Goal: Task Accomplishment & Management: Manage account settings

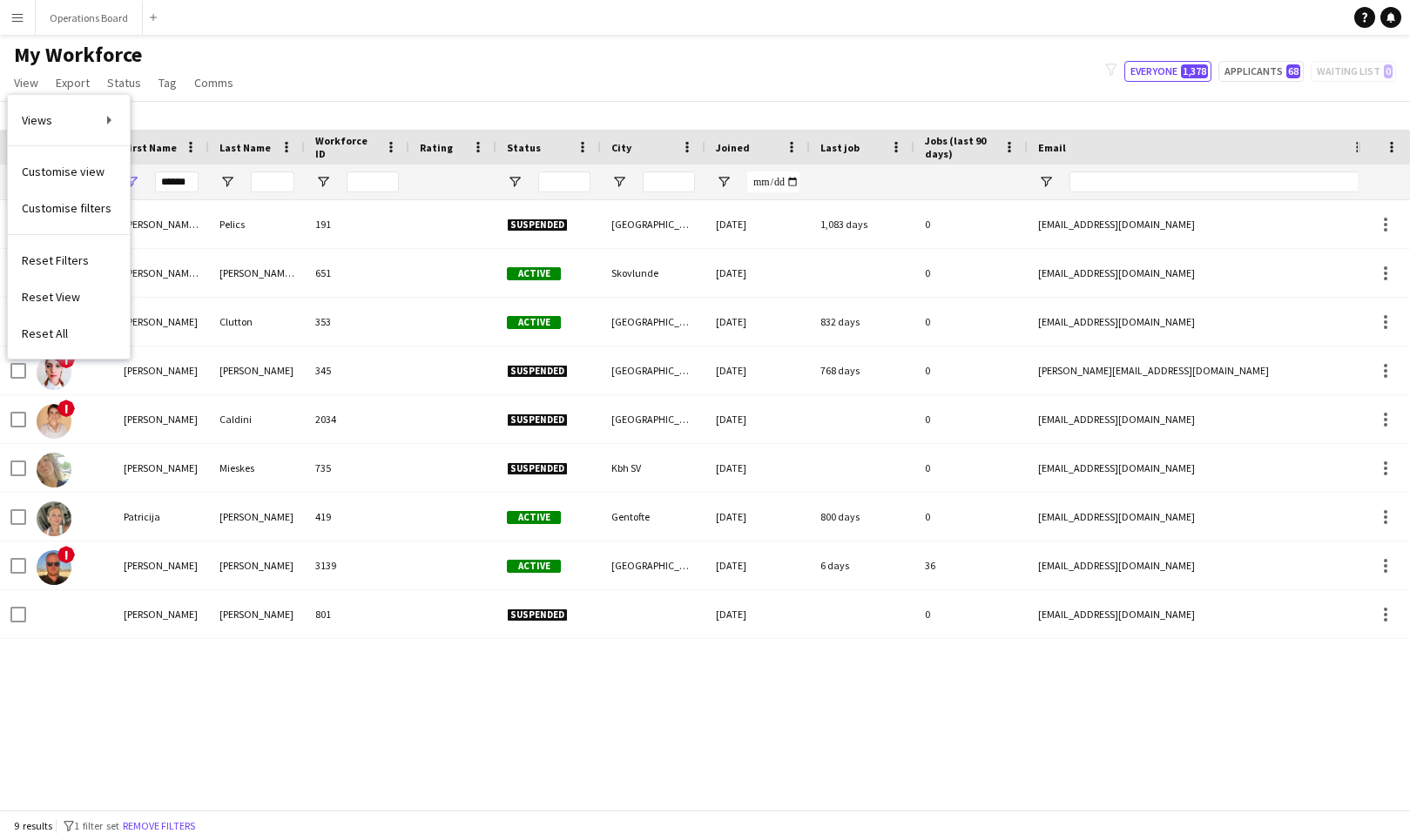
scroll to position [0, 156]
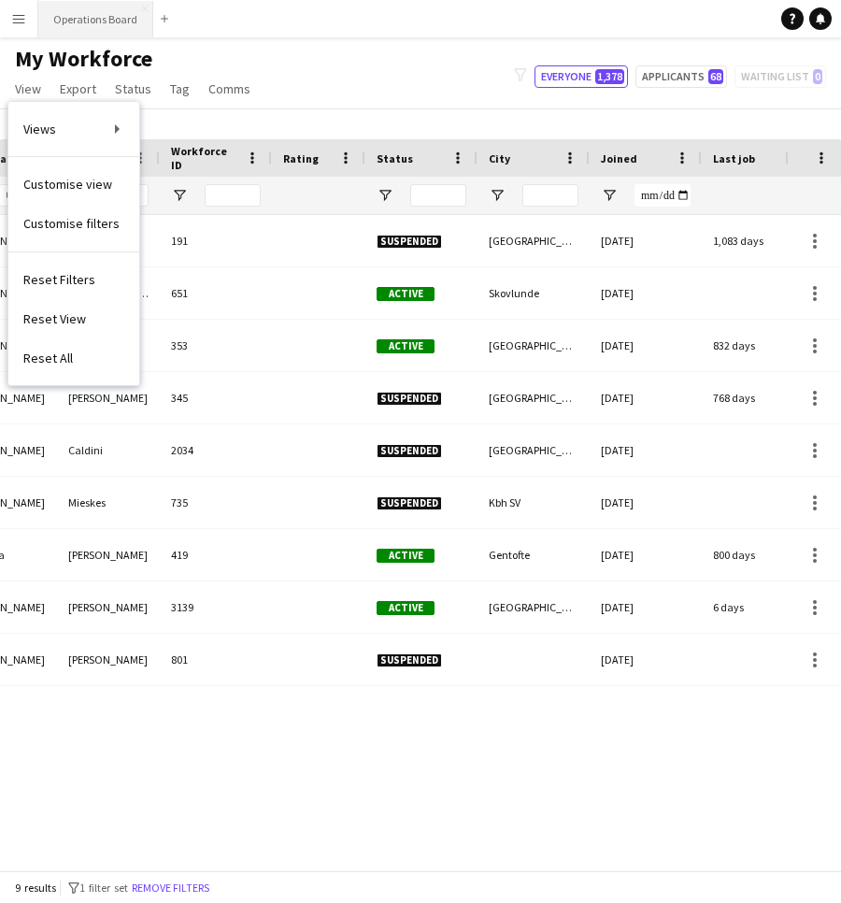
click at [84, 24] on button "Operations Board Close" at bounding box center [95, 19] width 115 height 36
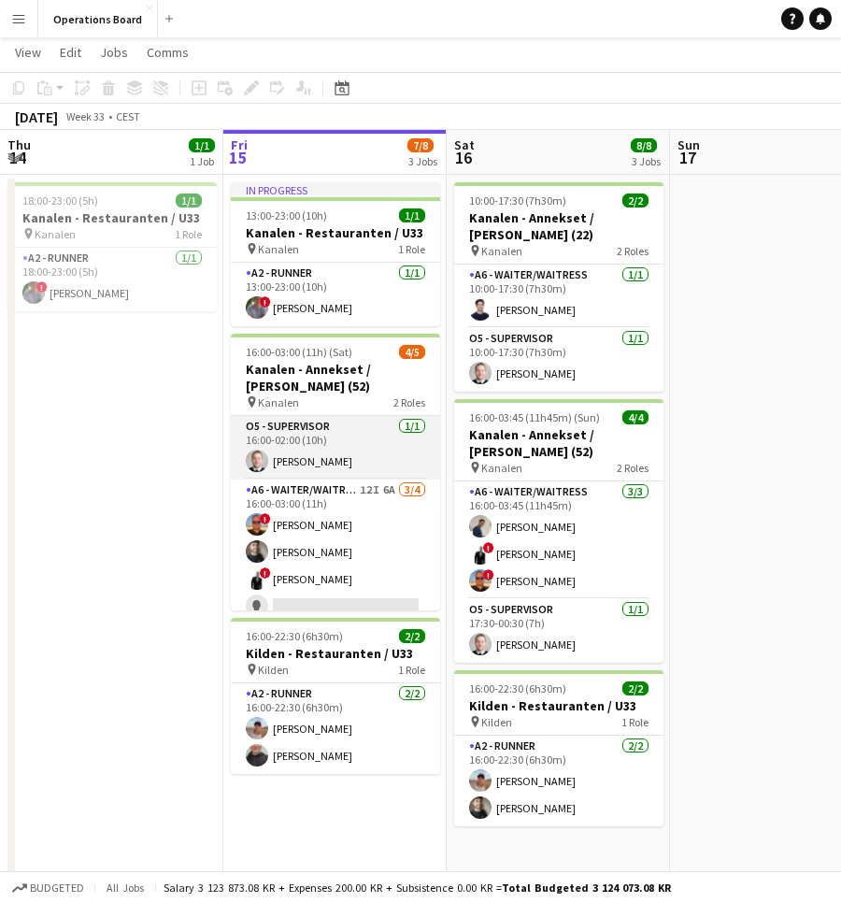
scroll to position [6, 0]
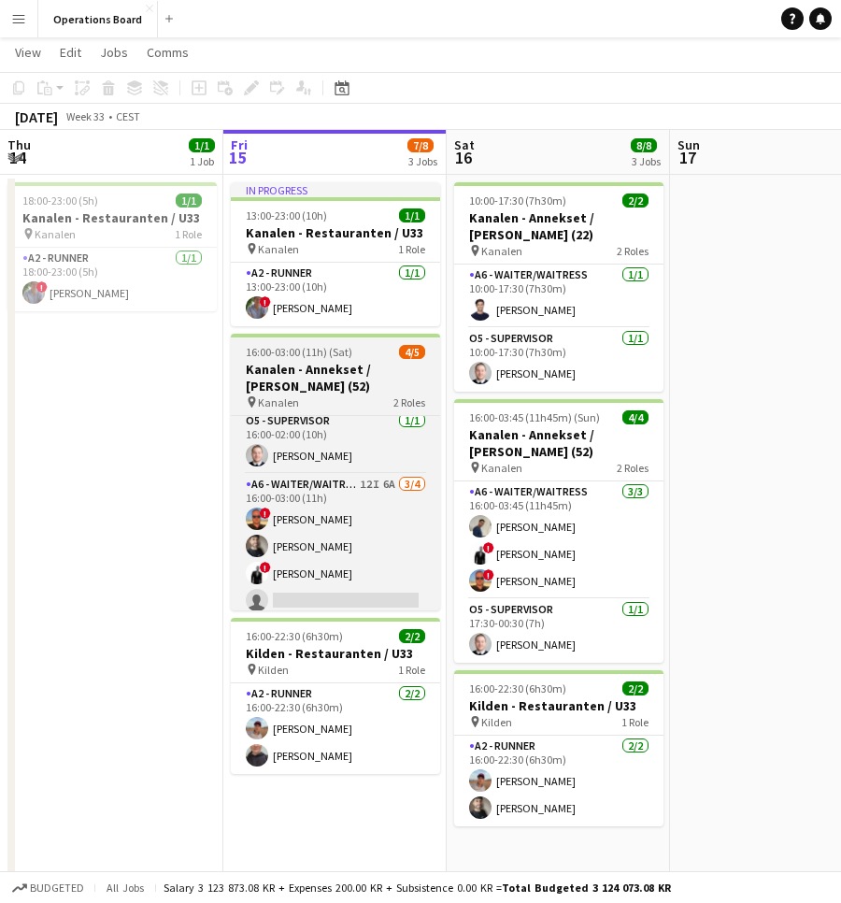
click at [352, 398] on div "pin Kanalen 2 Roles" at bounding box center [335, 402] width 209 height 15
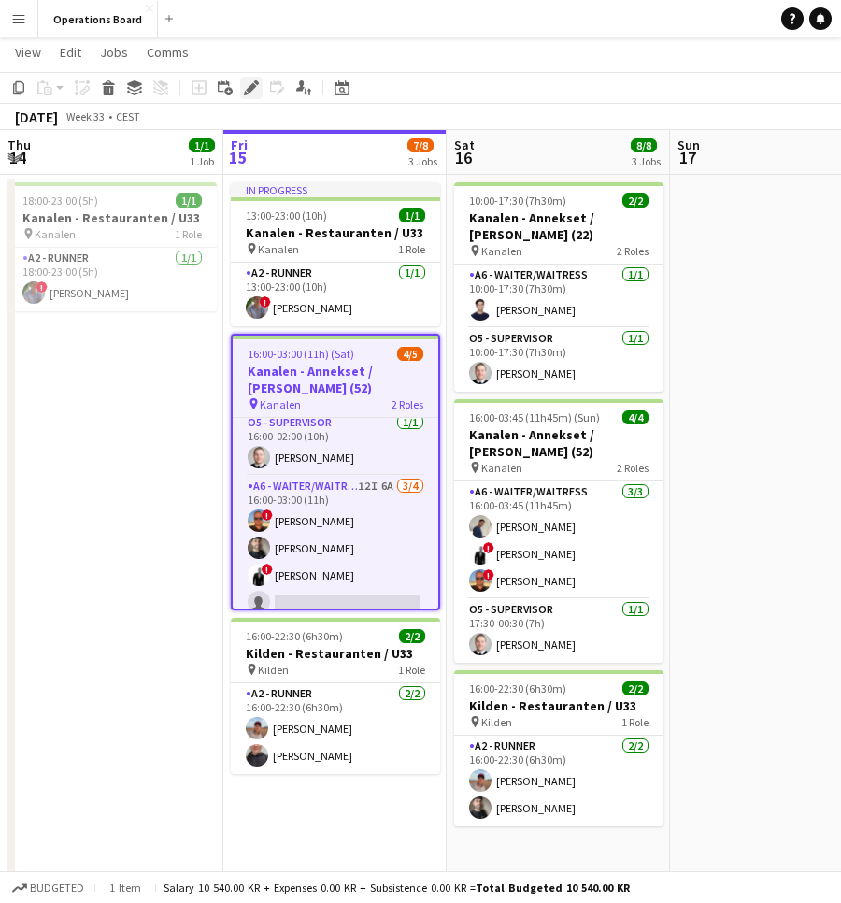
click at [251, 98] on div "Edit" at bounding box center [251, 88] width 22 height 22
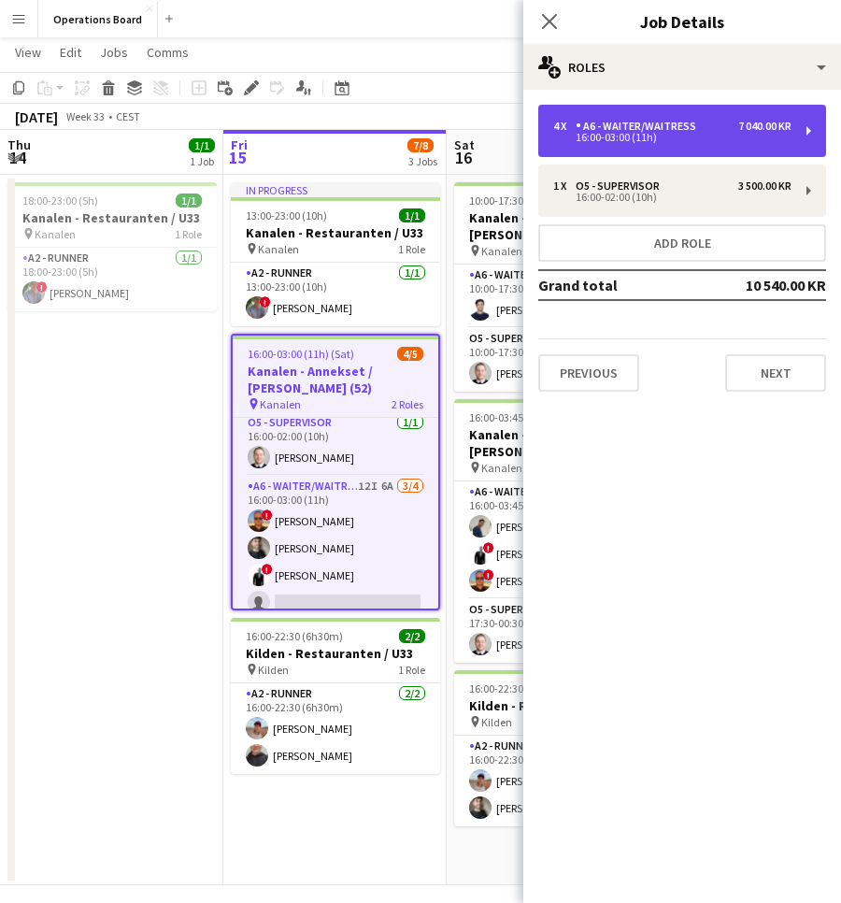
click at [672, 126] on div "A6 - WAITER/WAITRESS" at bounding box center [640, 126] width 128 height 13
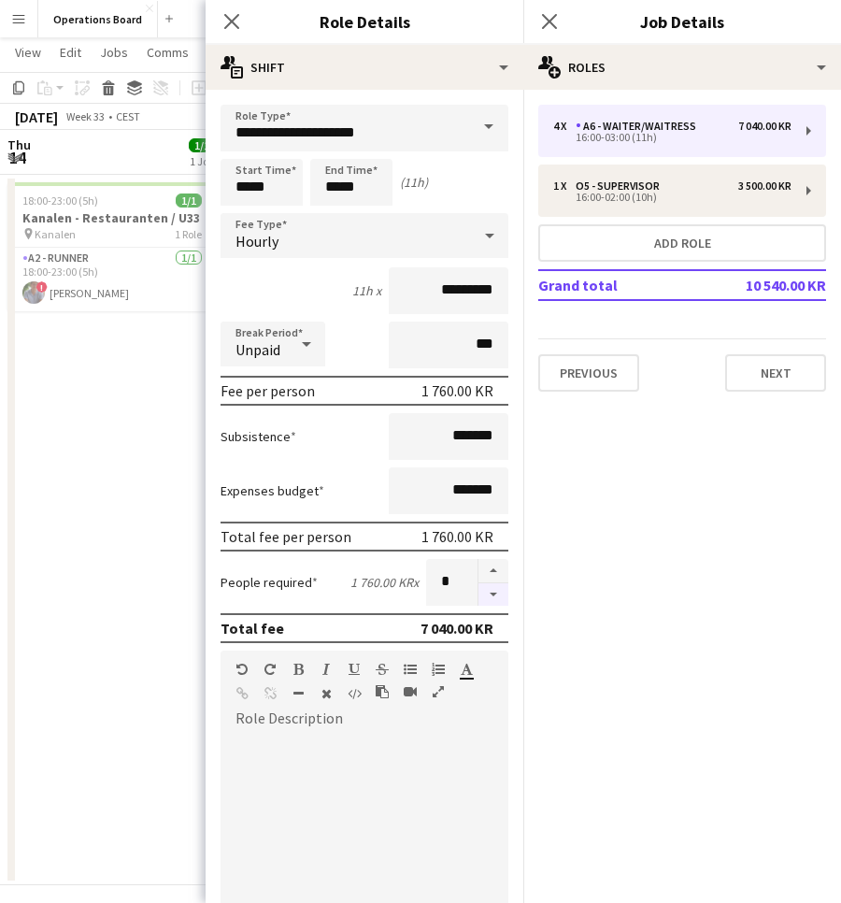
click at [507, 587] on button "button" at bounding box center [494, 594] width 30 height 23
type input "*"
click at [552, 27] on icon "Close pop-in" at bounding box center [549, 21] width 18 height 18
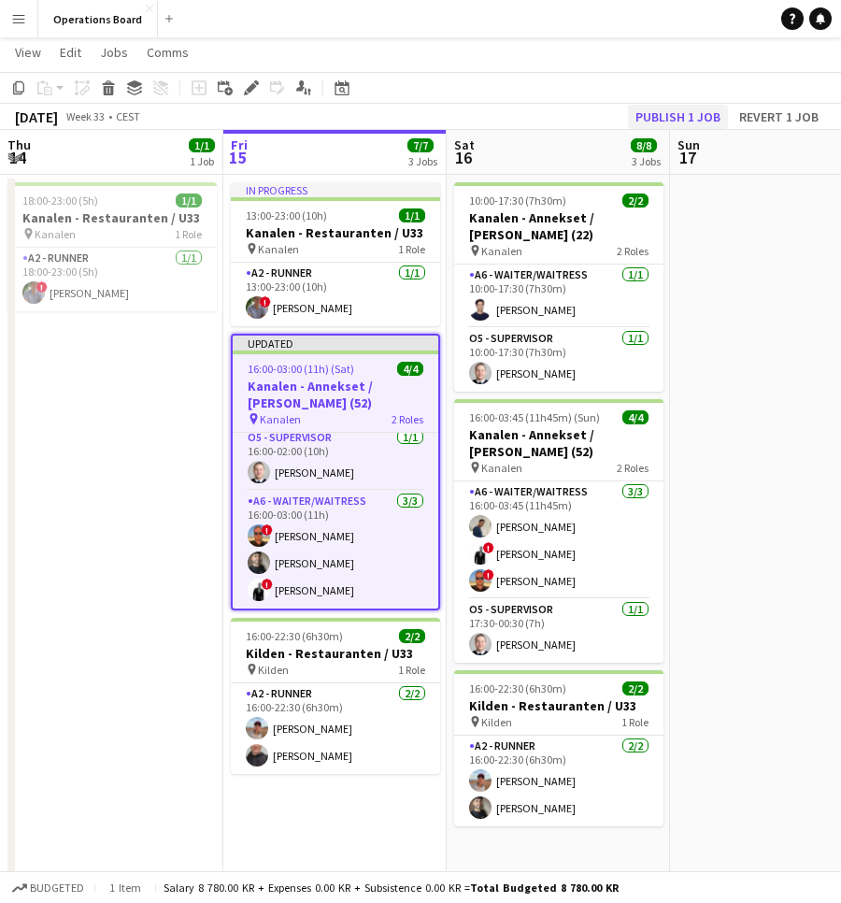
click at [700, 112] on button "Publish 1 job" at bounding box center [678, 117] width 100 height 24
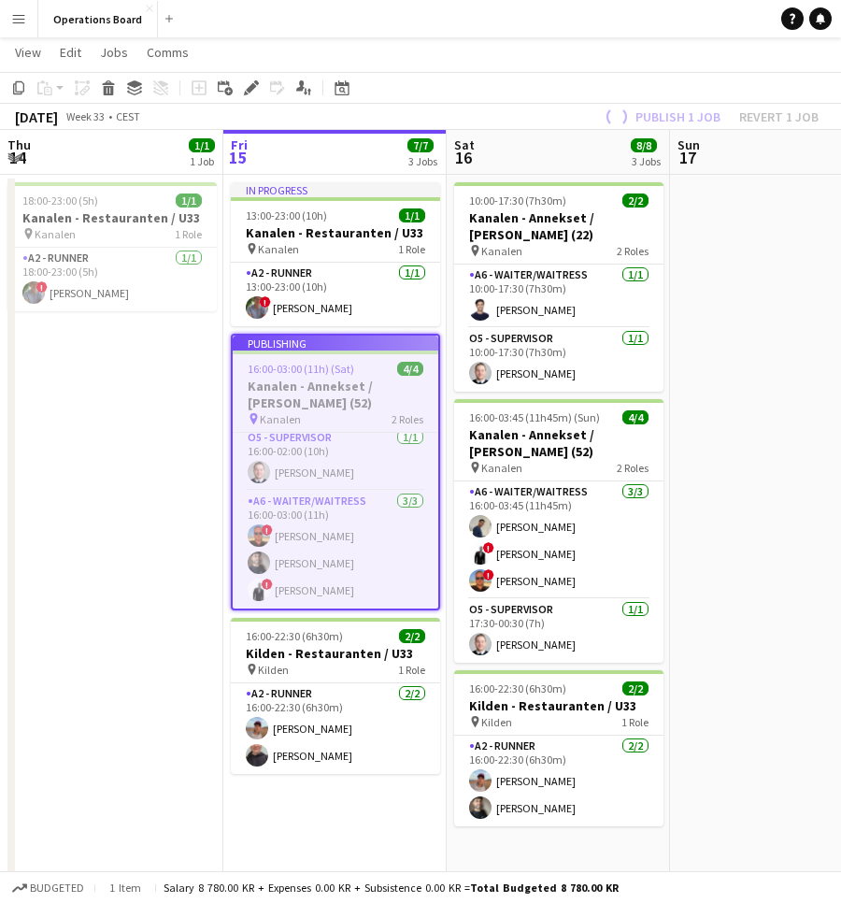
click at [700, 92] on app-toolbar "Copy Paste Paste Command V Paste with crew Command Shift V Paste linked Job Del…" at bounding box center [420, 88] width 841 height 32
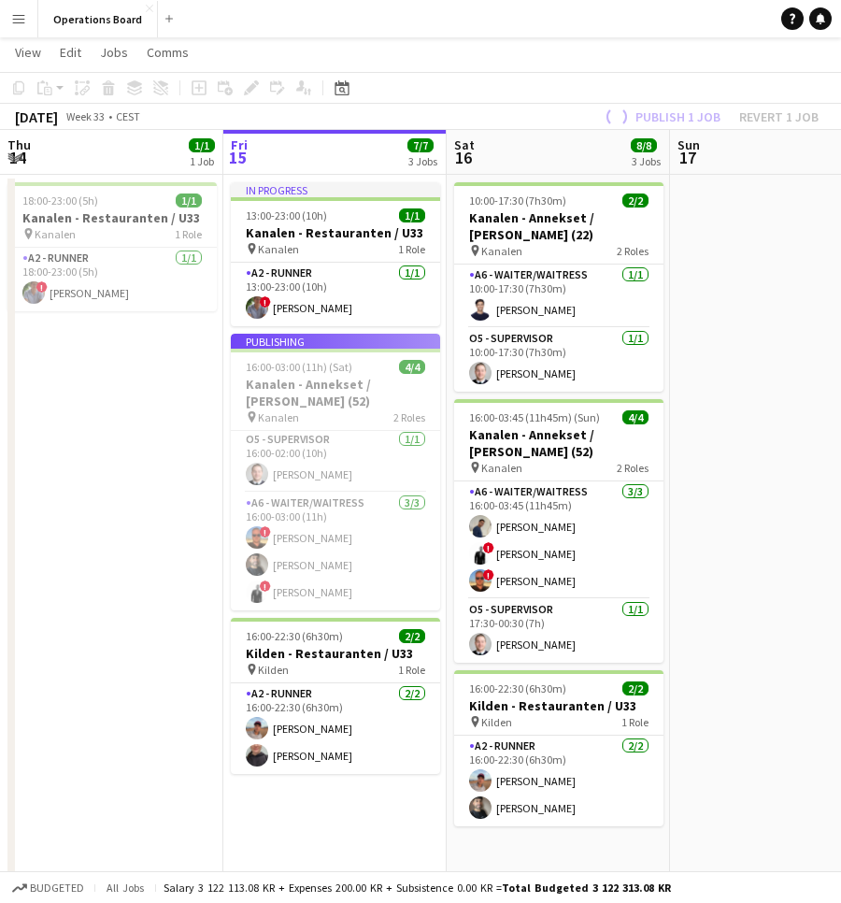
scroll to position [0, 0]
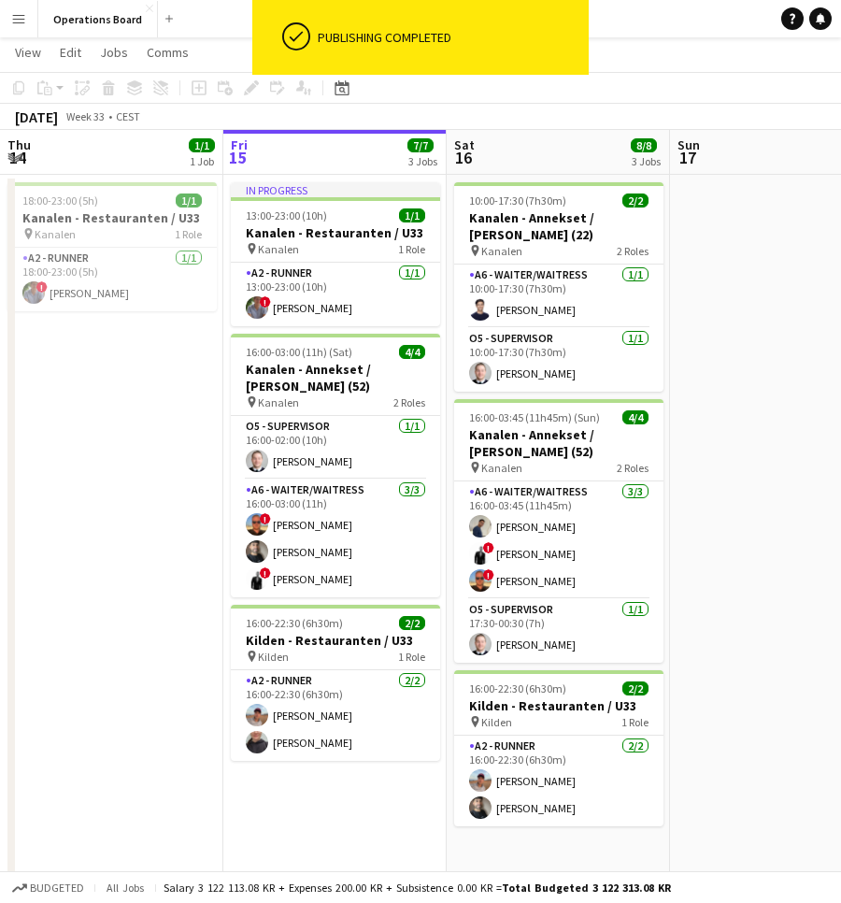
click at [294, 769] on app-date-cell "In progress 13:00-23:00 (10h) 1/1 Kanalen - Restauranten / U33 pin Kanalen 1 Ro…" at bounding box center [334, 530] width 223 height 710
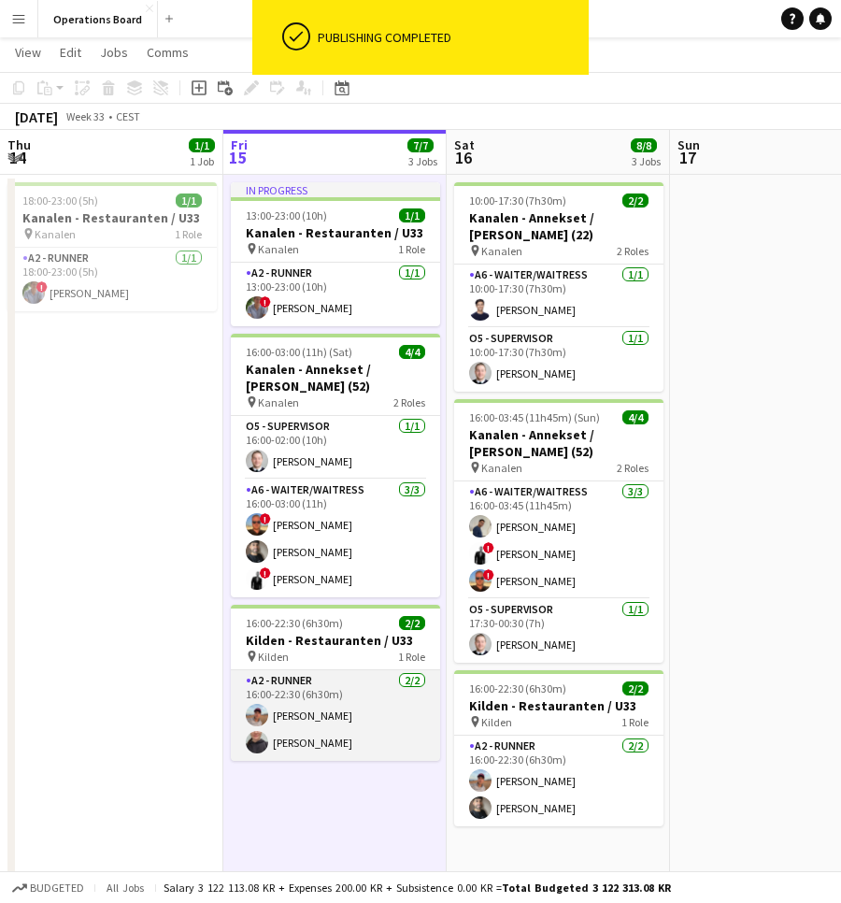
click at [297, 745] on app-card-role "A2 - RUNNER [DATE] 16:00-22:30 (6h30m) [PERSON_NAME] [PERSON_NAME]" at bounding box center [335, 715] width 209 height 91
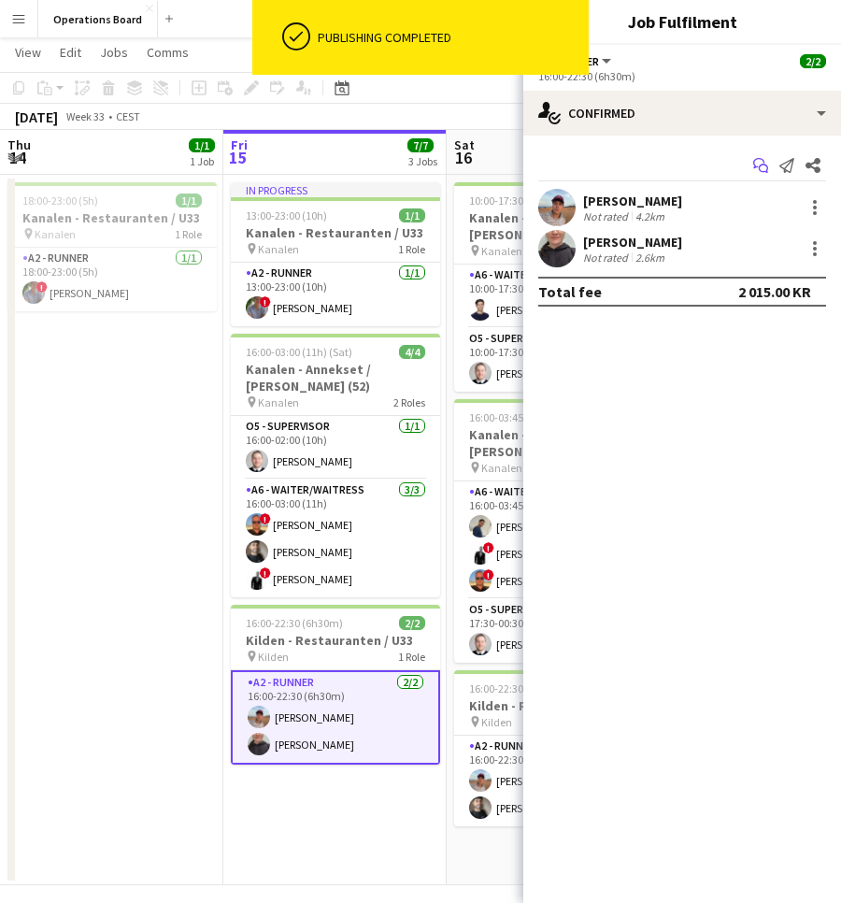
click at [759, 168] on icon at bounding box center [763, 169] width 9 height 9
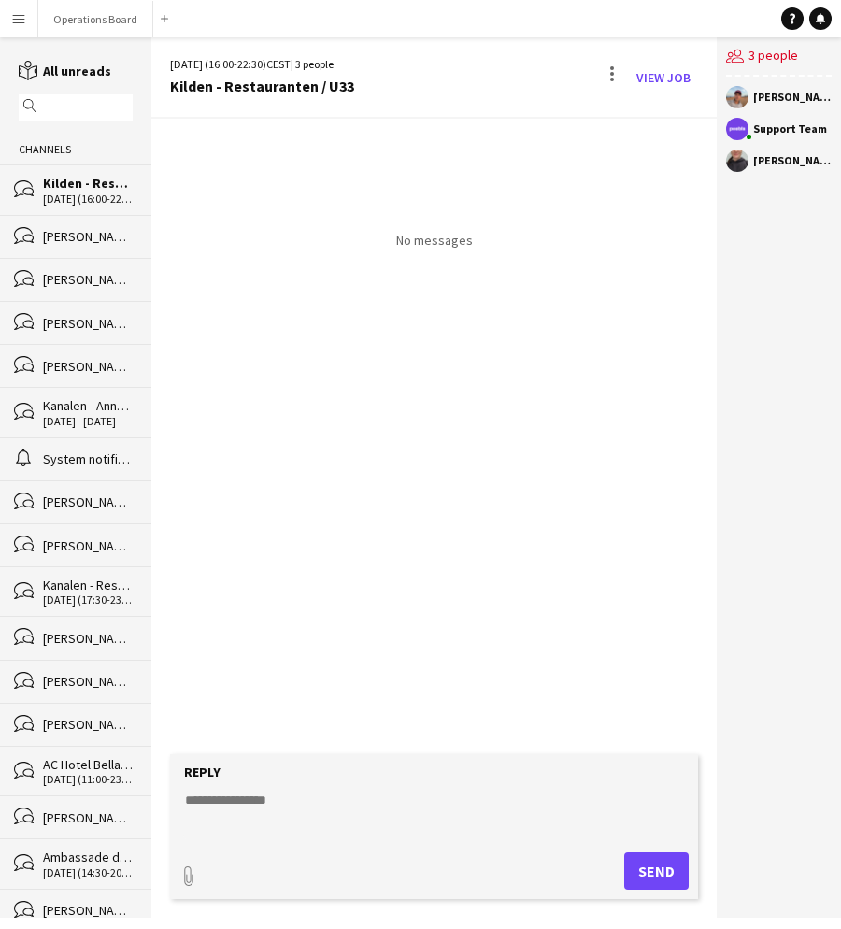
click at [263, 821] on textarea at bounding box center [437, 815] width 509 height 49
click at [460, 832] on textarea "**********" at bounding box center [437, 815] width 509 height 49
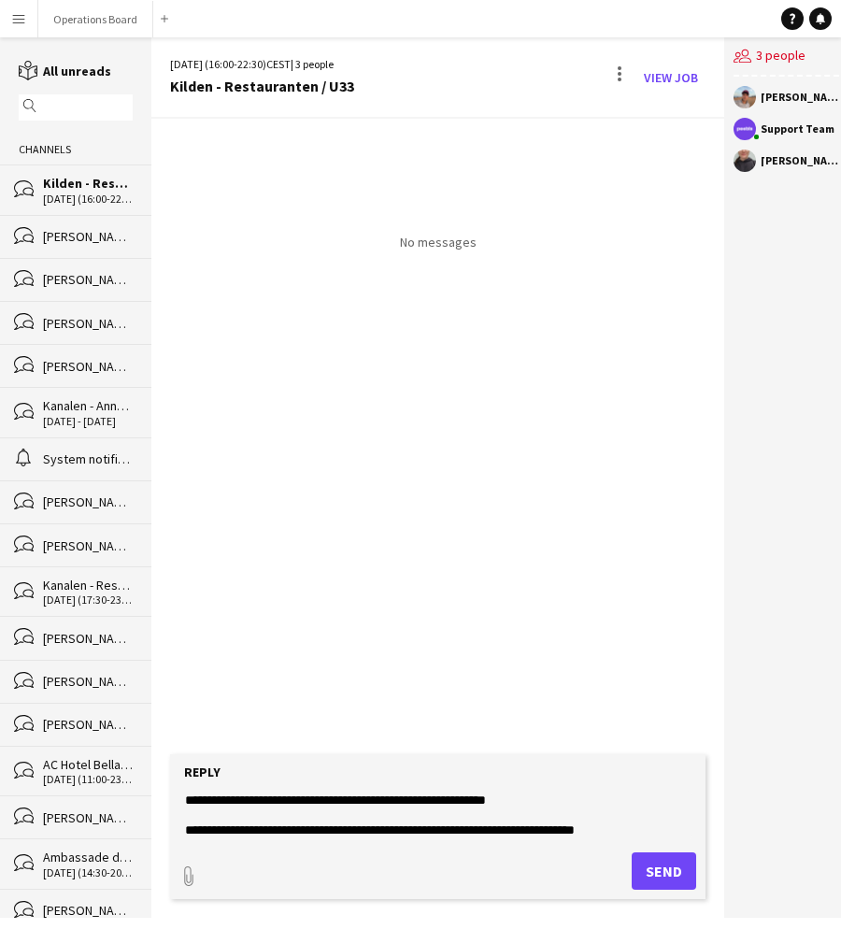
scroll to position [59, 0]
paste textarea "**********"
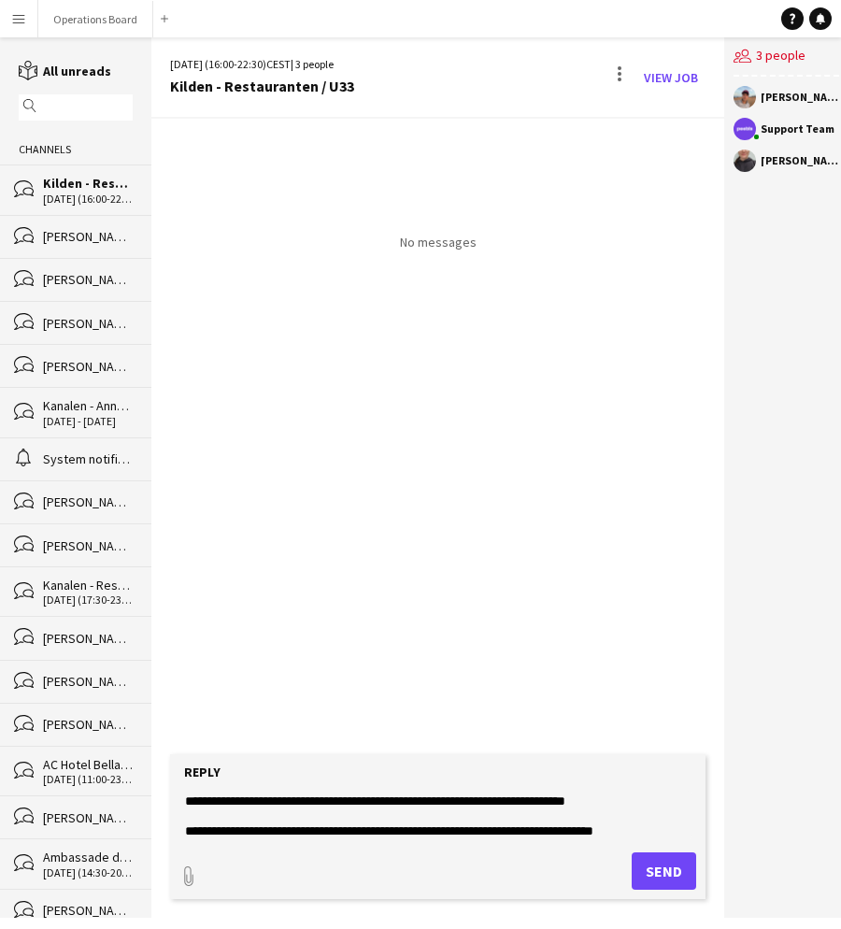
click at [321, 831] on textarea "**********" at bounding box center [437, 815] width 509 height 49
click at [250, 833] on textarea "**********" at bounding box center [437, 815] width 509 height 49
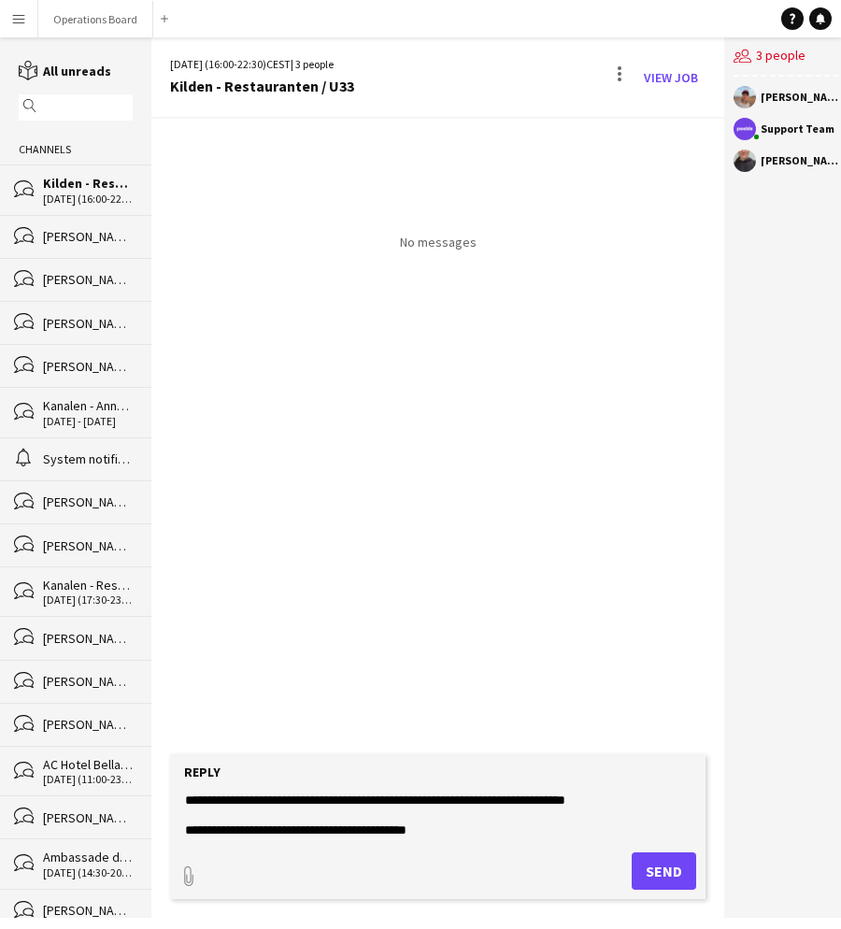
drag, startPoint x: 433, startPoint y: 834, endPoint x: 136, endPoint y: 842, distance: 296.5
click at [136, 842] on div "reading All unreads magnifier Channels bubbles Kilden - Restauranten / U33 15-0…" at bounding box center [420, 477] width 841 height 881
drag, startPoint x: 440, startPoint y: 825, endPoint x: 168, endPoint y: 831, distance: 272.1
click at [168, 831] on app-message-form "**********" at bounding box center [437, 836] width 573 height 164
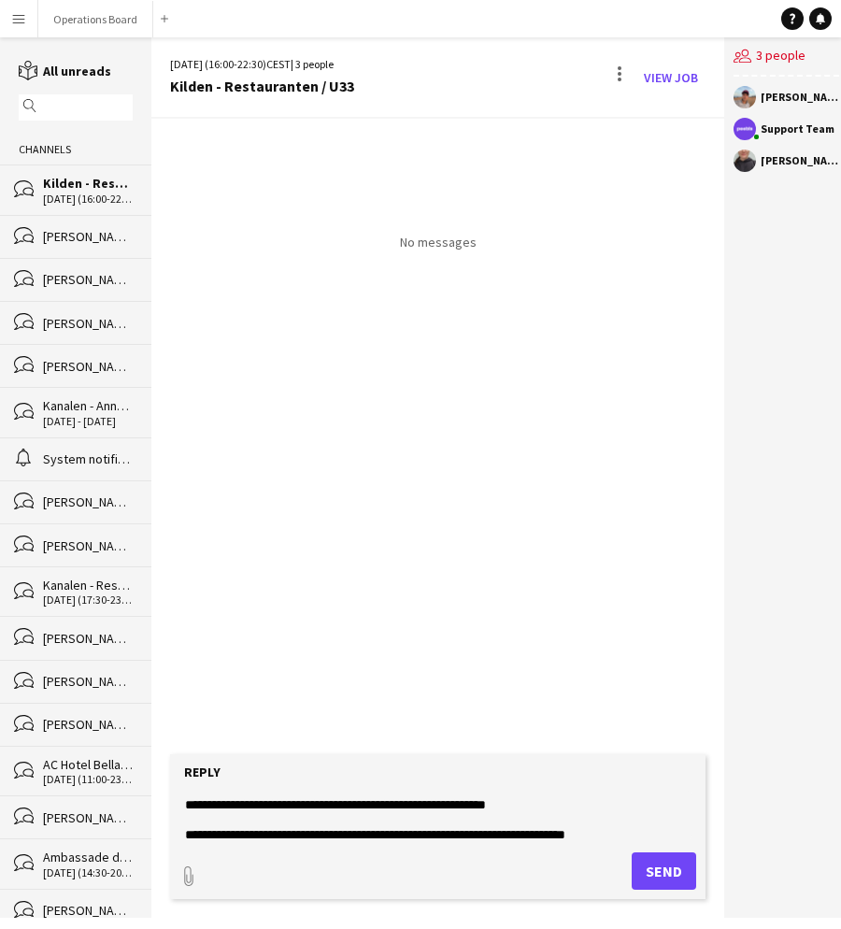
scroll to position [24, 0]
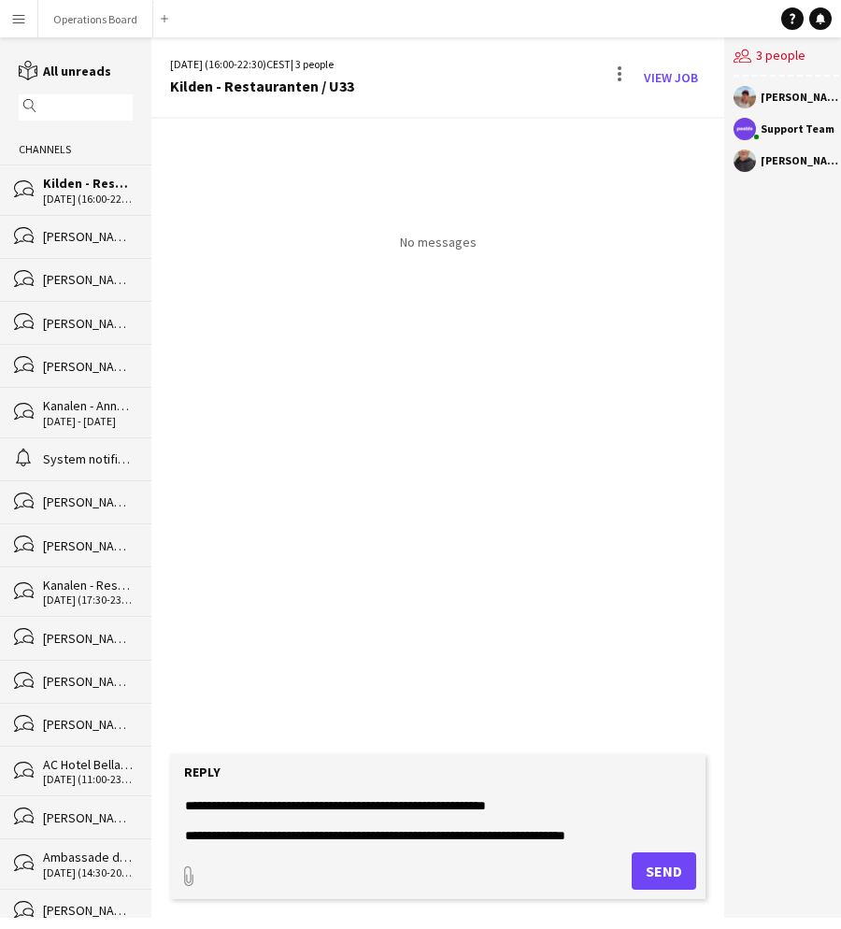
click at [334, 810] on textarea "**********" at bounding box center [437, 815] width 509 height 49
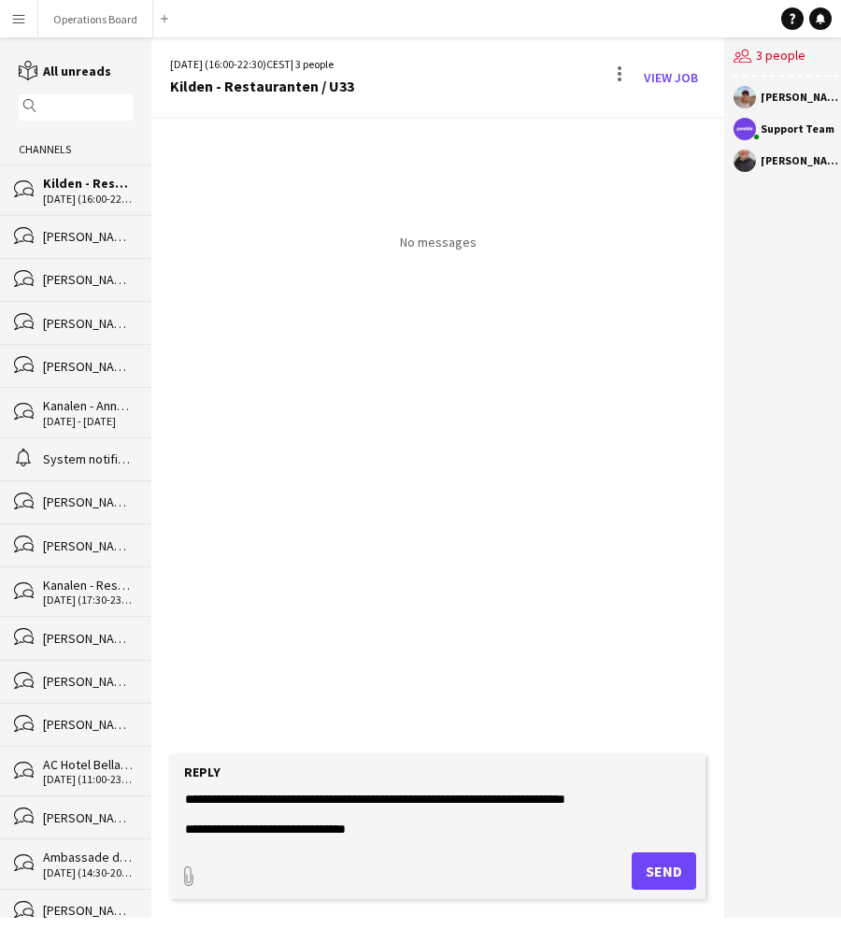
scroll to position [60, 0]
click at [453, 835] on textarea "**********" at bounding box center [437, 815] width 509 height 49
paste textarea "*********"
click at [401, 837] on textarea "**********" at bounding box center [437, 815] width 509 height 49
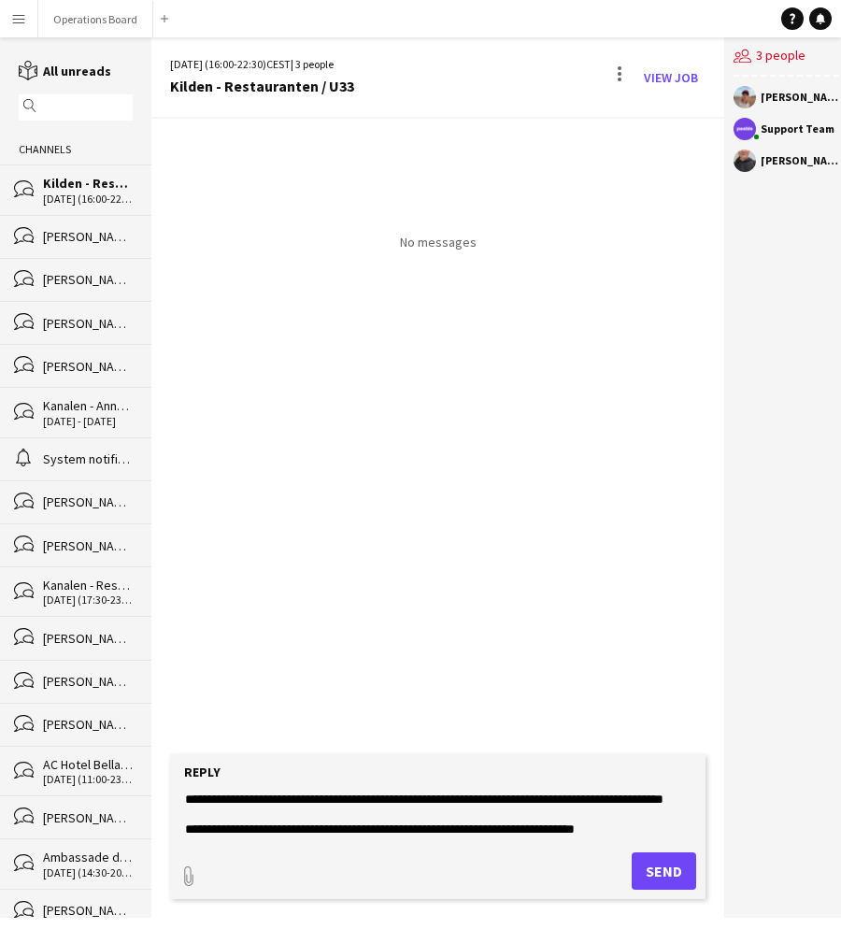
type textarea "**********"
click at [652, 870] on button "Send" at bounding box center [664, 871] width 65 height 37
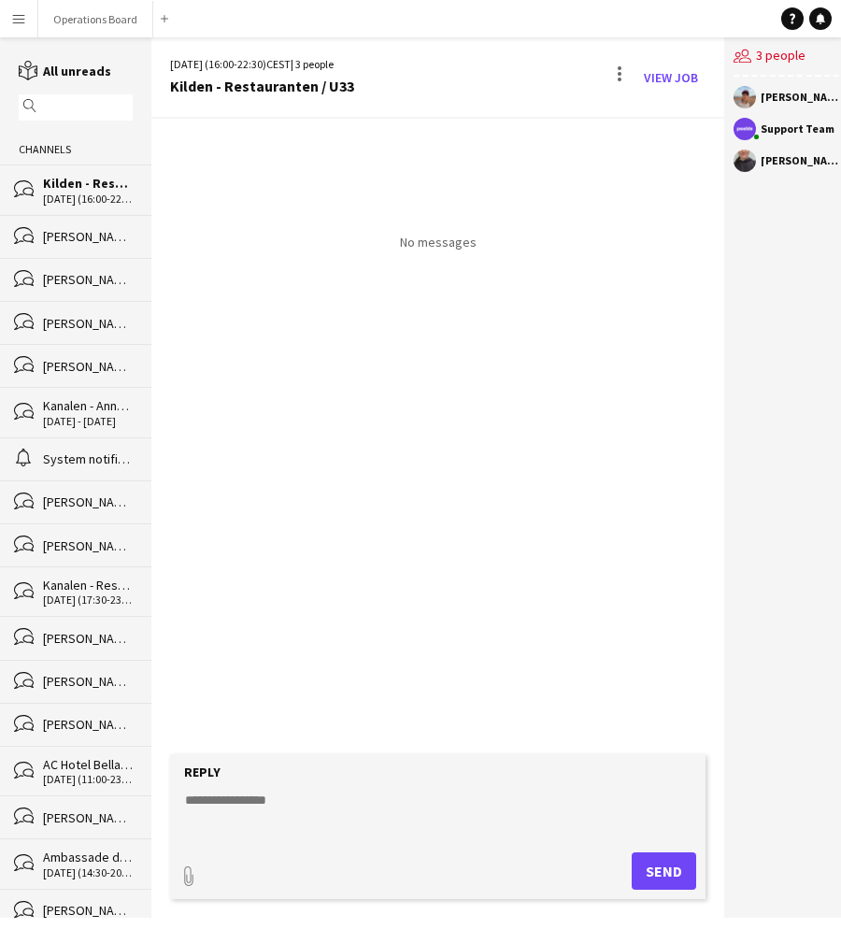
scroll to position [0, 0]
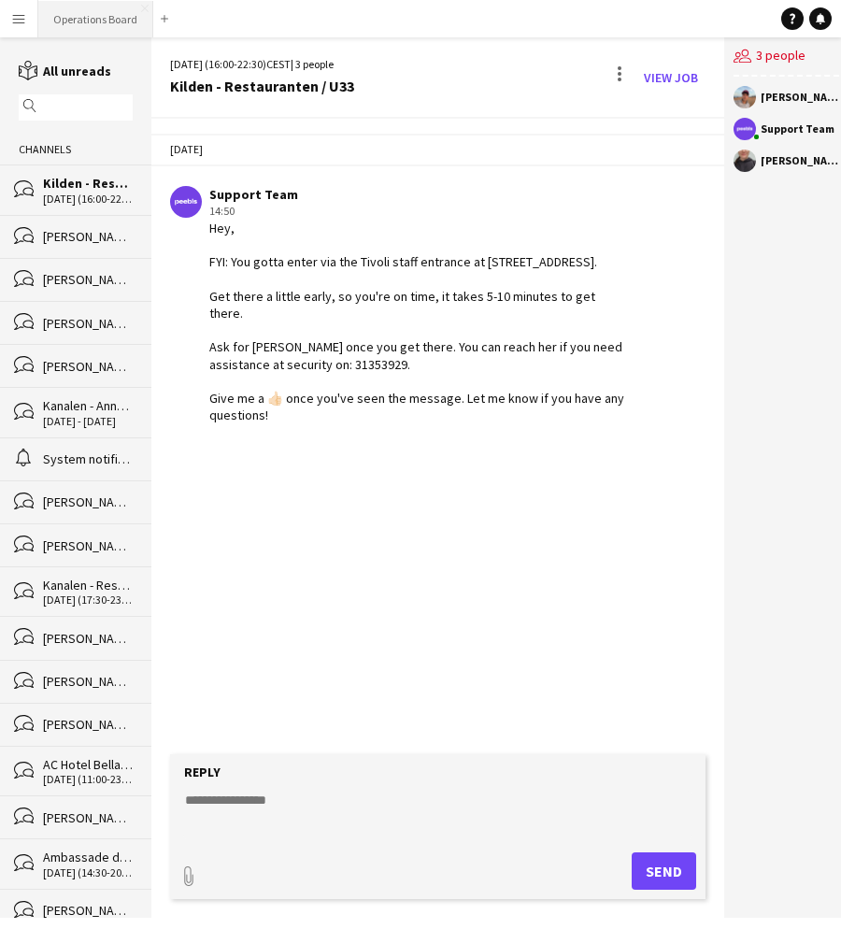
click at [132, 14] on button "Operations Board Close" at bounding box center [95, 19] width 115 height 36
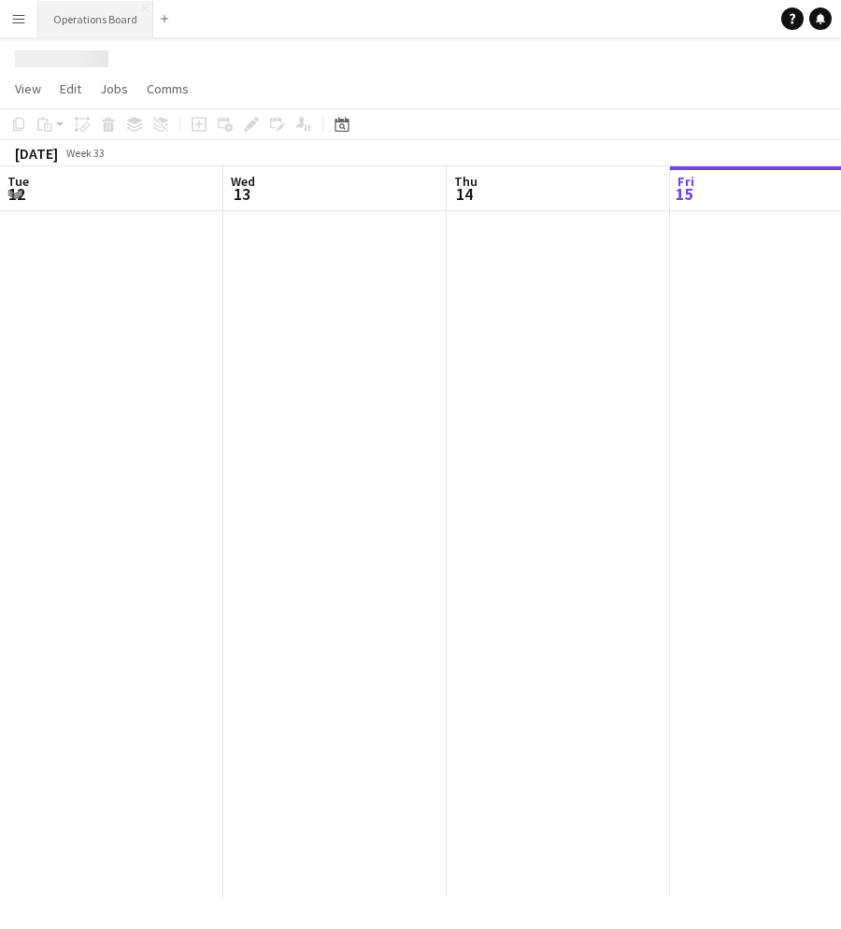
scroll to position [0, 447]
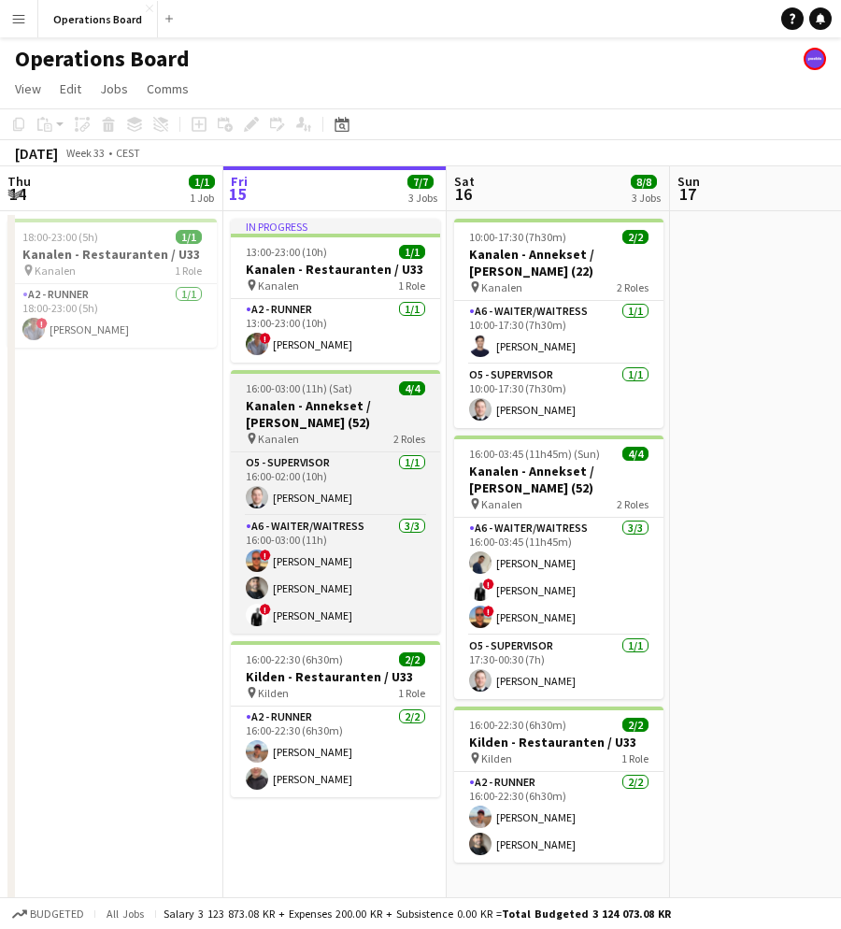
click at [292, 399] on h3 "Kanalen - Annekset / [PERSON_NAME] (52)" at bounding box center [335, 414] width 209 height 34
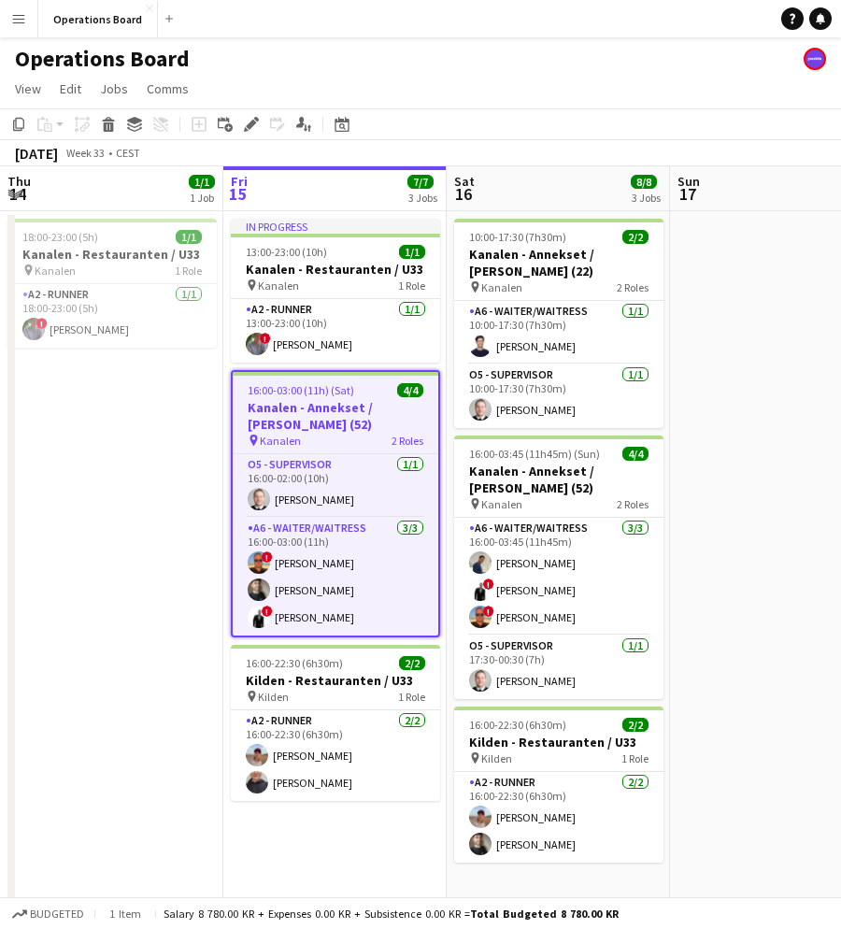
click at [257, 144] on div "August 2025 Week 33 • CEST" at bounding box center [420, 153] width 841 height 26
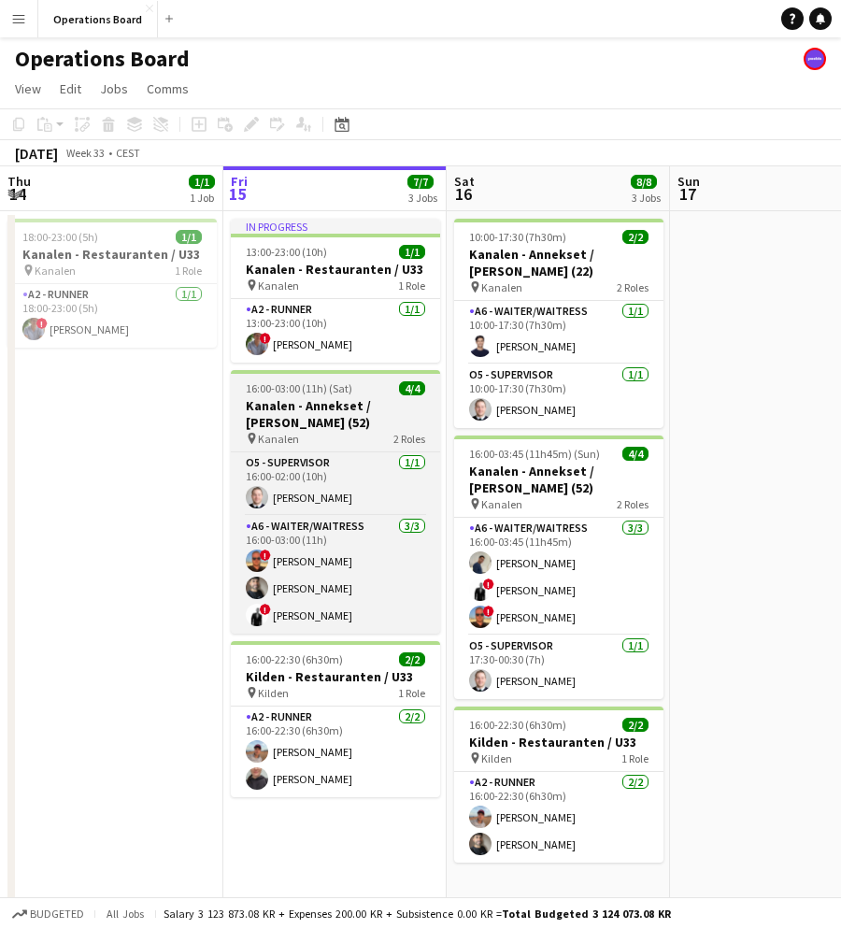
click at [306, 418] on h3 "Kanalen - Annekset / [PERSON_NAME] (52)" at bounding box center [335, 414] width 209 height 34
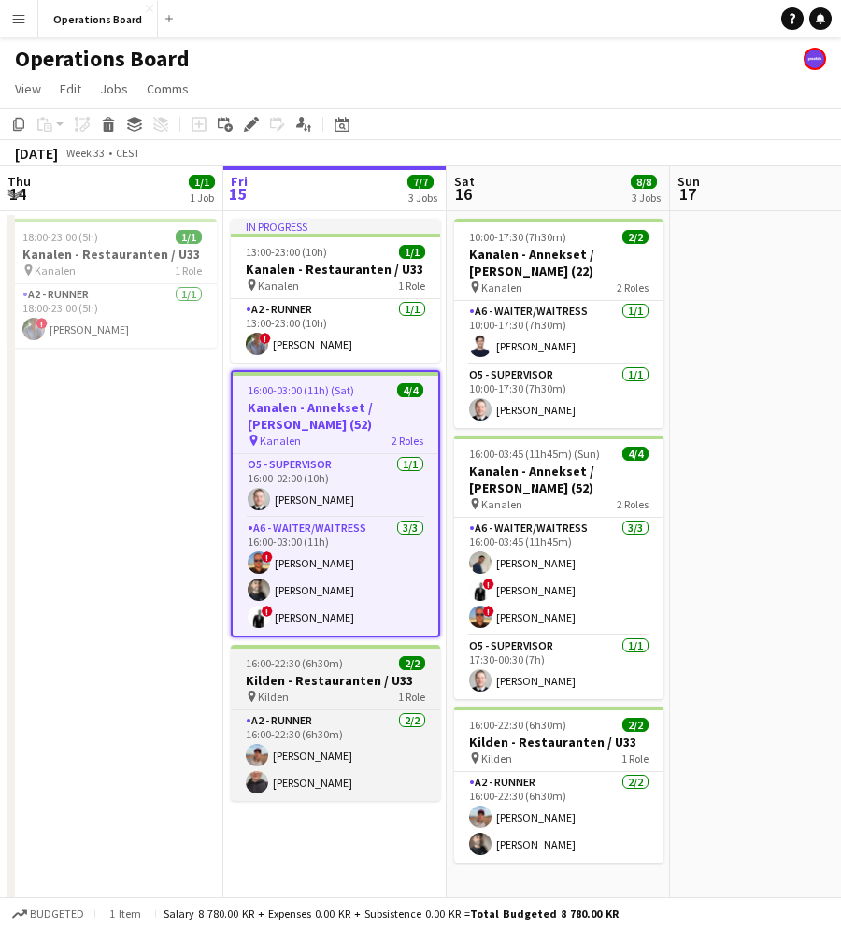
click at [323, 684] on h3 "Kilden - Restauranten / U33" at bounding box center [335, 680] width 209 height 17
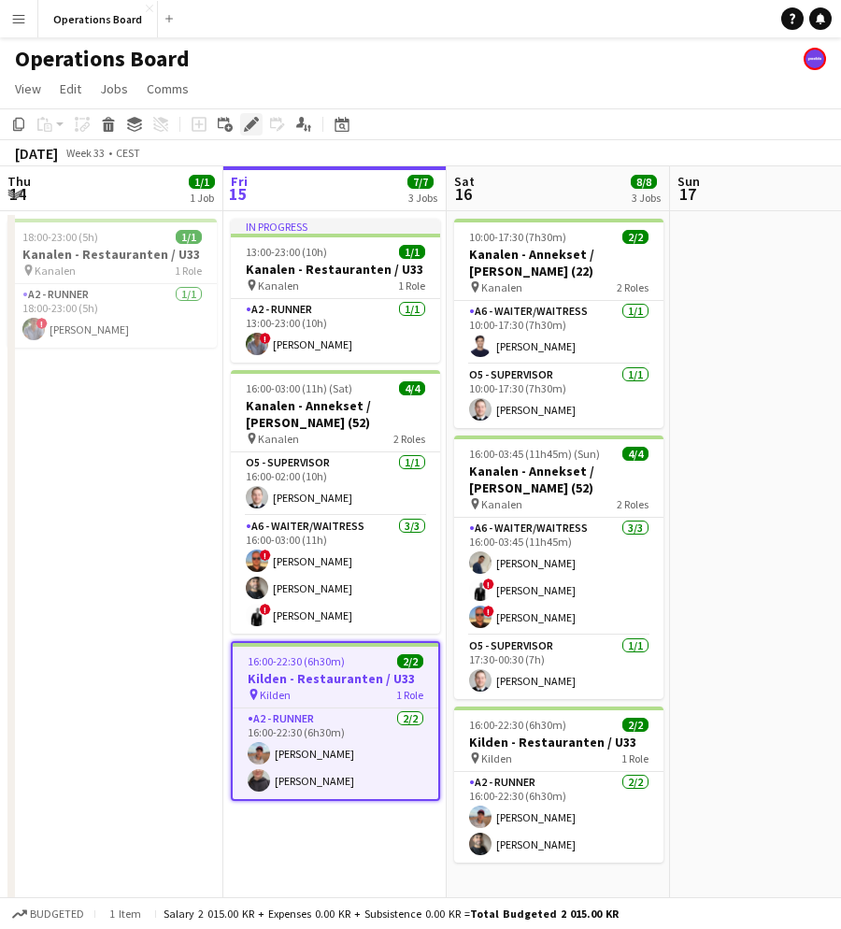
click at [252, 129] on icon "Edit" at bounding box center [251, 124] width 15 height 15
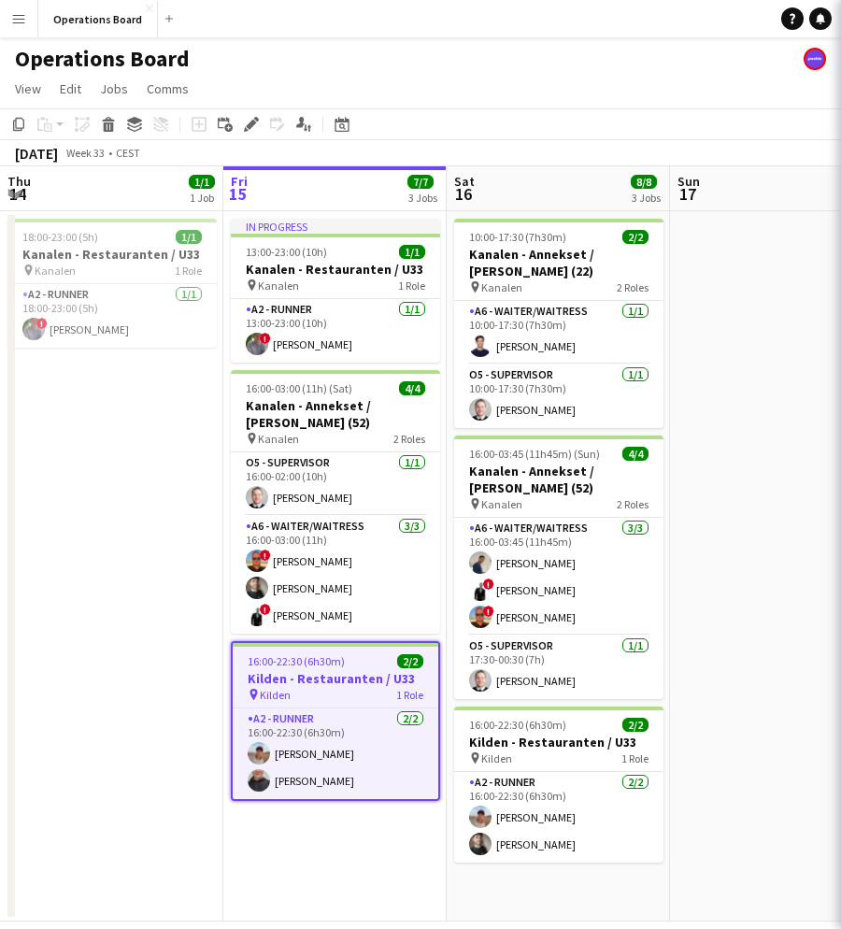
type input "**********"
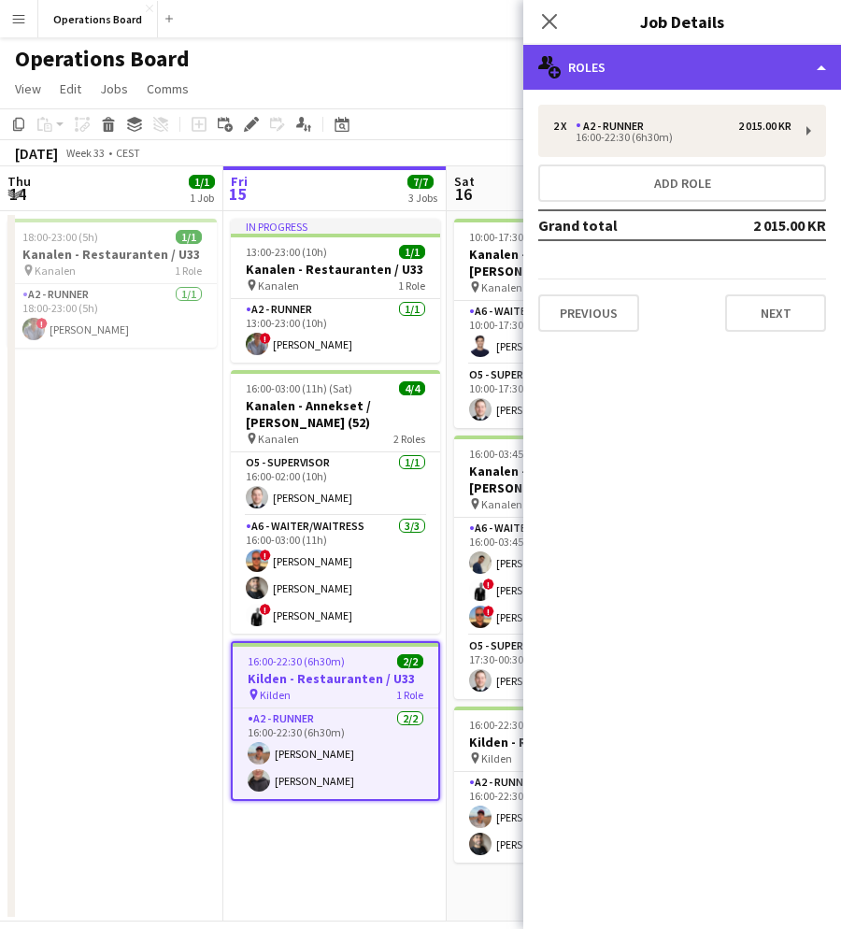
click at [713, 78] on div "multiple-users-add Roles" at bounding box center [683, 67] width 318 height 45
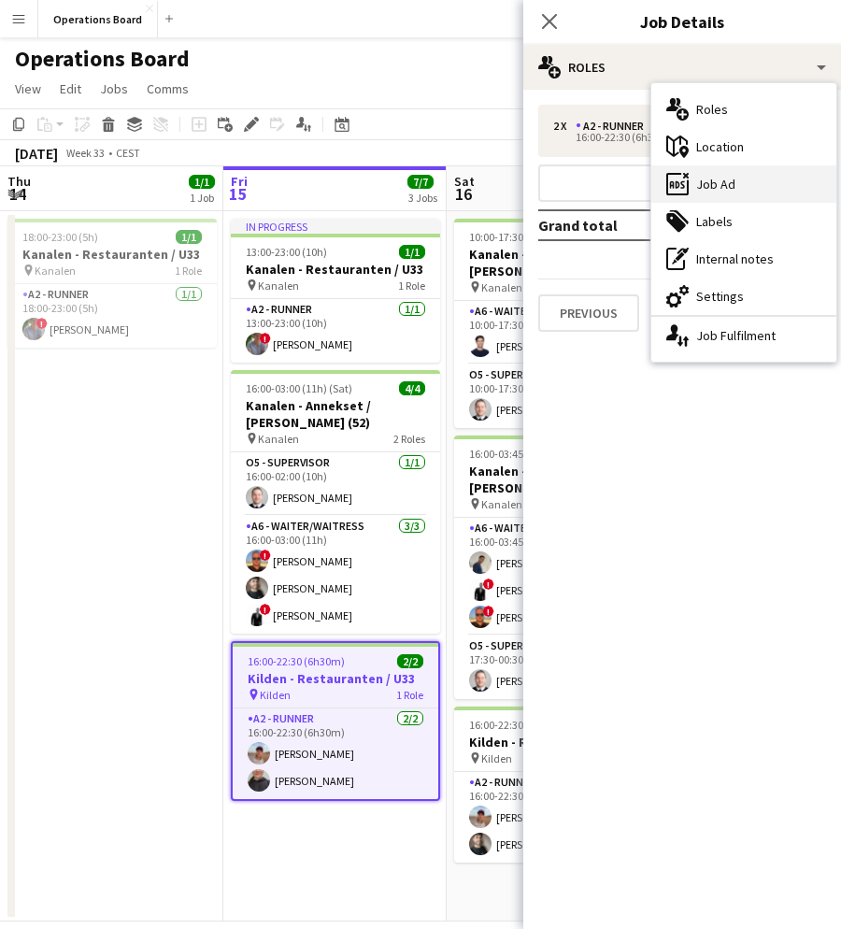
click at [716, 189] on div "ads-window Job Ad" at bounding box center [744, 183] width 185 height 37
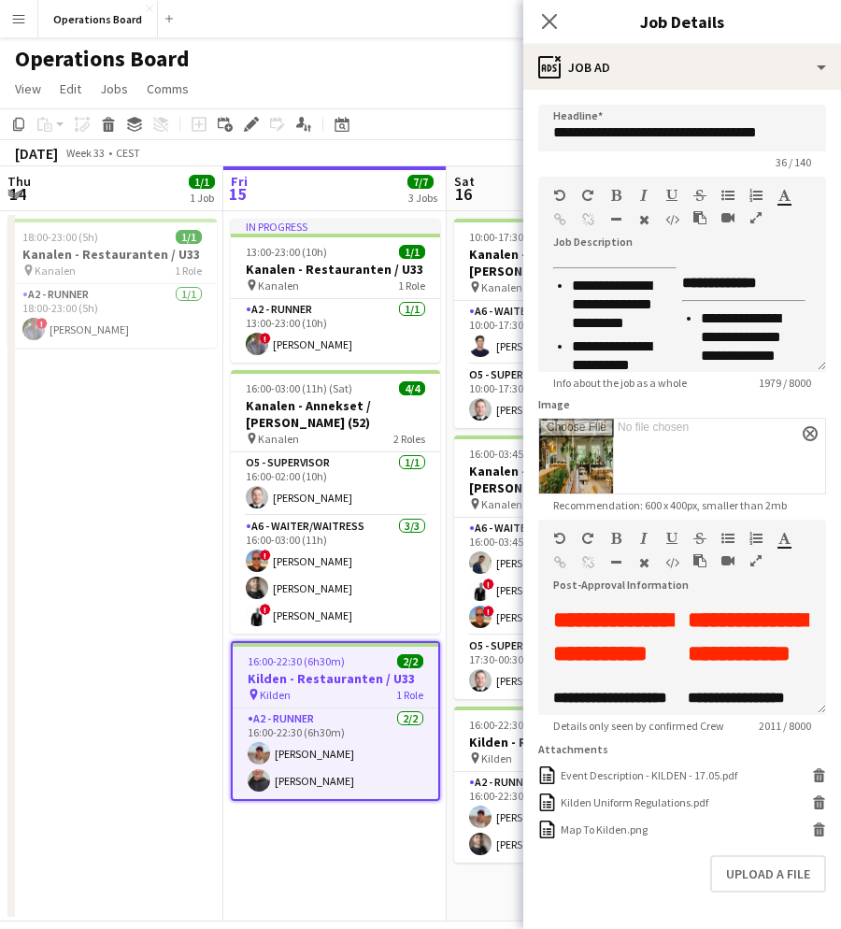
scroll to position [793, 0]
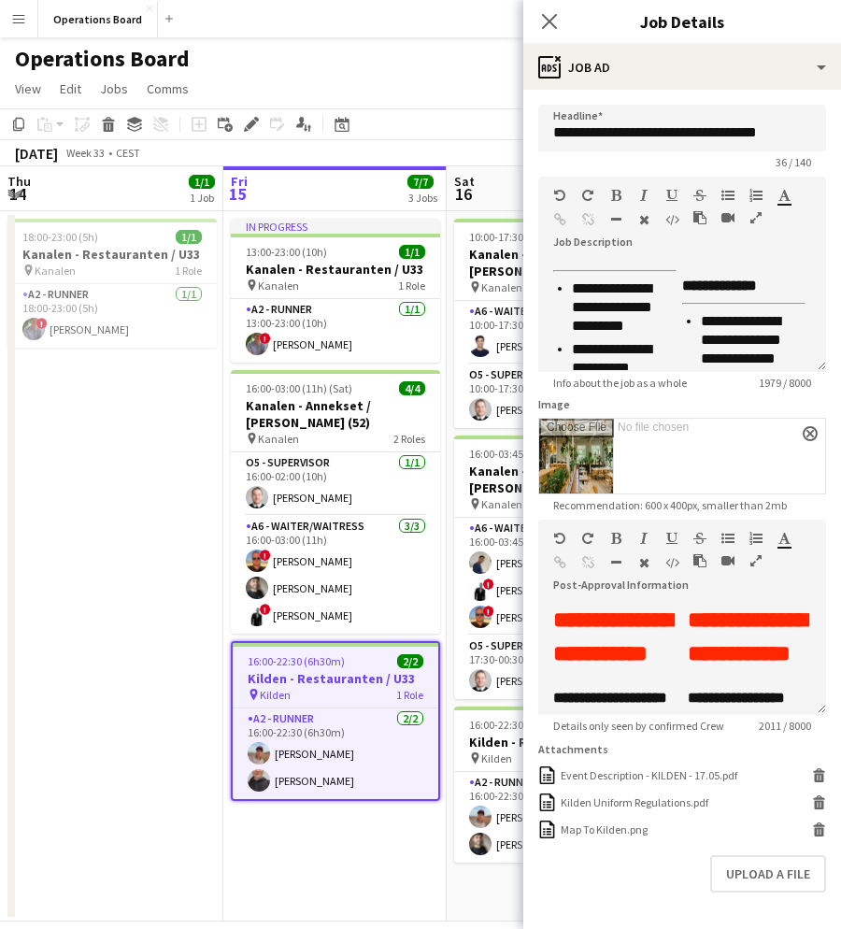
click at [571, 25] on div "Close pop-in" at bounding box center [550, 21] width 52 height 43
click at [566, 25] on div "Close pop-in" at bounding box center [550, 21] width 52 height 43
click at [546, 20] on icon "Close pop-in" at bounding box center [549, 21] width 18 height 18
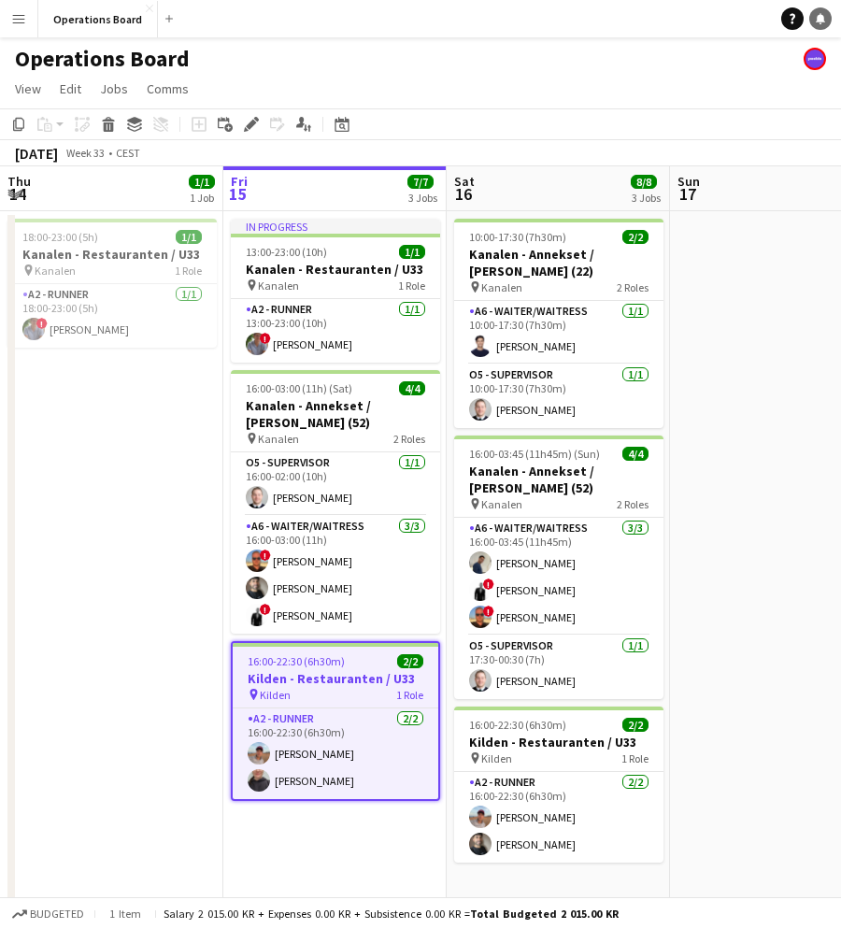
click at [811, 22] on link "Notifications" at bounding box center [821, 18] width 22 height 22
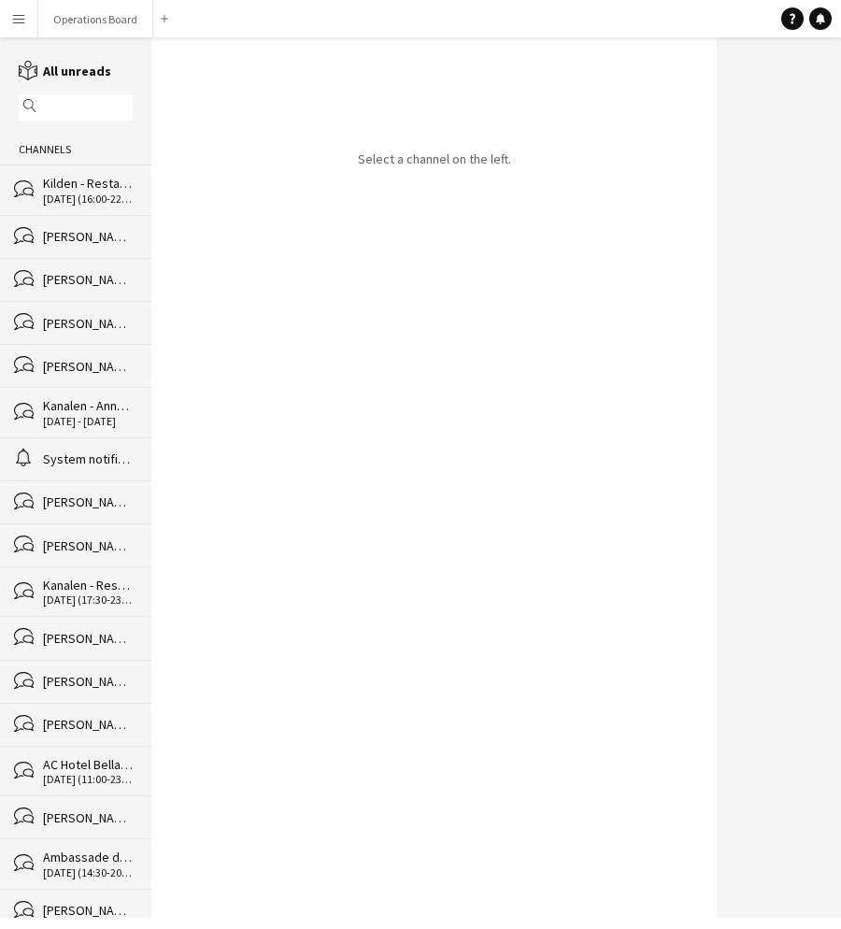
click at [40, 164] on div "Channels" at bounding box center [75, 150] width 151 height 30
click at [43, 174] on div "bubbles Kilden - Restauranten / U33 15-08-2025 (16:00-22:30)" at bounding box center [75, 190] width 151 height 50
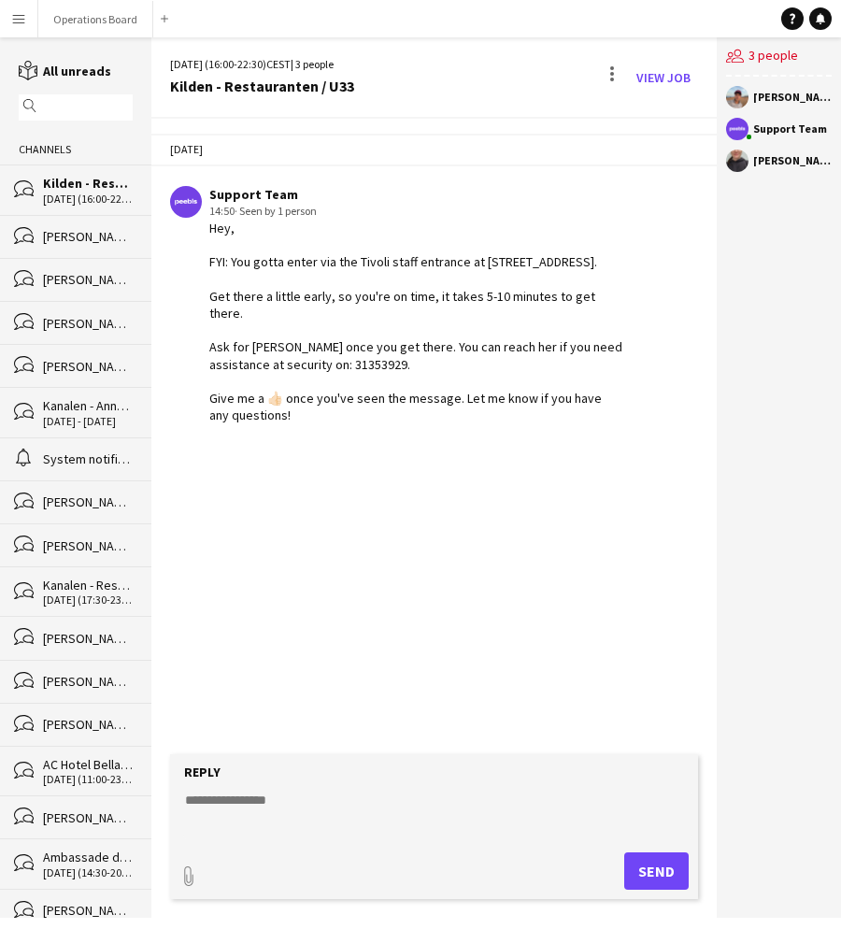
click at [322, 816] on textarea at bounding box center [437, 815] width 509 height 49
type textarea "*"
type textarea "**********"
click at [646, 868] on button "Send" at bounding box center [656, 871] width 65 height 37
click at [225, 796] on textarea at bounding box center [437, 815] width 509 height 49
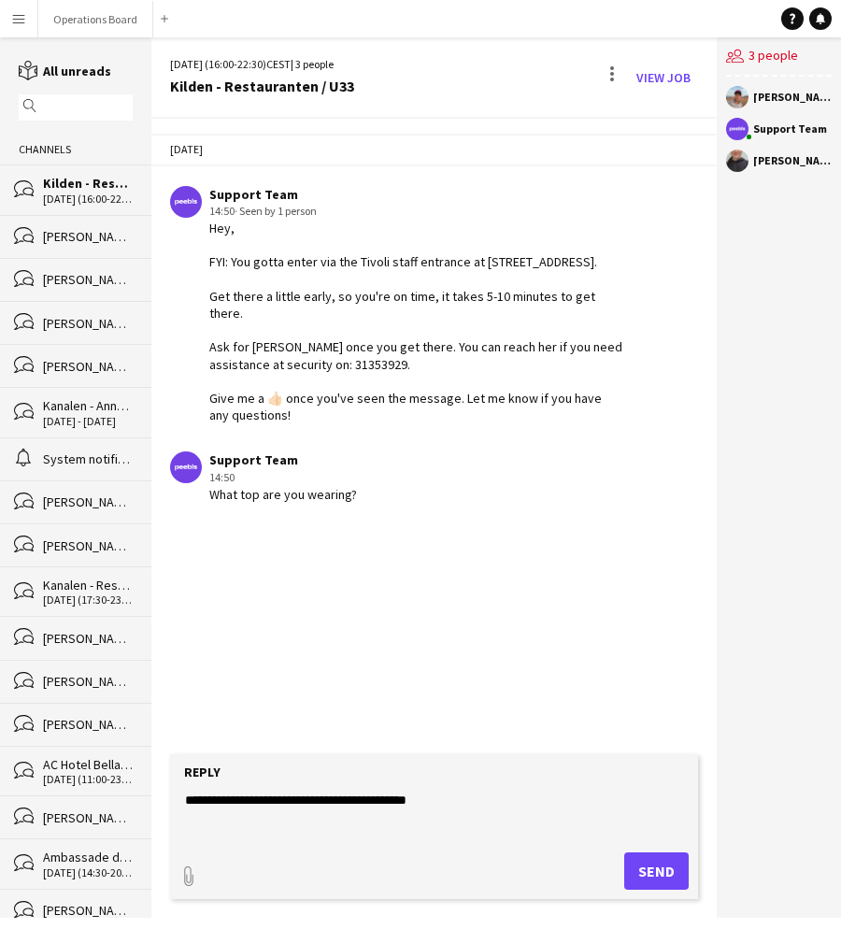
type textarea "**********"
click at [653, 876] on button "Send" at bounding box center [656, 871] width 65 height 37
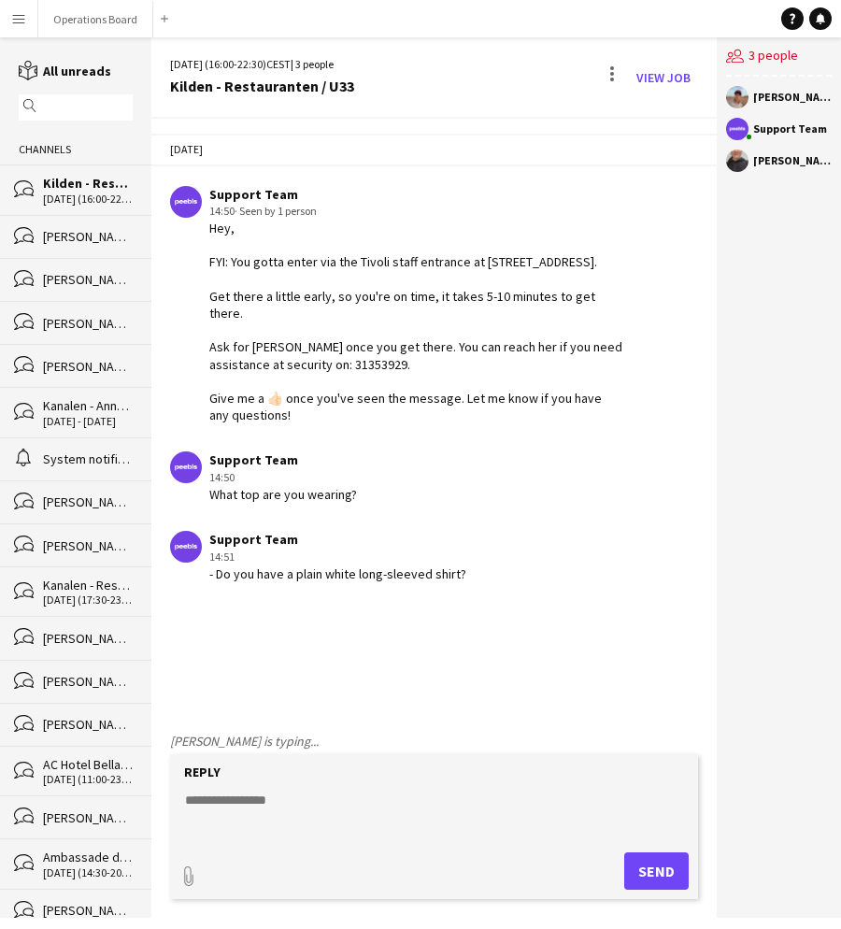
click at [753, 614] on div "users2 3 people Casper Holmberg Support Team Giuliana Jurio" at bounding box center [779, 477] width 124 height 881
click at [750, 96] on div "[PERSON_NAME]" at bounding box center [779, 97] width 106 height 22
click at [90, 10] on button "Operations Board Close" at bounding box center [95, 19] width 115 height 36
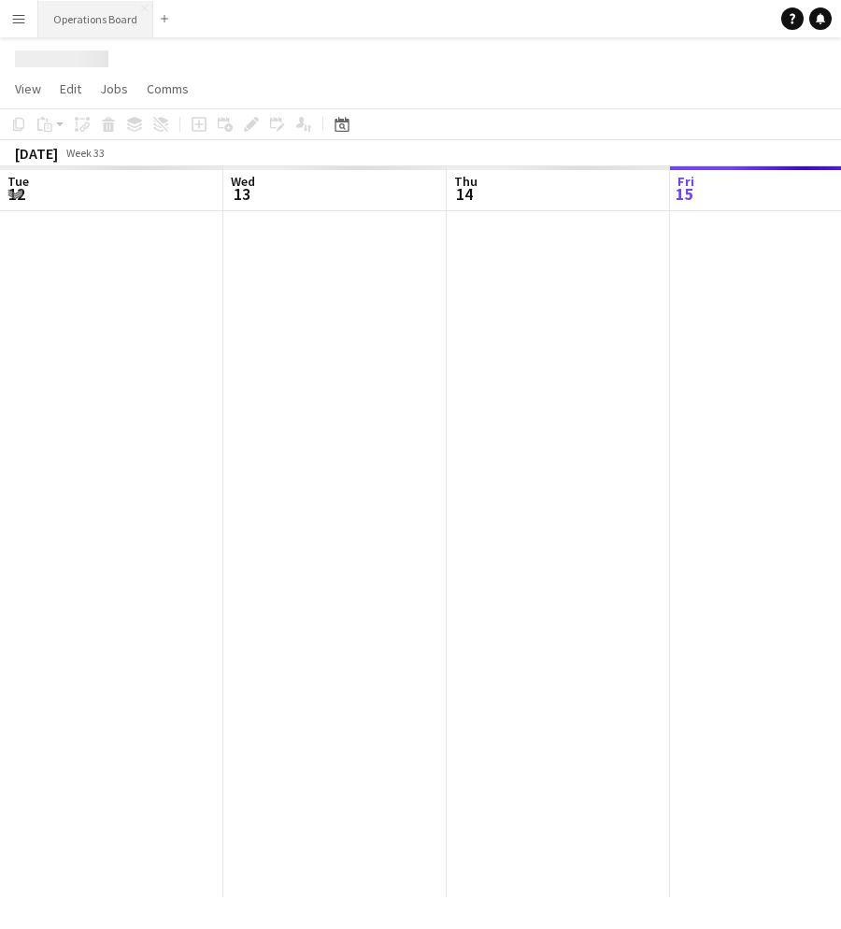
scroll to position [0, 447]
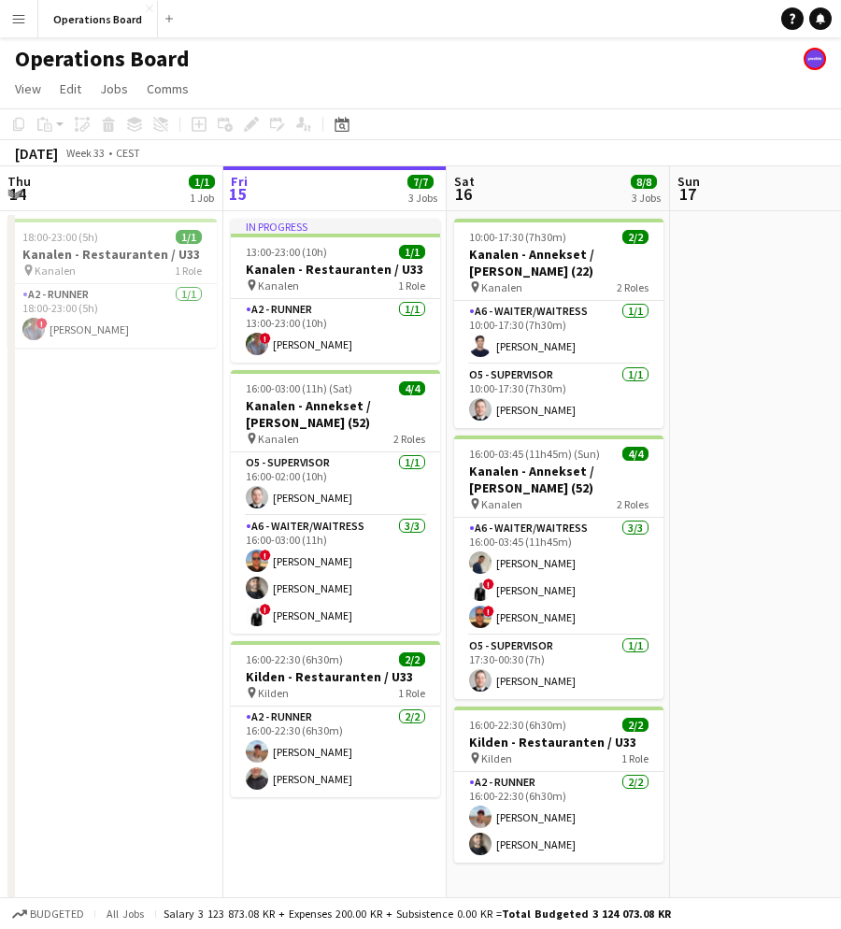
click at [304, 803] on app-date-cell "In progress 13:00-23:00 (10h) 1/1 Kanalen - Restauranten / U33 pin Kanalen 1 Ro…" at bounding box center [334, 566] width 223 height 710
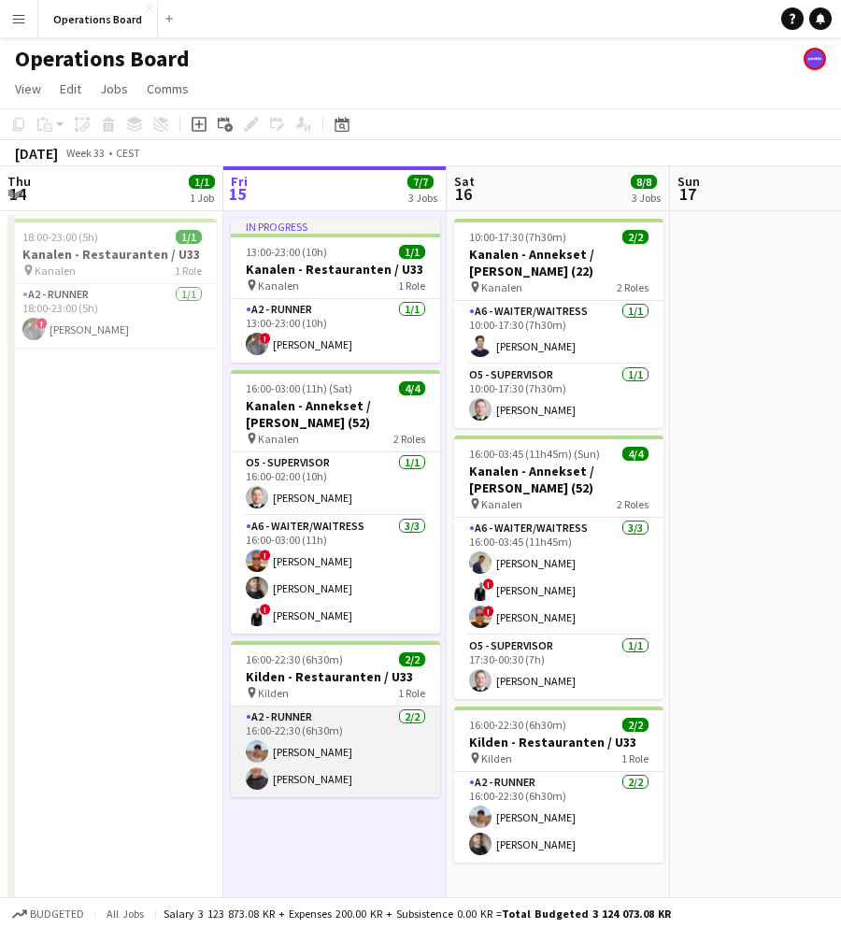
click at [298, 762] on app-card-role "A2 - RUNNER [DATE] 16:00-22:30 (6h30m) [PERSON_NAME] [PERSON_NAME]" at bounding box center [335, 752] width 209 height 91
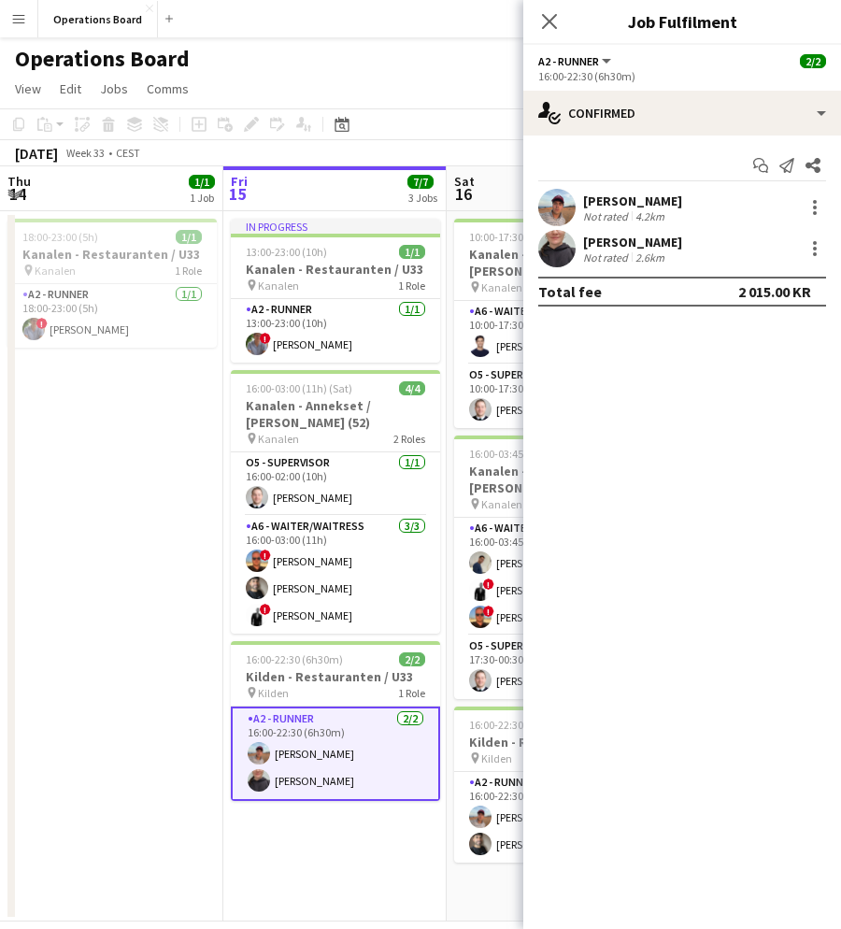
click at [680, 198] on div "[PERSON_NAME]" at bounding box center [632, 201] width 99 height 17
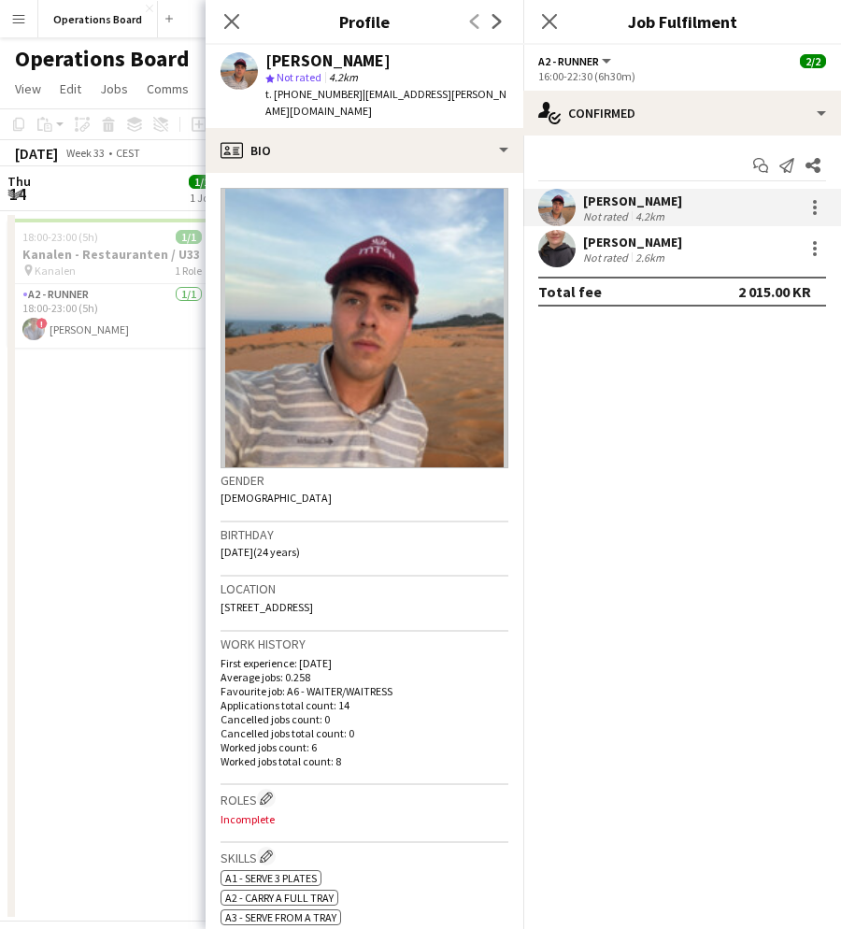
click at [656, 257] on div "2.6km" at bounding box center [650, 258] width 36 height 14
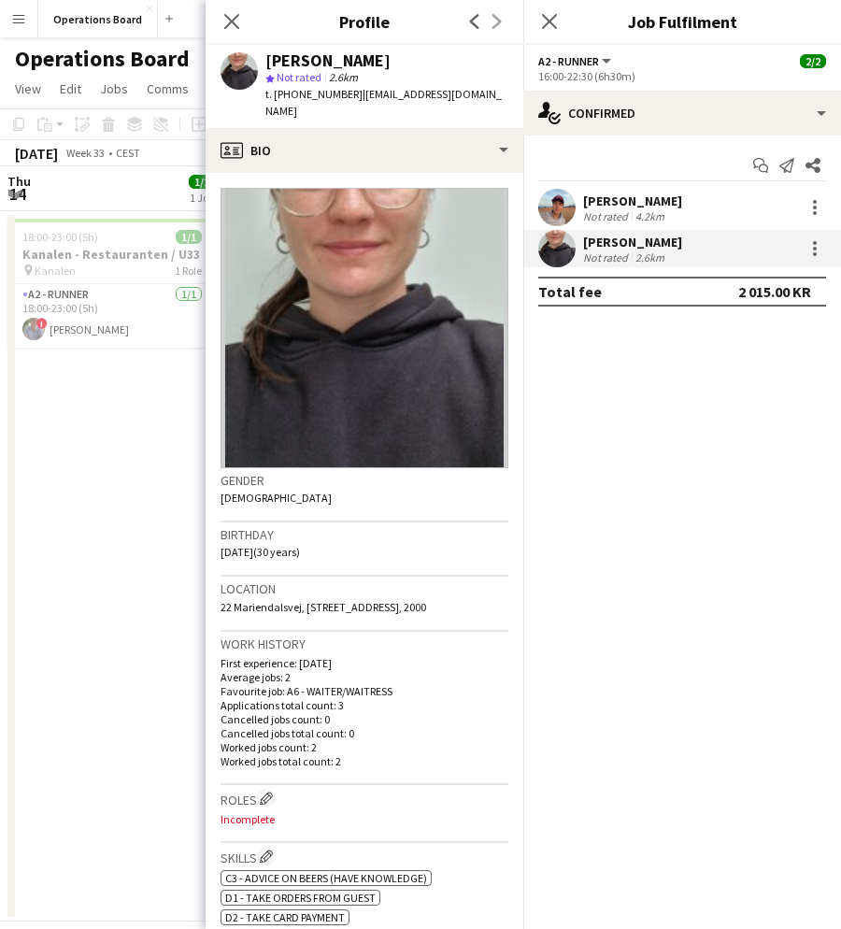
click at [645, 204] on div "[PERSON_NAME]" at bounding box center [632, 201] width 99 height 17
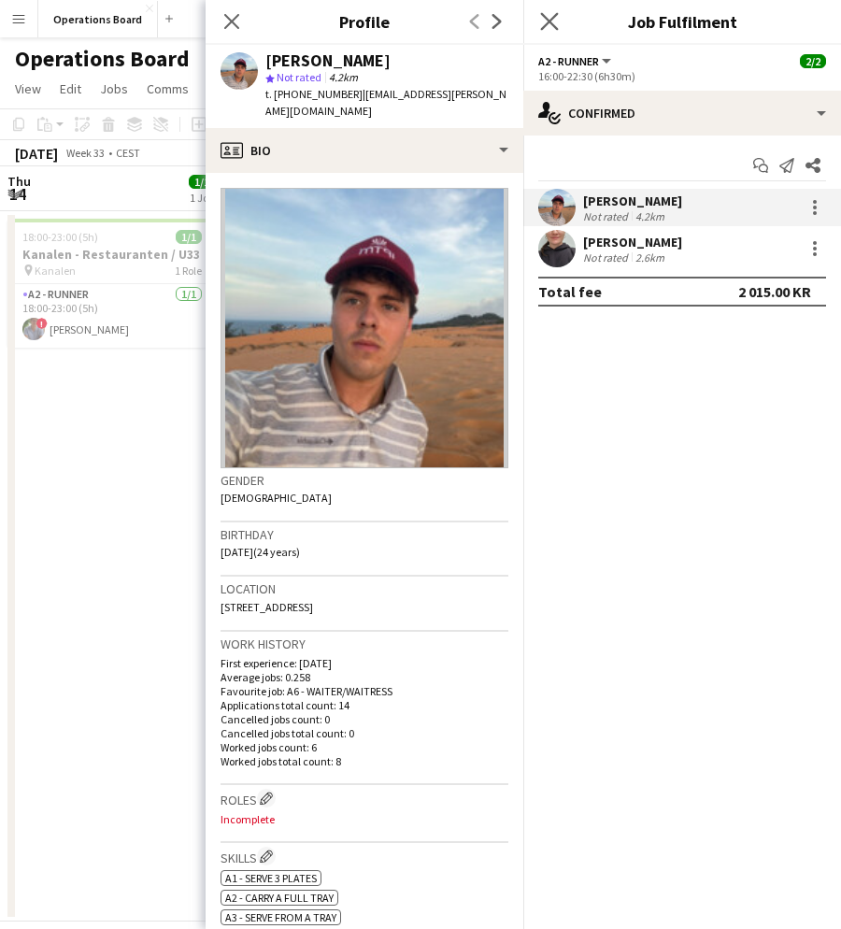
click at [540, 22] on app-icon "Close pop-in" at bounding box center [550, 21] width 27 height 27
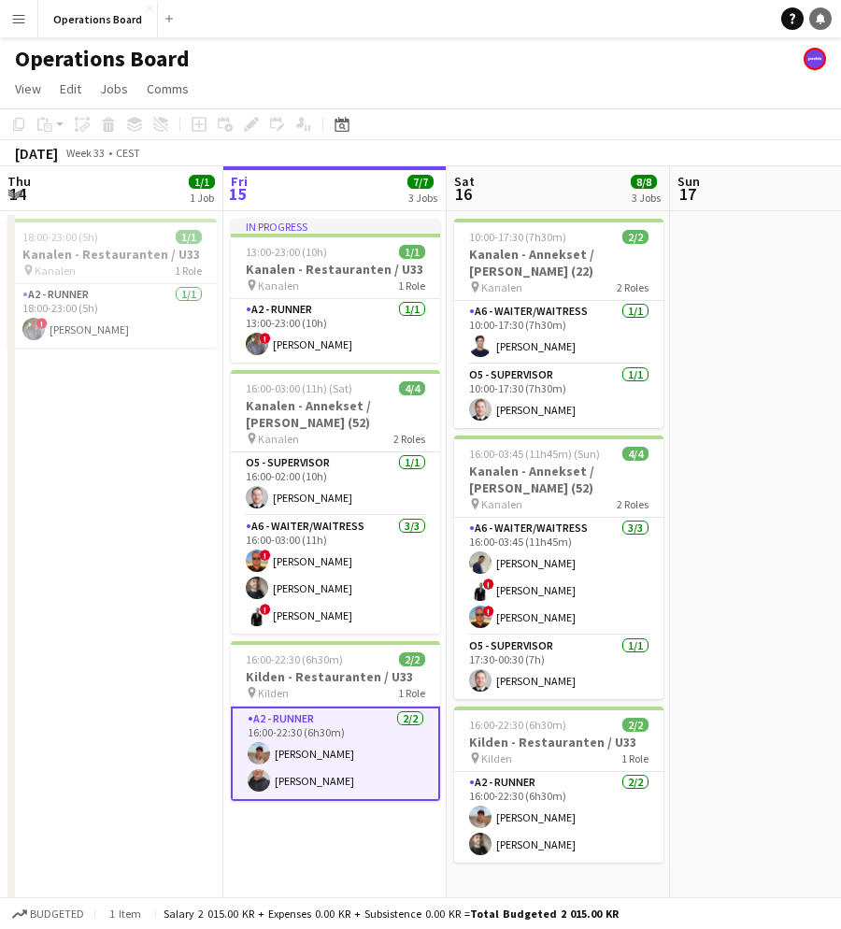
click at [826, 17] on link "Notifications" at bounding box center [821, 18] width 22 height 22
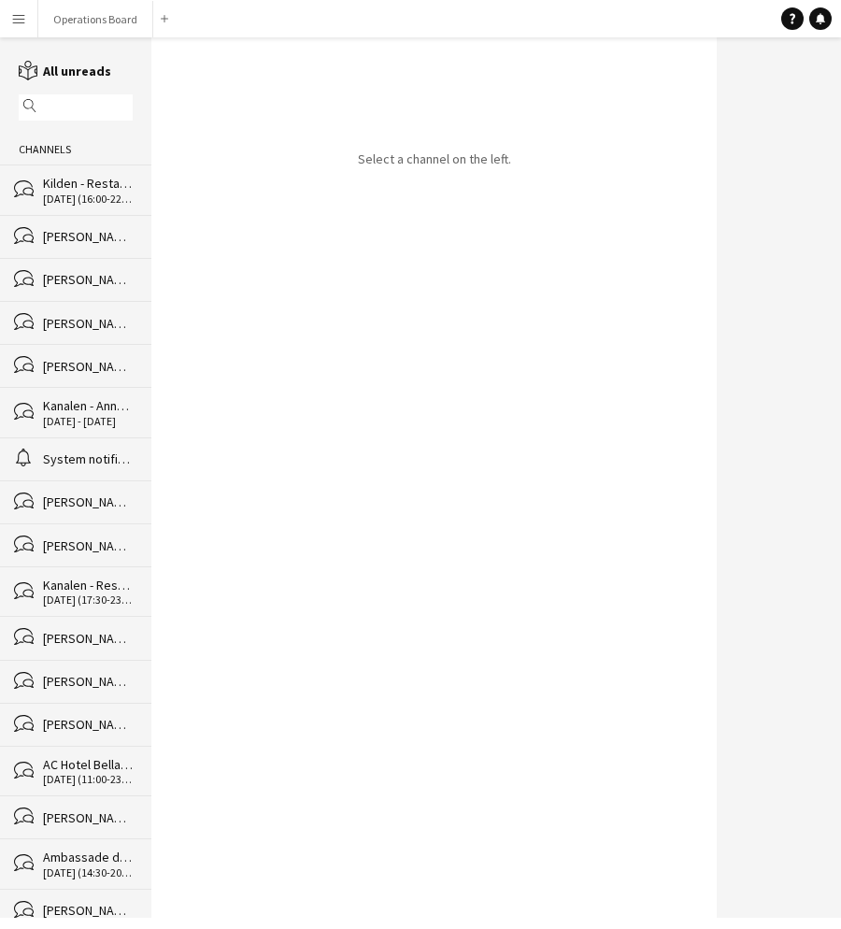
click at [34, 182] on div "bubbles Kilden - Restauranten / U33 15-08-2025 (16:00-22:30)" at bounding box center [75, 190] width 151 height 50
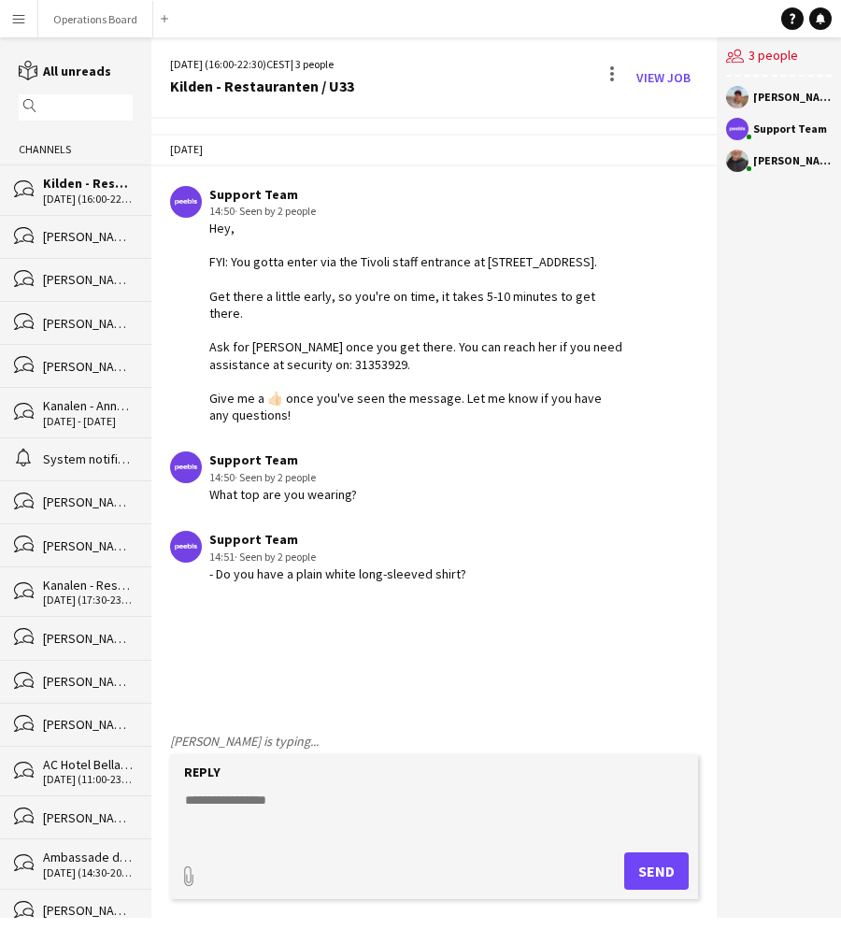
click at [352, 407] on app-chat-message "Support Team 14:50 · Seen by 2 people Hey, FYI: You gotta enter via the Tivoli …" at bounding box center [434, 305] width 566 height 257
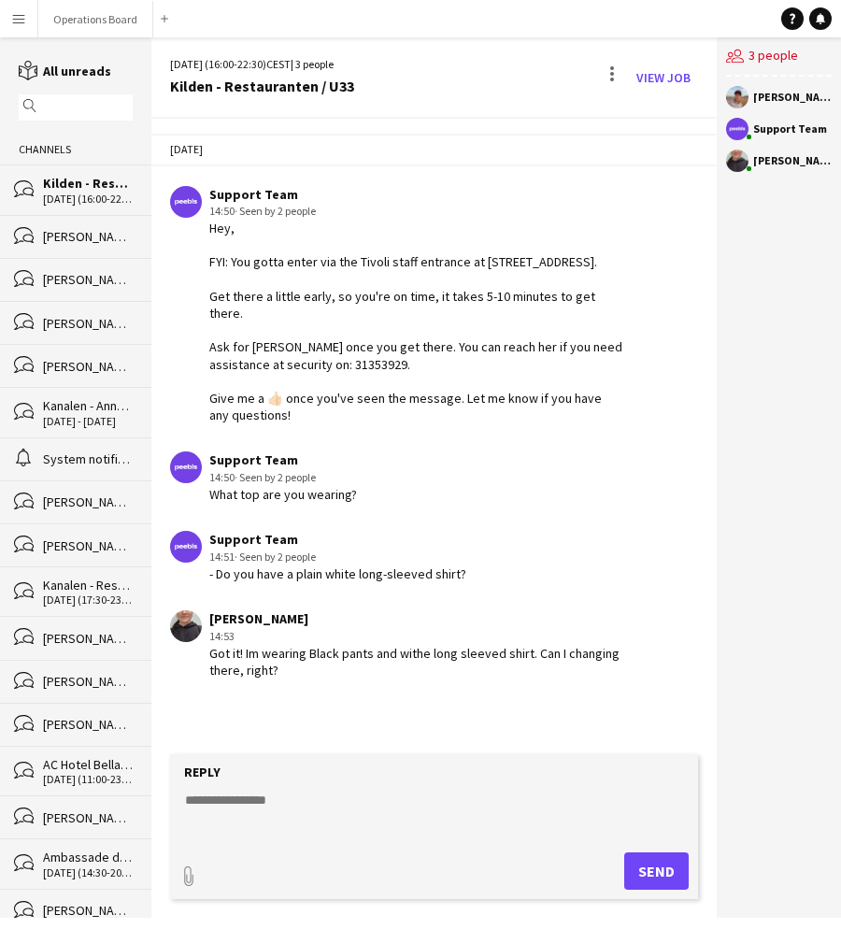
click at [513, 820] on textarea at bounding box center [437, 815] width 509 height 49
type textarea "**********"
click at [661, 884] on button "Send" at bounding box center [656, 871] width 65 height 37
click at [603, 791] on textarea at bounding box center [437, 815] width 509 height 49
click at [764, 95] on div "[PERSON_NAME]" at bounding box center [792, 97] width 79 height 11
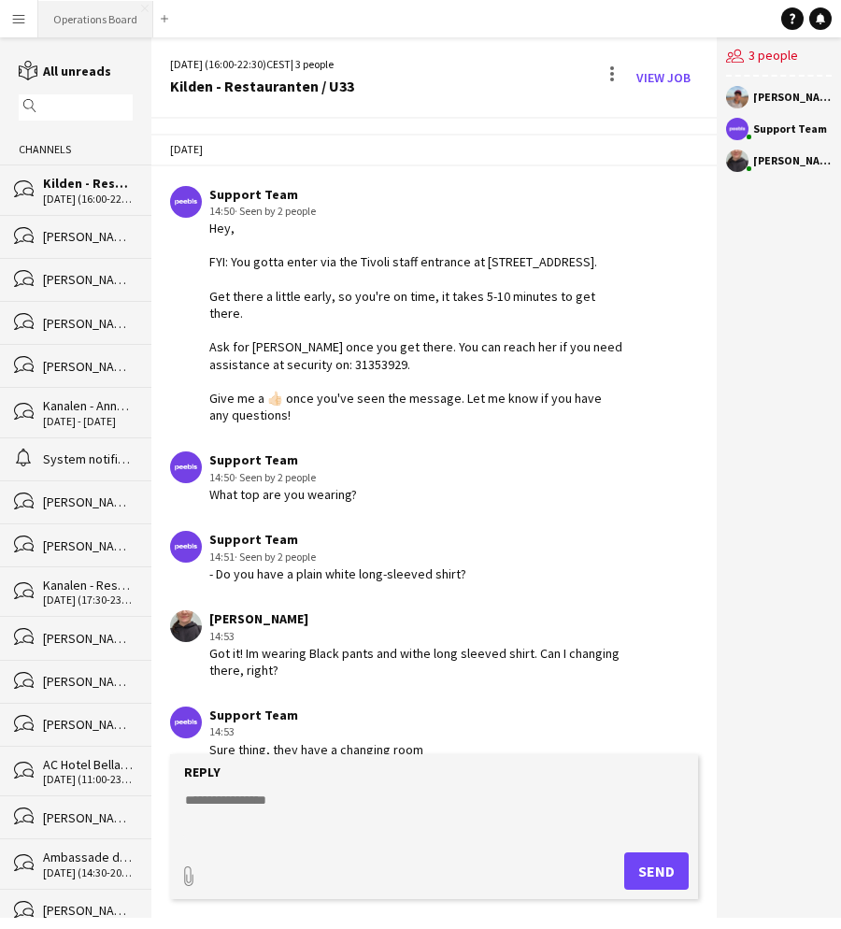
click at [72, 15] on button "Operations Board Close" at bounding box center [95, 19] width 115 height 36
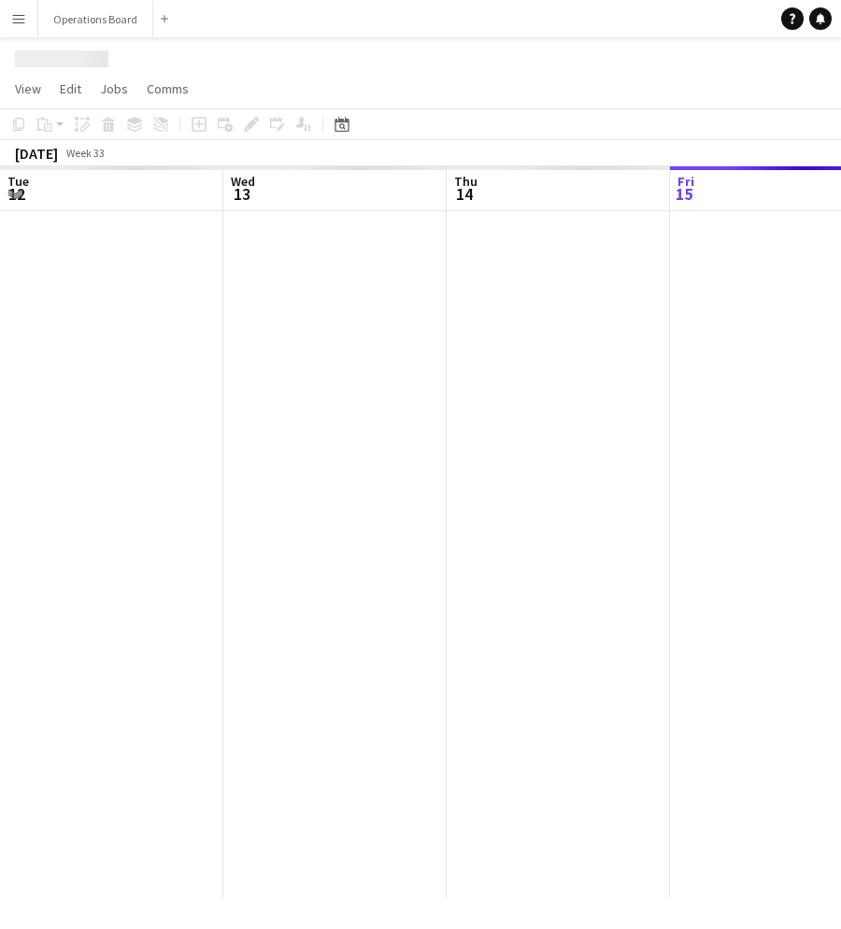
scroll to position [0, 447]
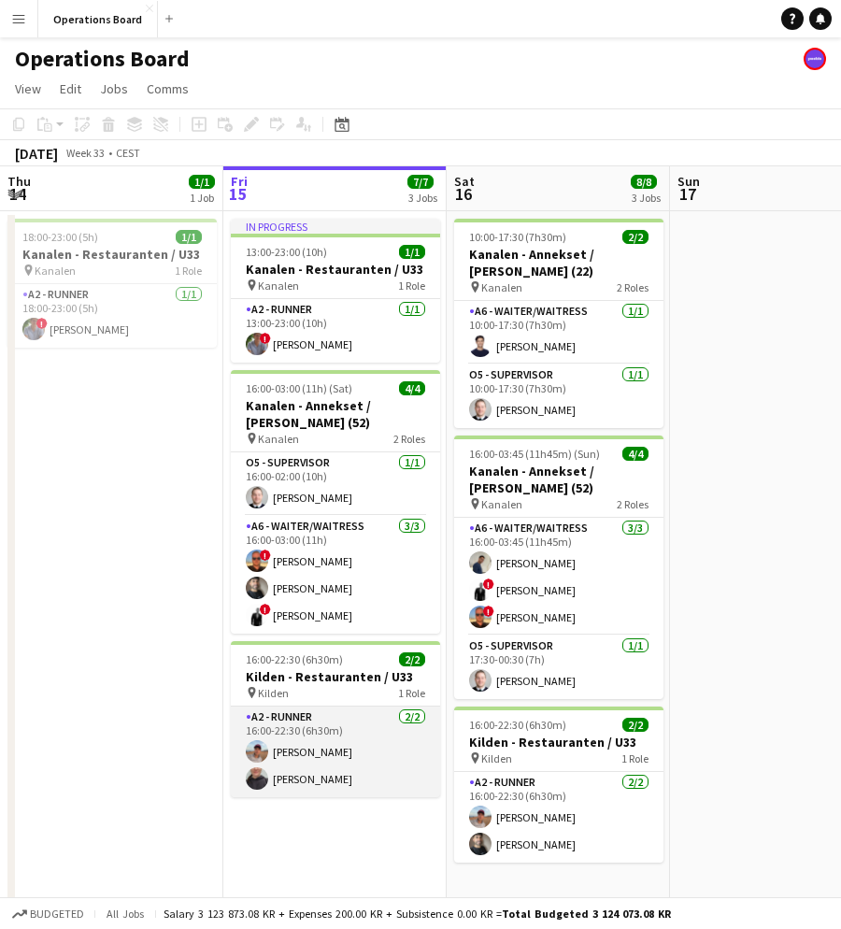
click at [326, 722] on app-card-role "A2 - RUNNER 2/2 16:00-22:30 (6h30m) Casper Holmberg Giuliana Jurio" at bounding box center [335, 752] width 209 height 91
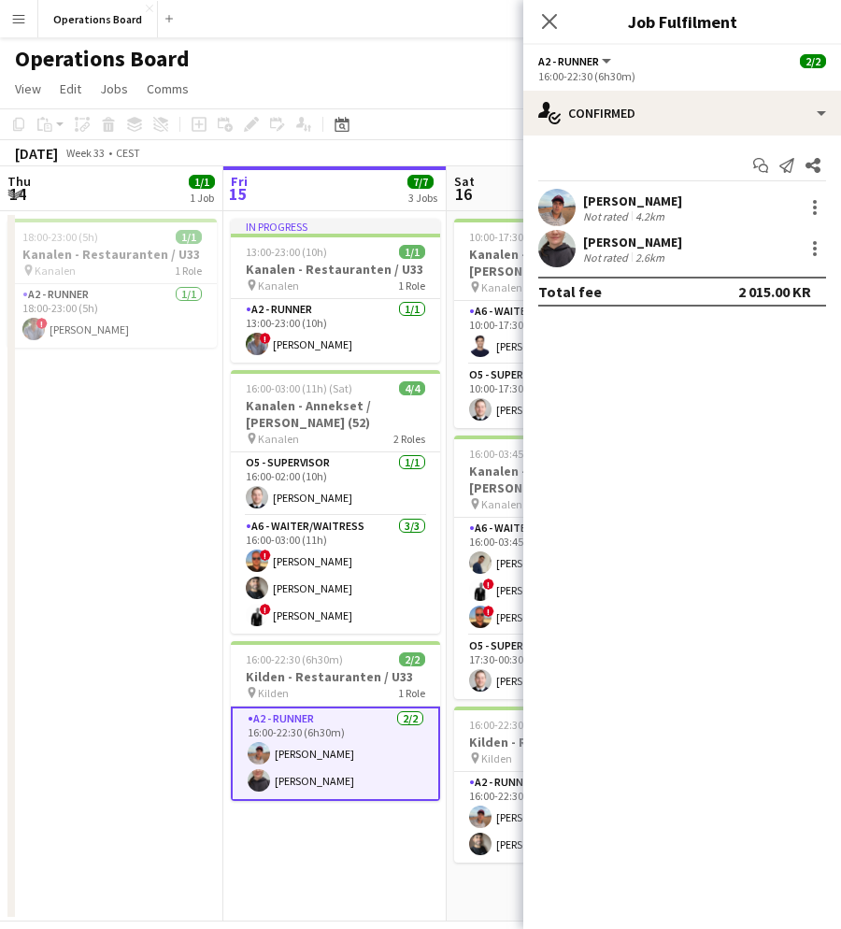
click at [666, 206] on div "[PERSON_NAME]" at bounding box center [632, 201] width 99 height 17
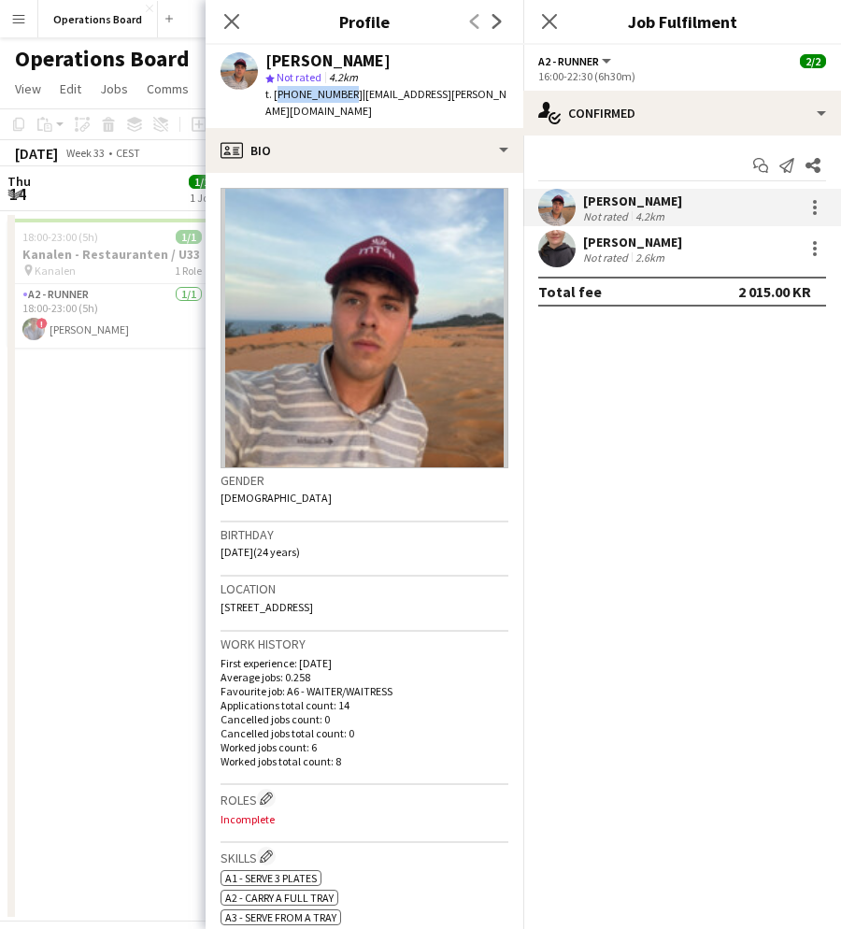
drag, startPoint x: 277, startPoint y: 93, endPoint x: 341, endPoint y: 92, distance: 64.5
click at [341, 92] on span "t. +46730359191" at bounding box center [313, 94] width 97 height 14
copy span "+46730359191"
click at [557, 12] on app-icon "Close pop-in" at bounding box center [550, 21] width 27 height 27
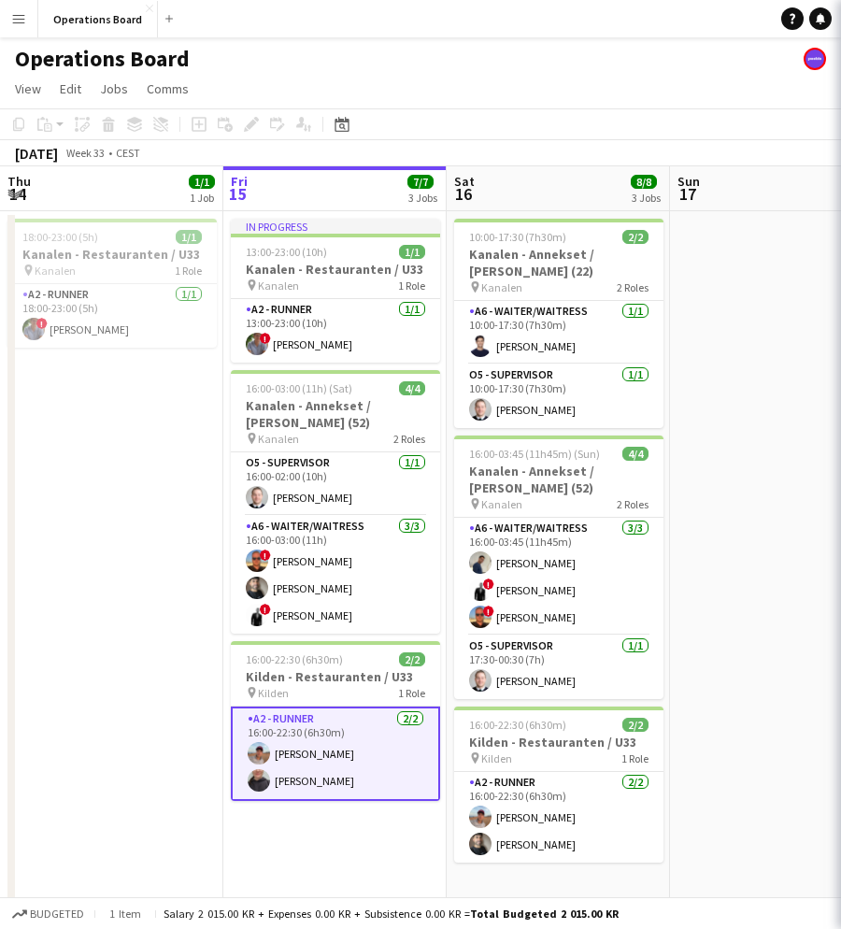
click at [130, 522] on app-date-cell "18:00-23:00 (5h) 1/1 Kanalen - Restauranten / U33 pin Kanalen 1 Role A2 - RUNNE…" at bounding box center [111, 566] width 223 height 710
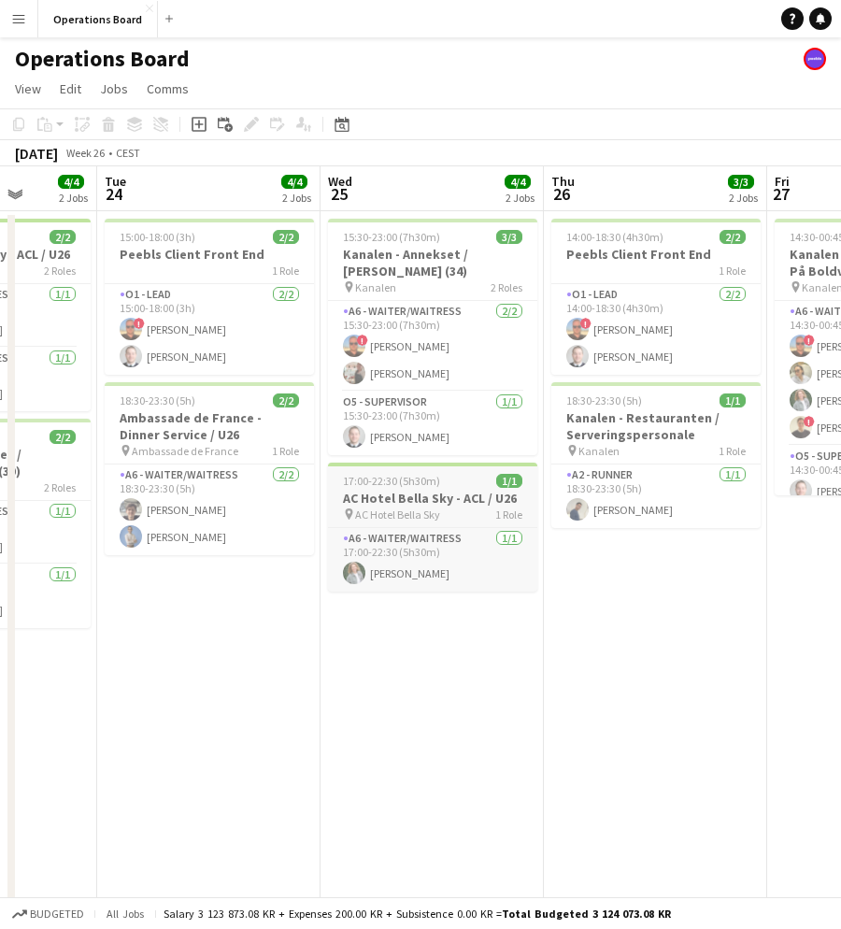
scroll to position [0, 500]
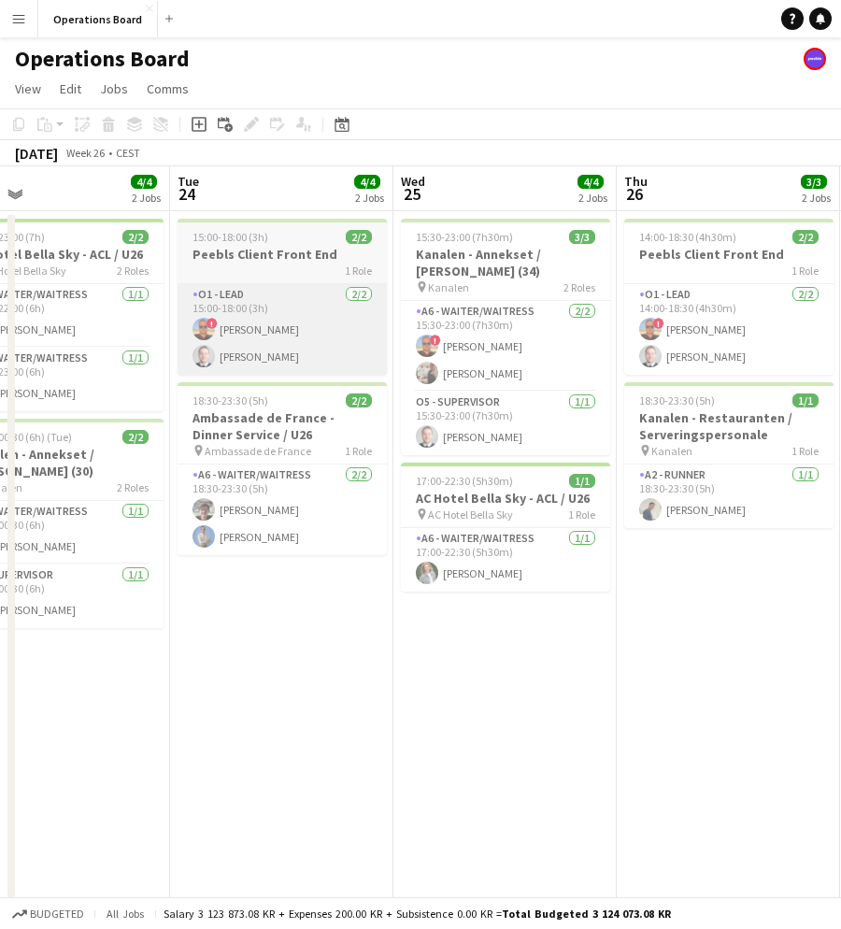
click at [302, 372] on app-card-role "O1 - LEAD 2/2 15:00-18:00 (3h) ! Patrick Dolan Nicolai A." at bounding box center [282, 329] width 209 height 91
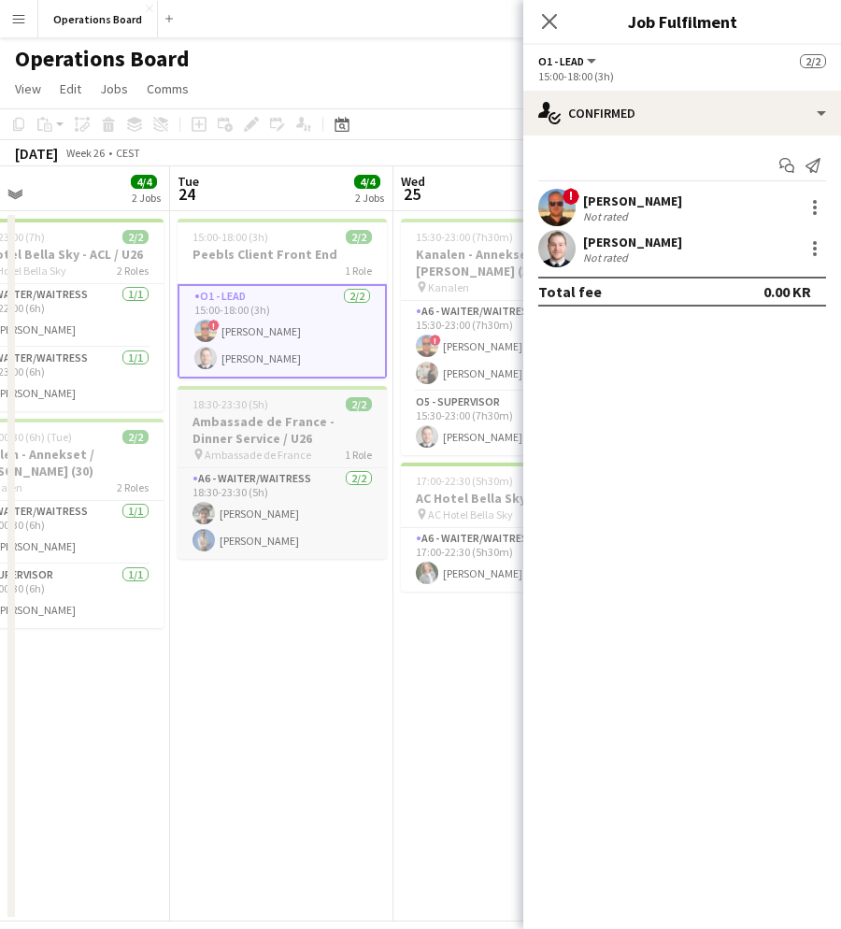
click at [271, 439] on h3 "Ambassade de France - Dinner Service / U26" at bounding box center [282, 430] width 209 height 34
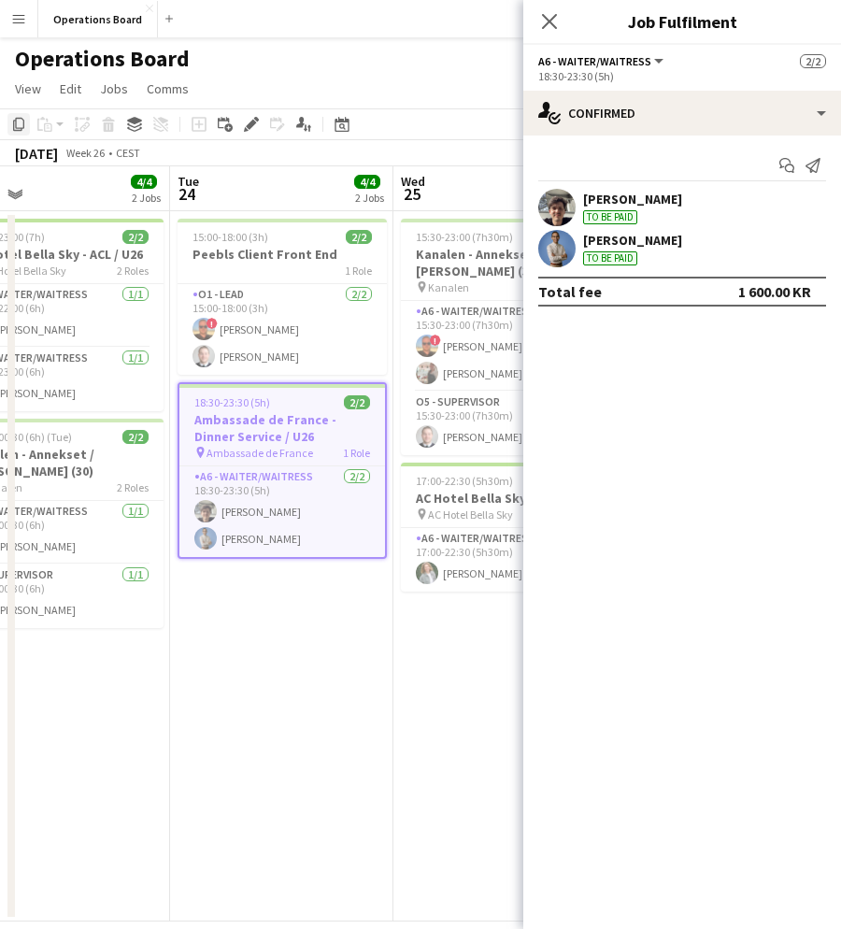
click at [15, 128] on icon "Copy" at bounding box center [18, 124] width 15 height 15
click at [550, 34] on div "Close pop-in" at bounding box center [550, 21] width 52 height 43
click at [548, 12] on app-icon "Close pop-in" at bounding box center [550, 21] width 27 height 27
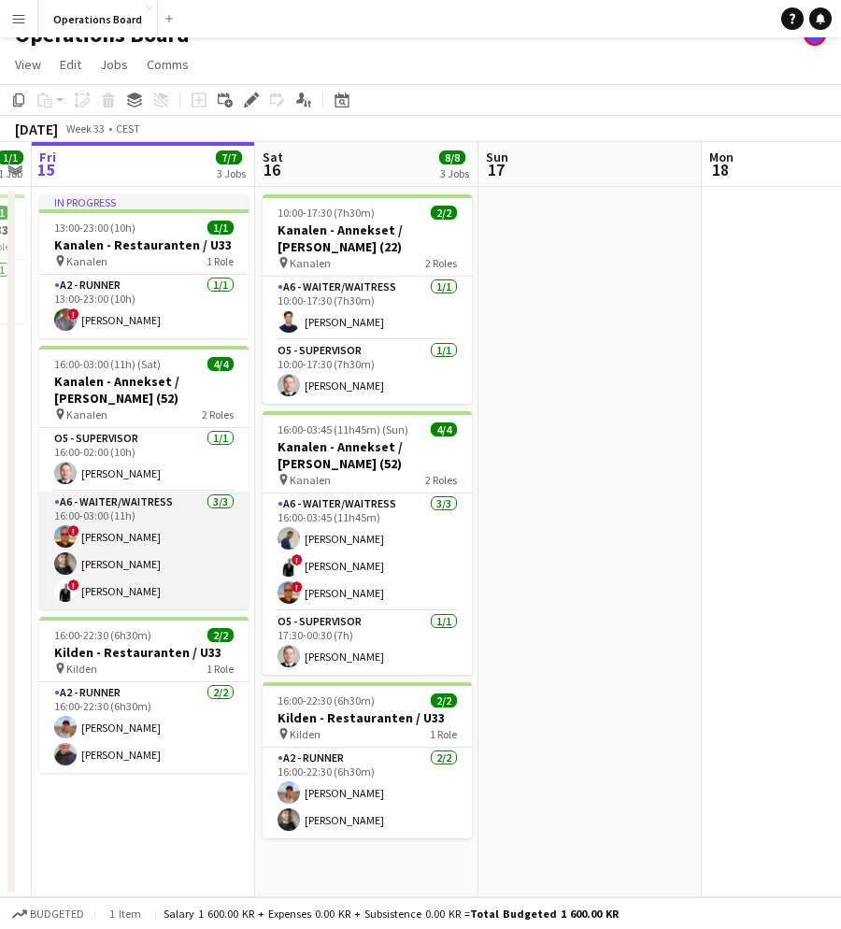
scroll to position [0, 613]
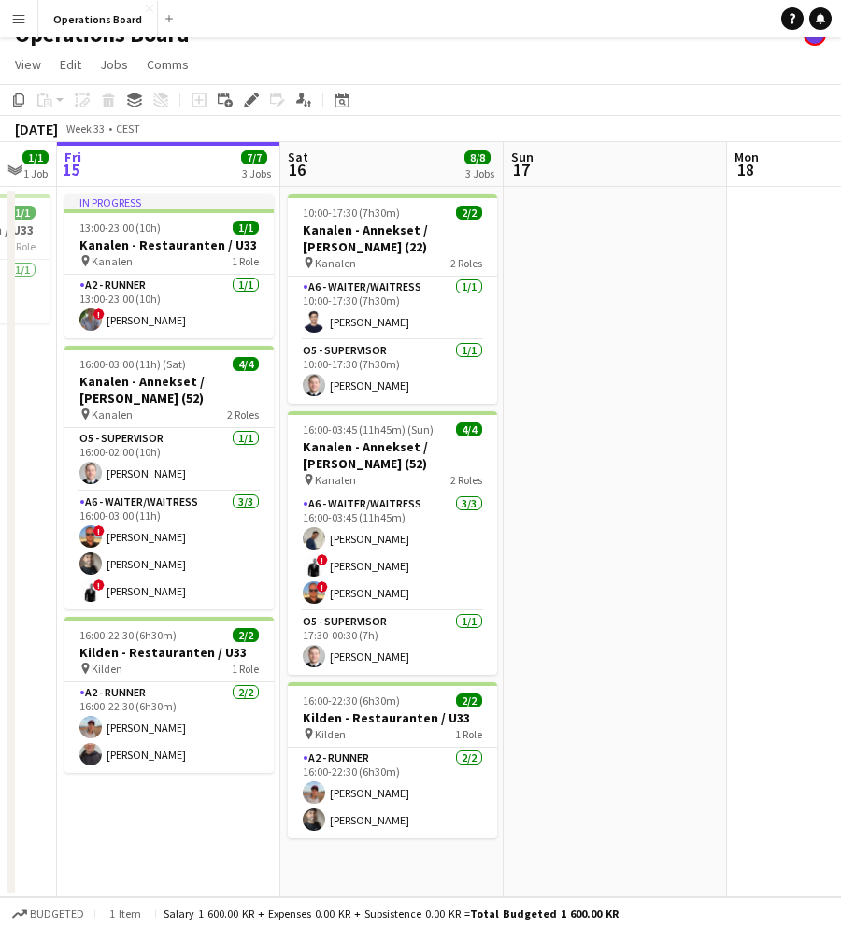
click at [582, 253] on app-date-cell at bounding box center [615, 542] width 223 height 710
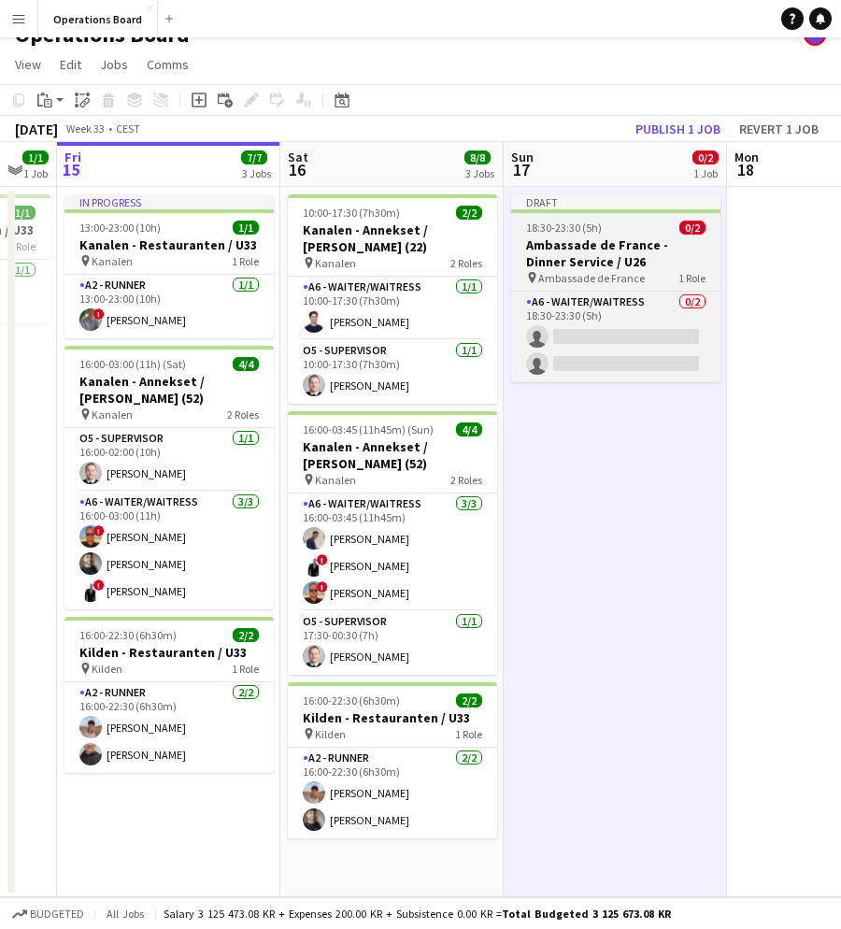
click at [578, 249] on h3 "Ambassade de France - Dinner Service / U26" at bounding box center [615, 254] width 209 height 34
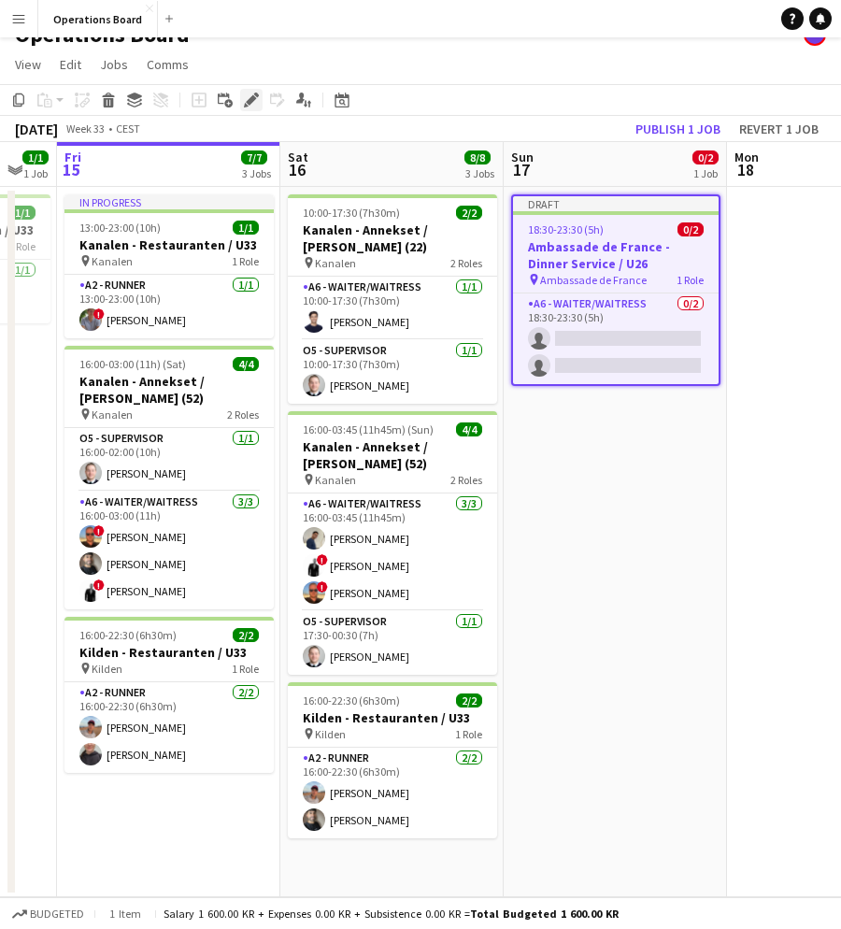
click at [247, 99] on icon "Edit" at bounding box center [251, 100] width 15 height 15
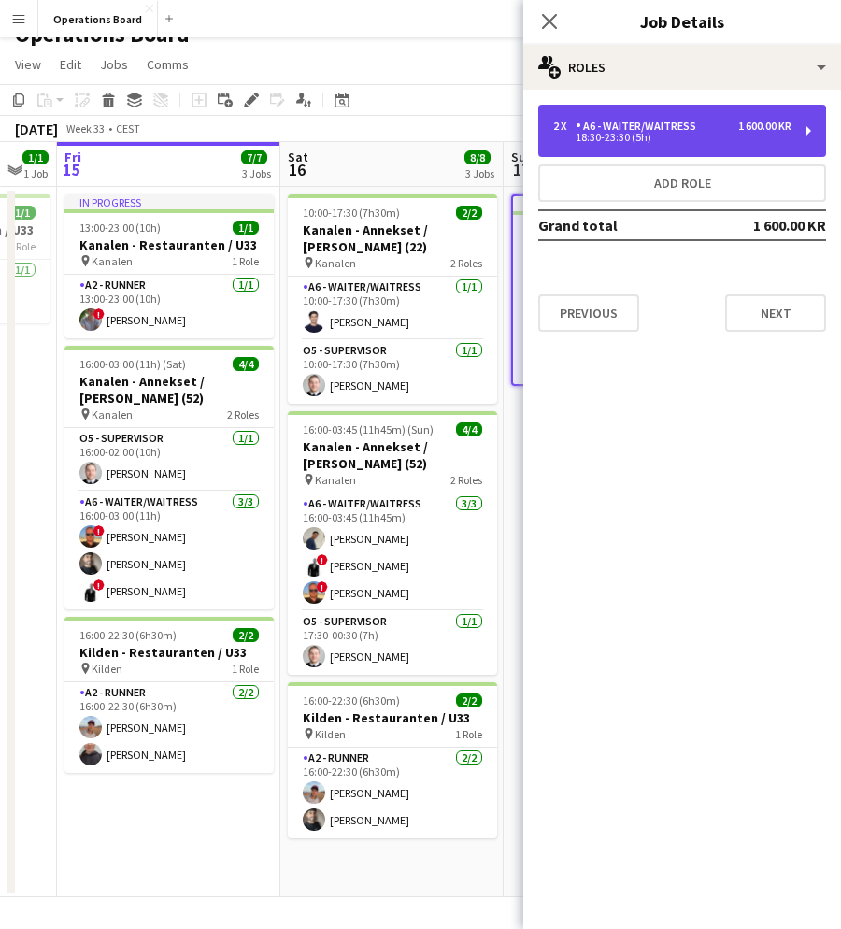
click at [661, 136] on div "18:30-23:30 (5h)" at bounding box center [672, 137] width 238 height 9
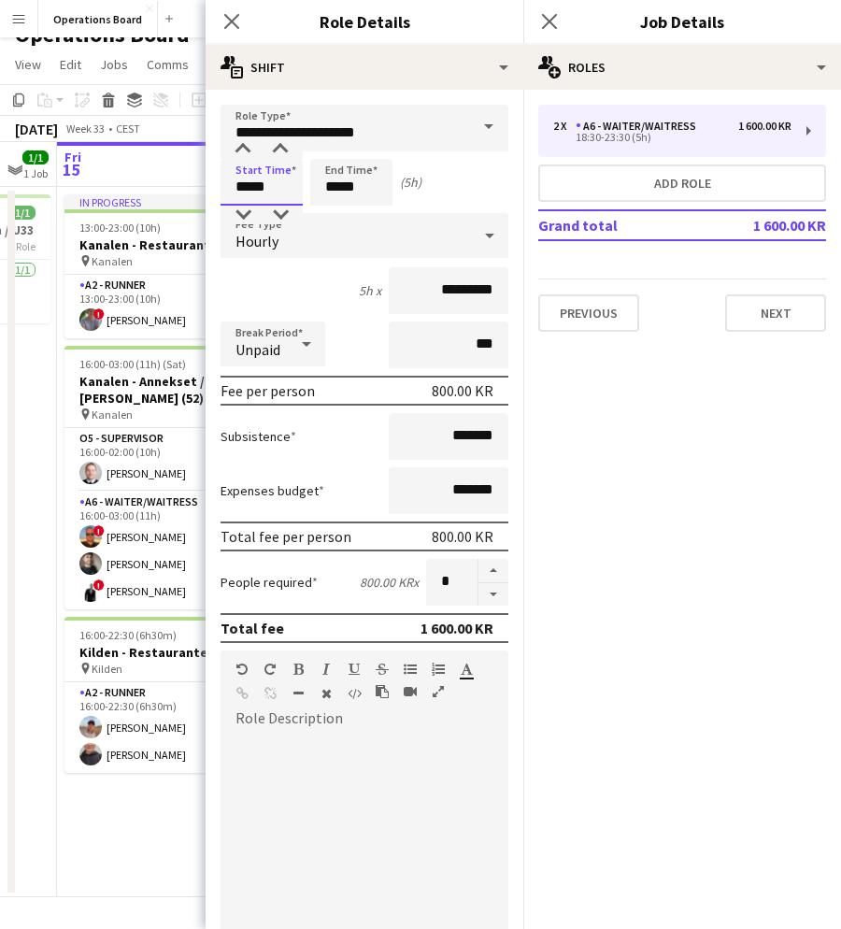
drag, startPoint x: 264, startPoint y: 182, endPoint x: 280, endPoint y: 188, distance: 17.7
click at [280, 188] on input "*****" at bounding box center [262, 182] width 82 height 47
type input "*****"
drag, startPoint x: 329, startPoint y: 186, endPoint x: 405, endPoint y: 187, distance: 75.7
click at [405, 187] on div "Start Time ***** End Time ***** (5h 30m)" at bounding box center [365, 182] width 288 height 47
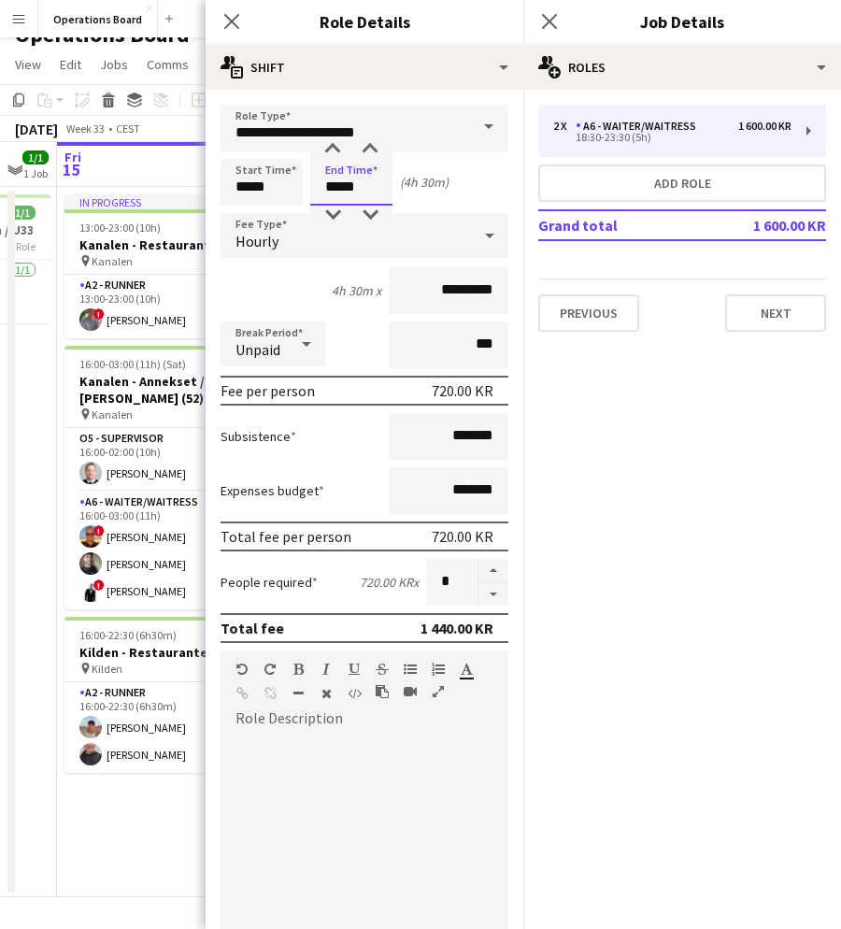
drag, startPoint x: 327, startPoint y: 187, endPoint x: 410, endPoint y: 187, distance: 83.2
click at [410, 187] on div "Start Time ***** End Time ***** (4h 30m)" at bounding box center [365, 182] width 288 height 47
type input "*****"
drag, startPoint x: 254, startPoint y: 187, endPoint x: 294, endPoint y: 187, distance: 39.3
click at [294, 187] on input "*****" at bounding box center [262, 182] width 82 height 47
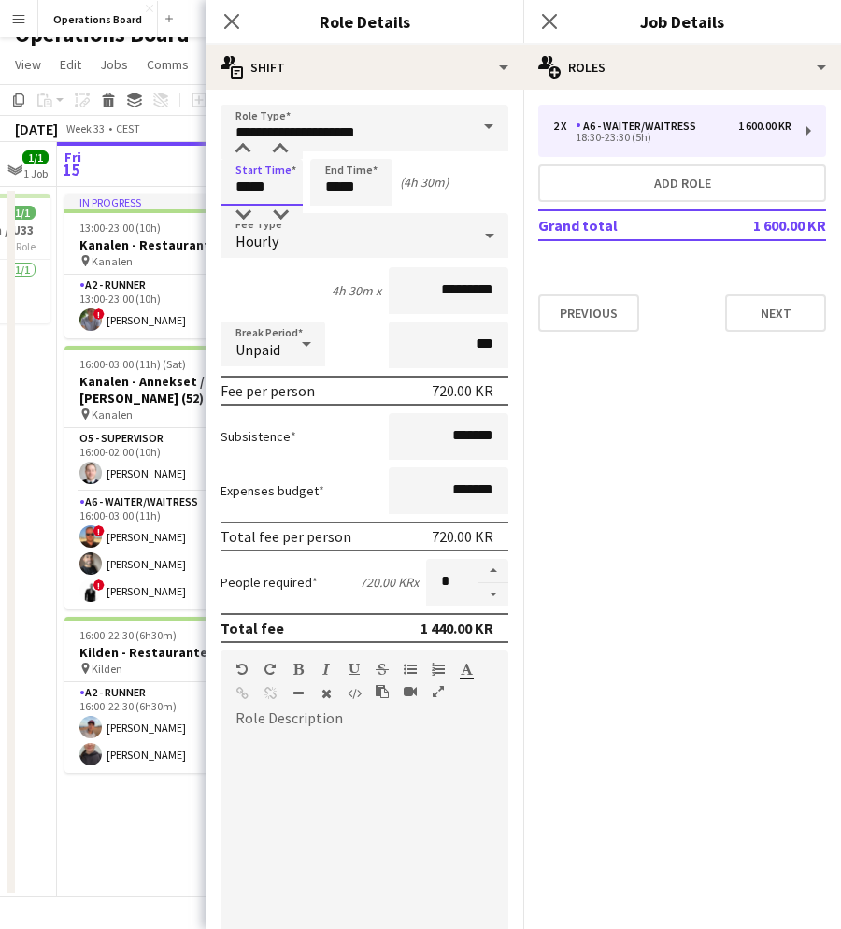
type input "*****"
drag, startPoint x: 346, startPoint y: 188, endPoint x: 398, endPoint y: 188, distance: 52.4
click at [395, 188] on div "Start Time ***** End Time ***** (4h 30m)" at bounding box center [365, 182] width 288 height 47
type input "*****"
click at [539, 27] on app-icon "Close pop-in" at bounding box center [550, 21] width 27 height 27
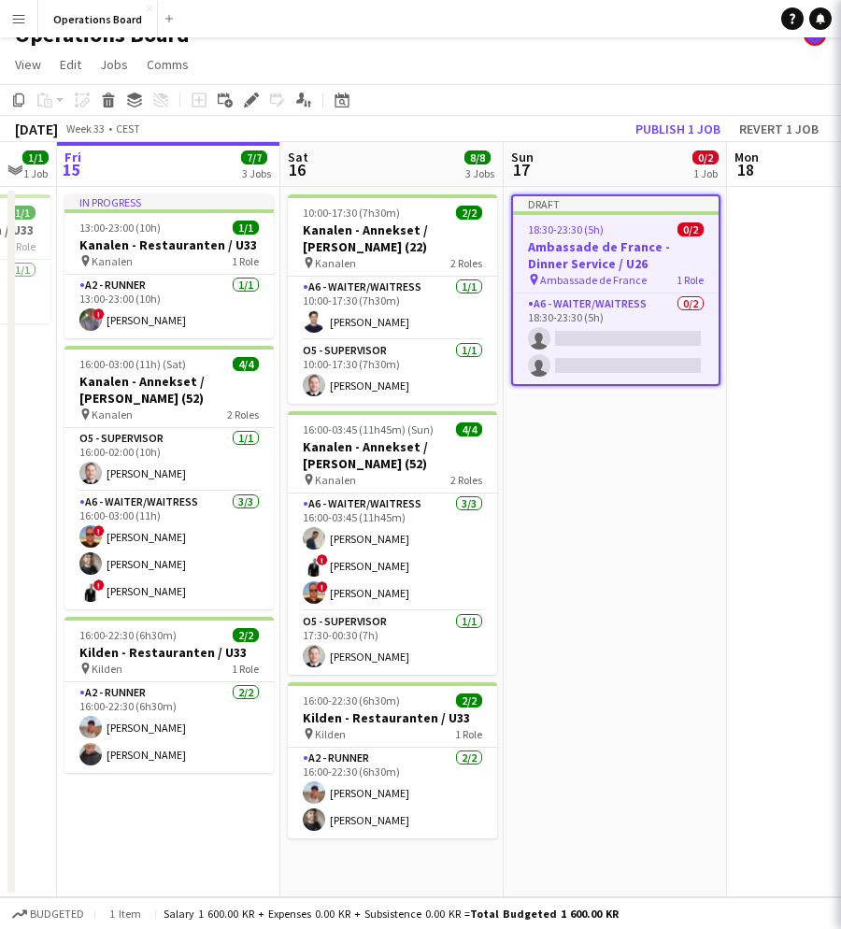
click at [539, 27] on body "Menu Boards Boards Boards All jobs Status Workforce Workforce My Workforce Recr…" at bounding box center [420, 453] width 841 height 954
click at [665, 138] on button "Publish 1 job" at bounding box center [678, 129] width 100 height 24
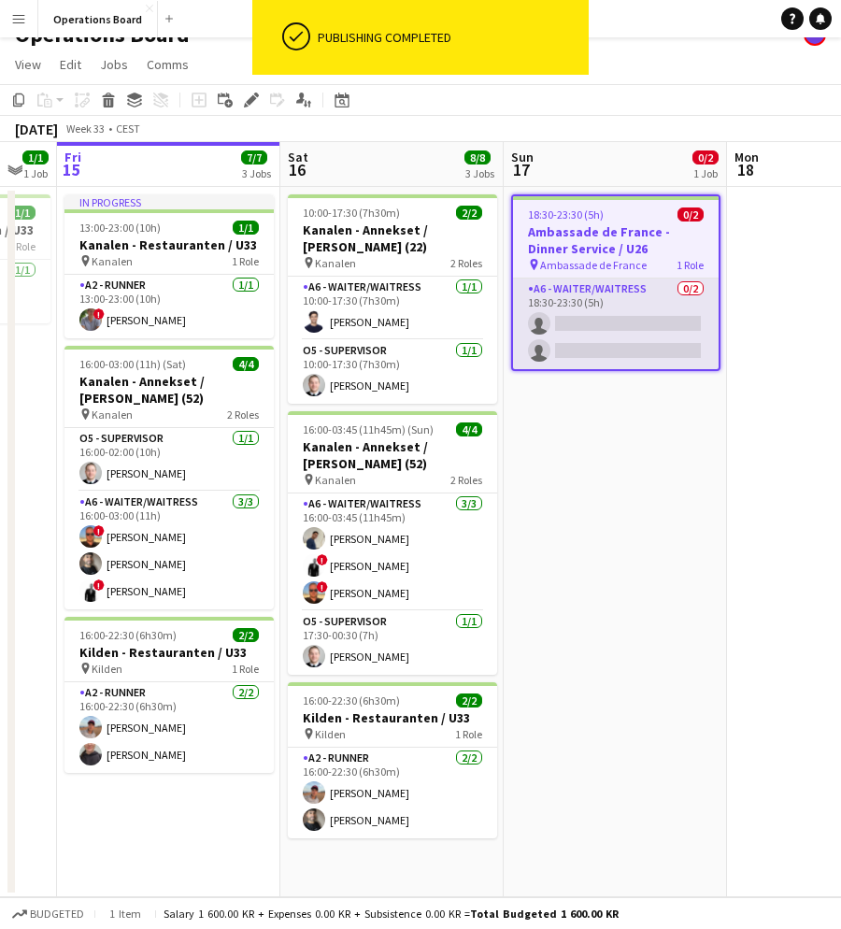
click at [626, 352] on app-card-role "A6 - WAITER/WAITRESS 0/2 18:30-23:30 (5h) single-neutral-actions single-neutral…" at bounding box center [616, 324] width 206 height 91
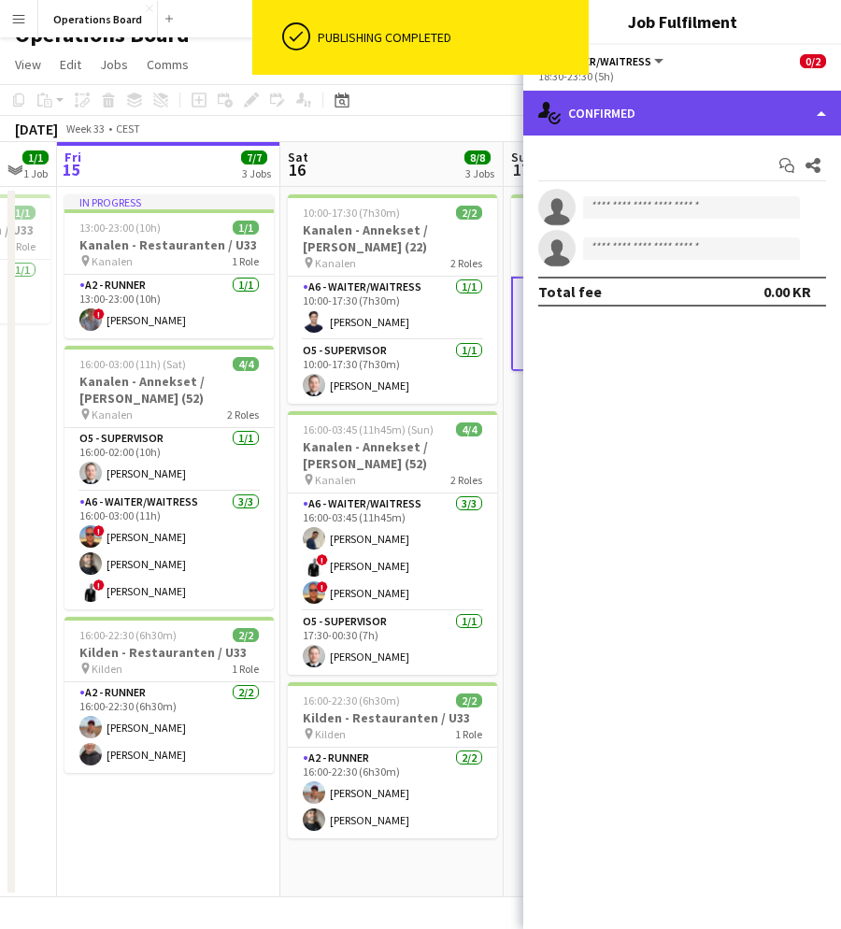
click at [712, 115] on div "single-neutral-actions-check-2 Confirmed" at bounding box center [683, 113] width 318 height 45
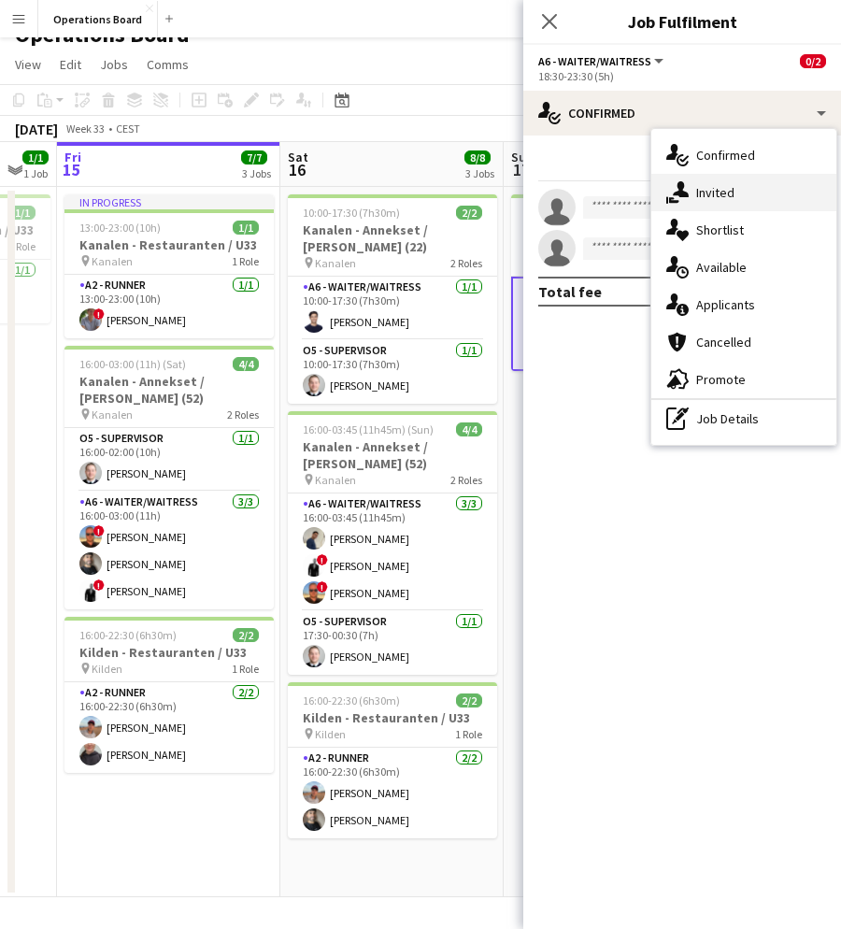
click at [737, 189] on div "single-neutral-actions-share-1 Invited" at bounding box center [744, 192] width 185 height 37
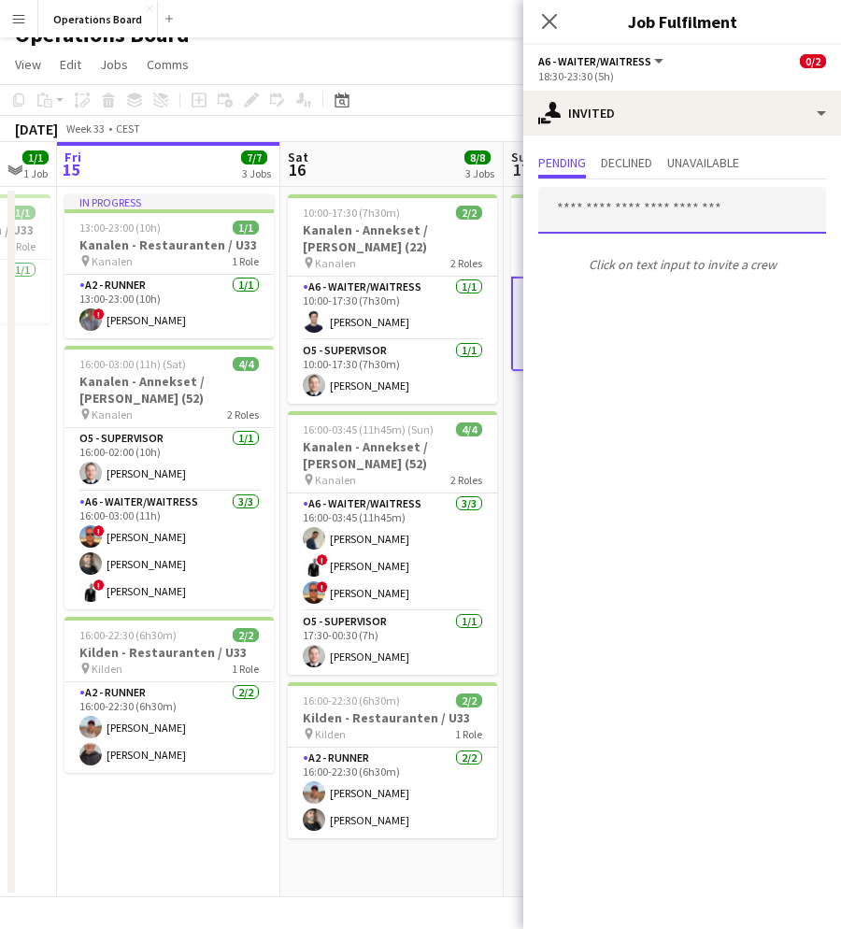
click at [682, 209] on input "text" at bounding box center [682, 210] width 288 height 47
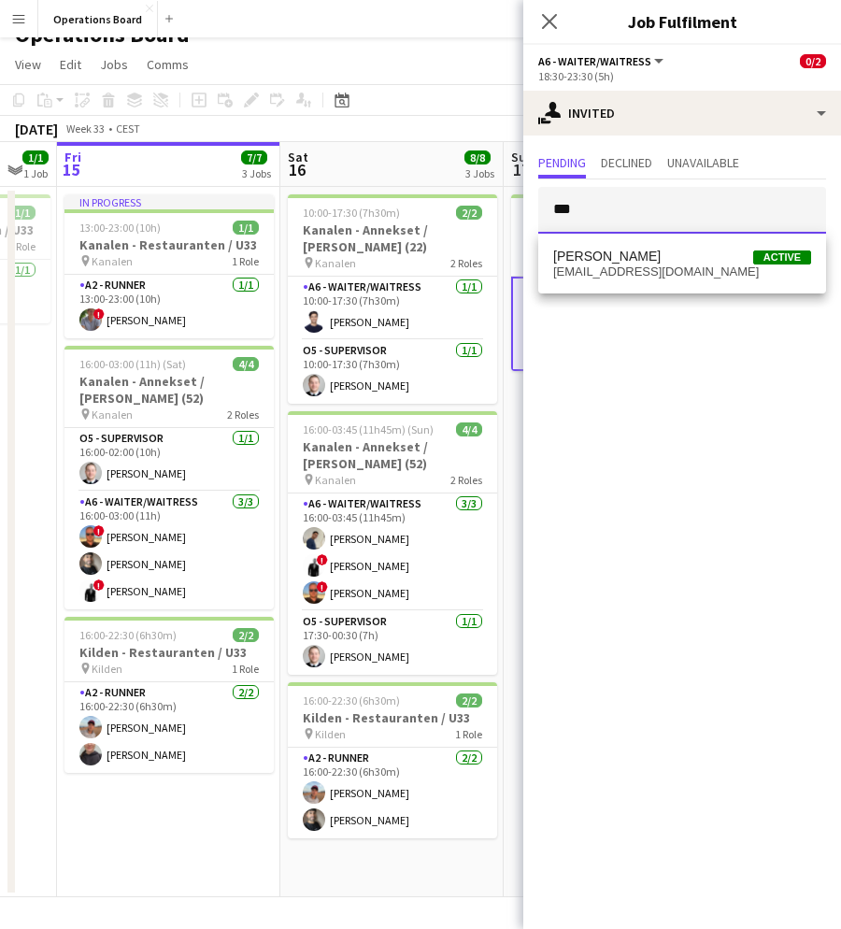
type input "***"
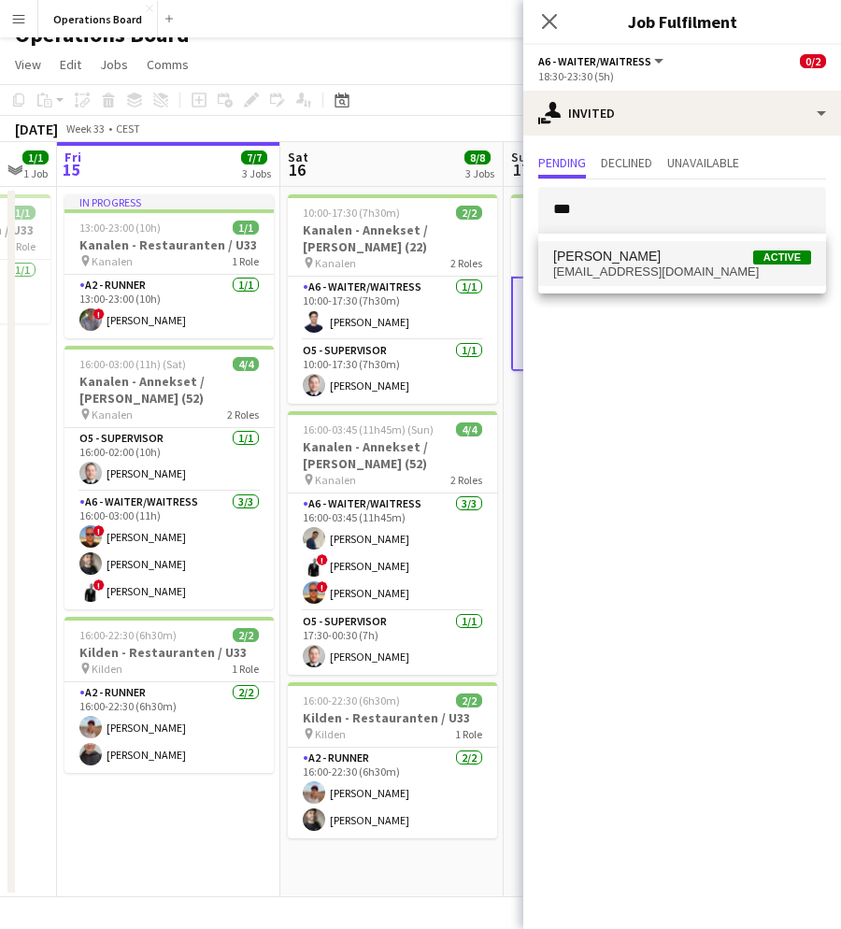
drag, startPoint x: 682, startPoint y: 209, endPoint x: 703, endPoint y: 254, distance: 49.4
click at [703, 254] on span "Yohann Joyeux Active" at bounding box center [682, 257] width 258 height 16
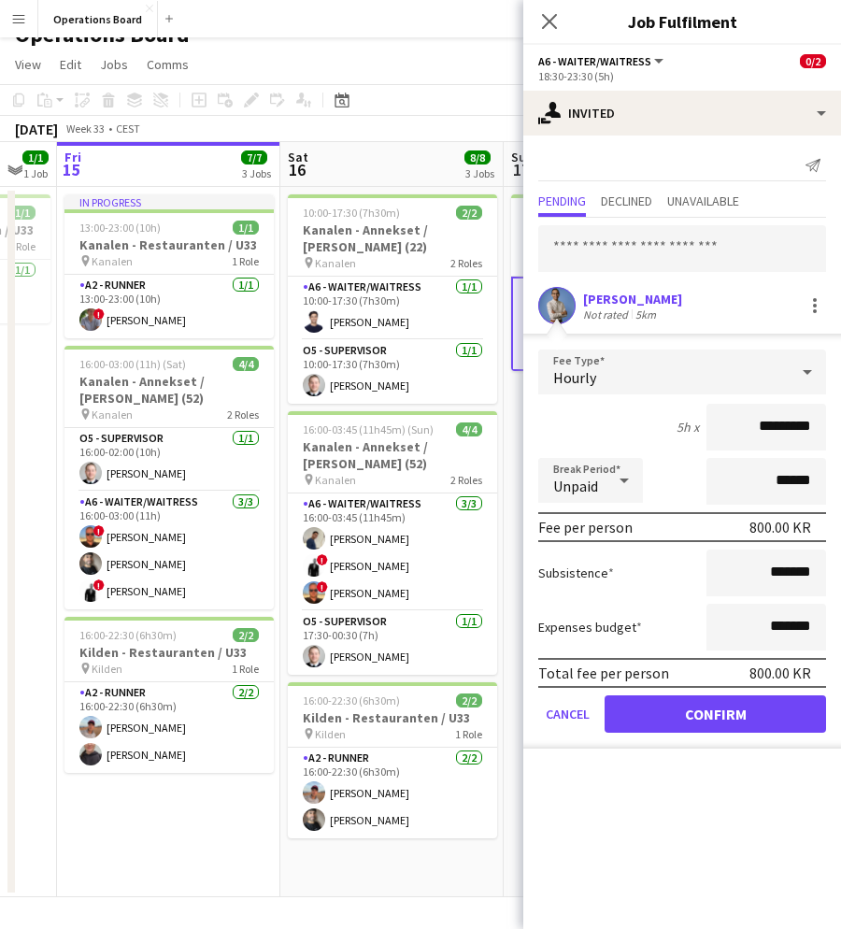
click at [653, 719] on button "Confirm" at bounding box center [716, 714] width 222 height 37
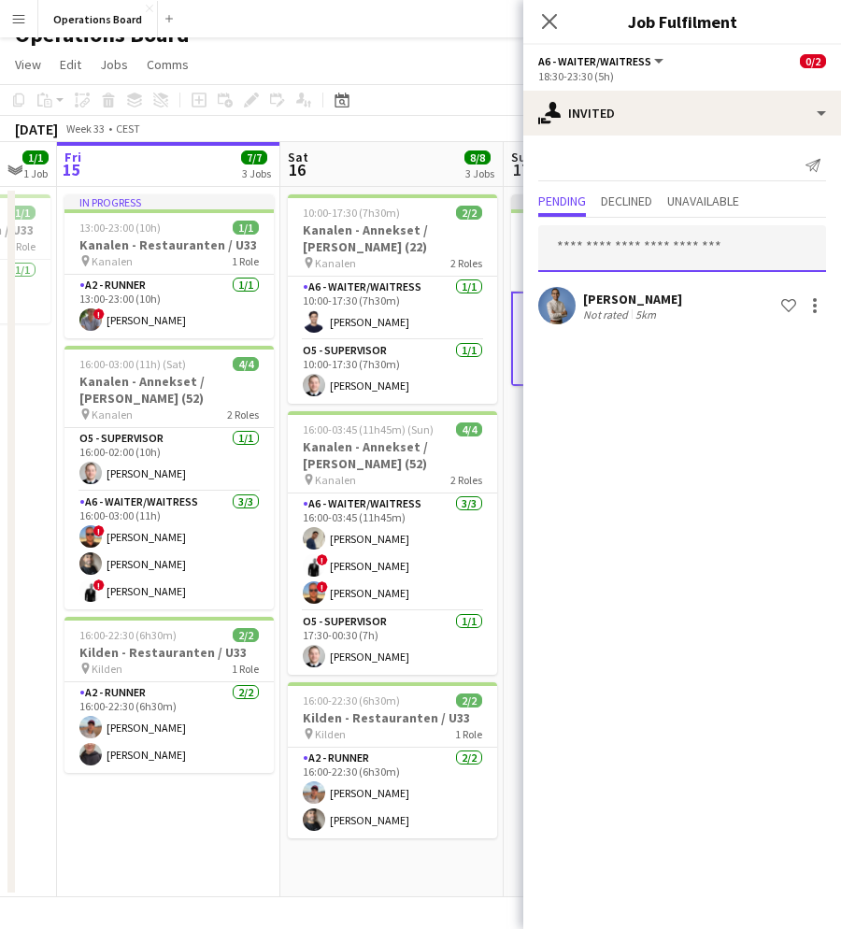
click at [666, 246] on input "text" at bounding box center [682, 248] width 288 height 47
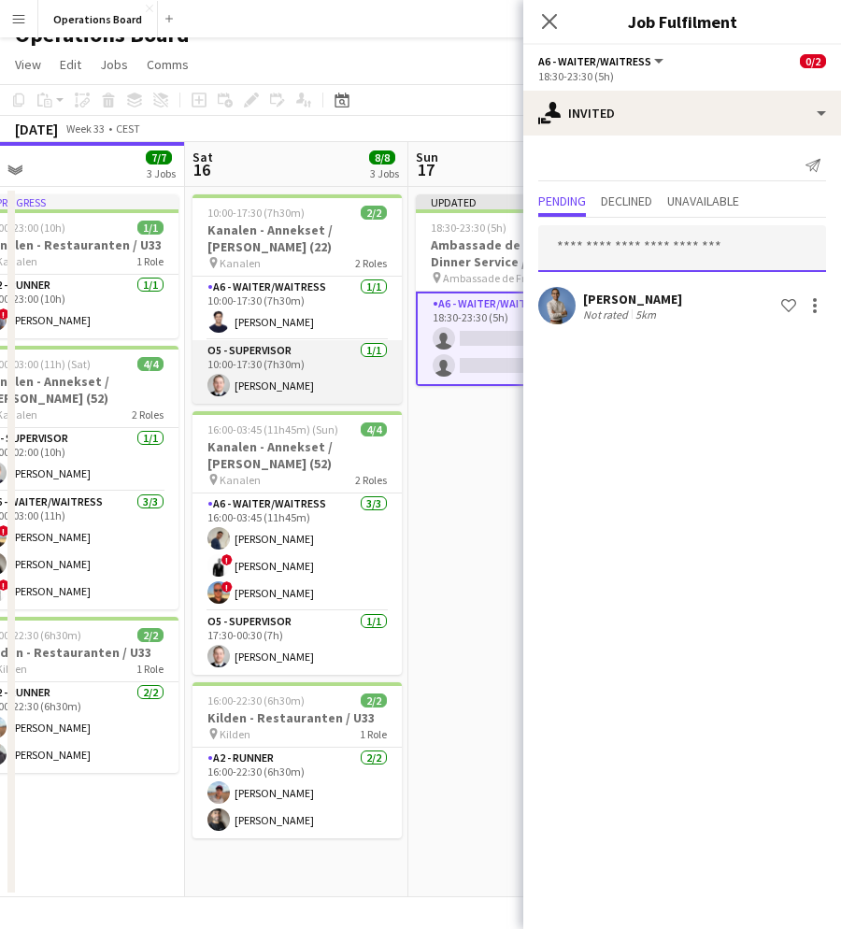
scroll to position [0, 782]
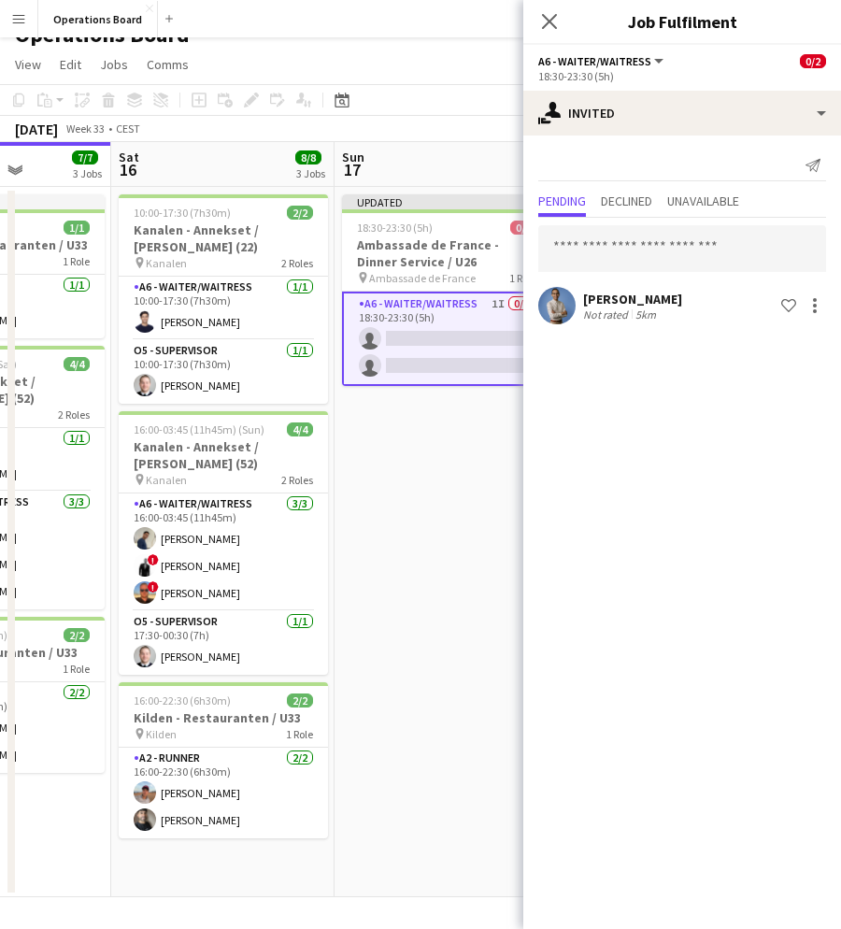
click at [651, 666] on mat-expansion-panel "user-plus Invited Send notification Pending Declined Unavailable Yohann Joyeux …" at bounding box center [683, 533] width 318 height 794
click at [633, 245] on input "text" at bounding box center [682, 248] width 288 height 47
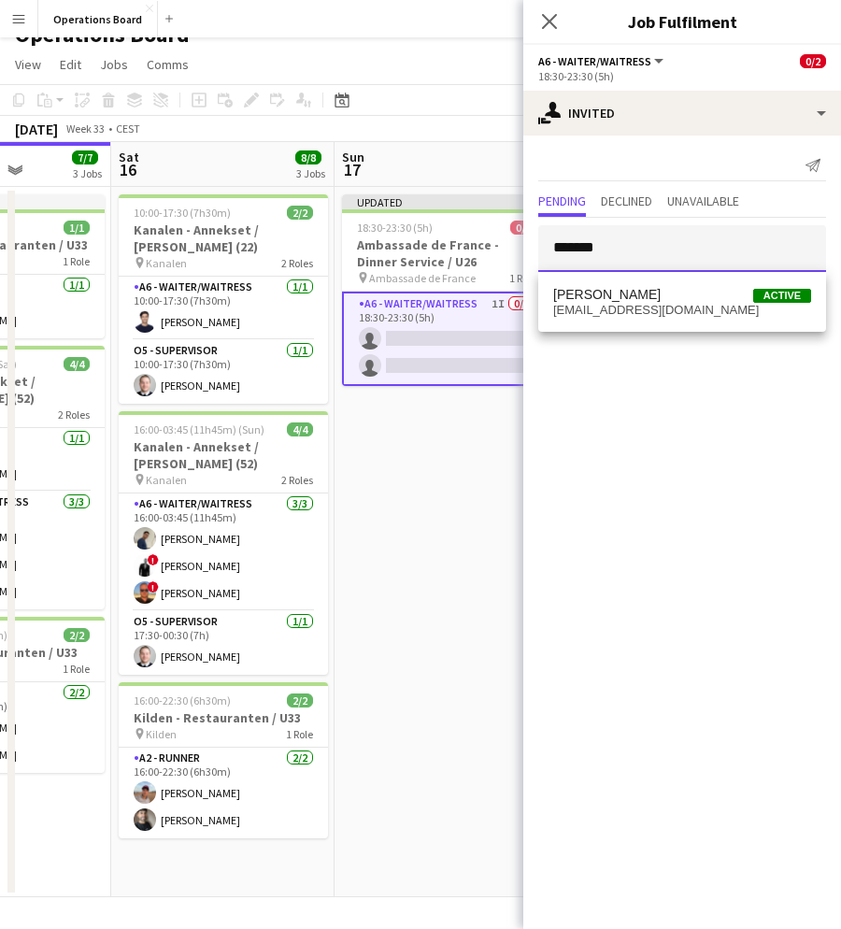
type input "*******"
click at [643, 324] on div "Quentin Gorse-Knockaert Active quentinbakgorse@gmail.com" at bounding box center [682, 302] width 288 height 60
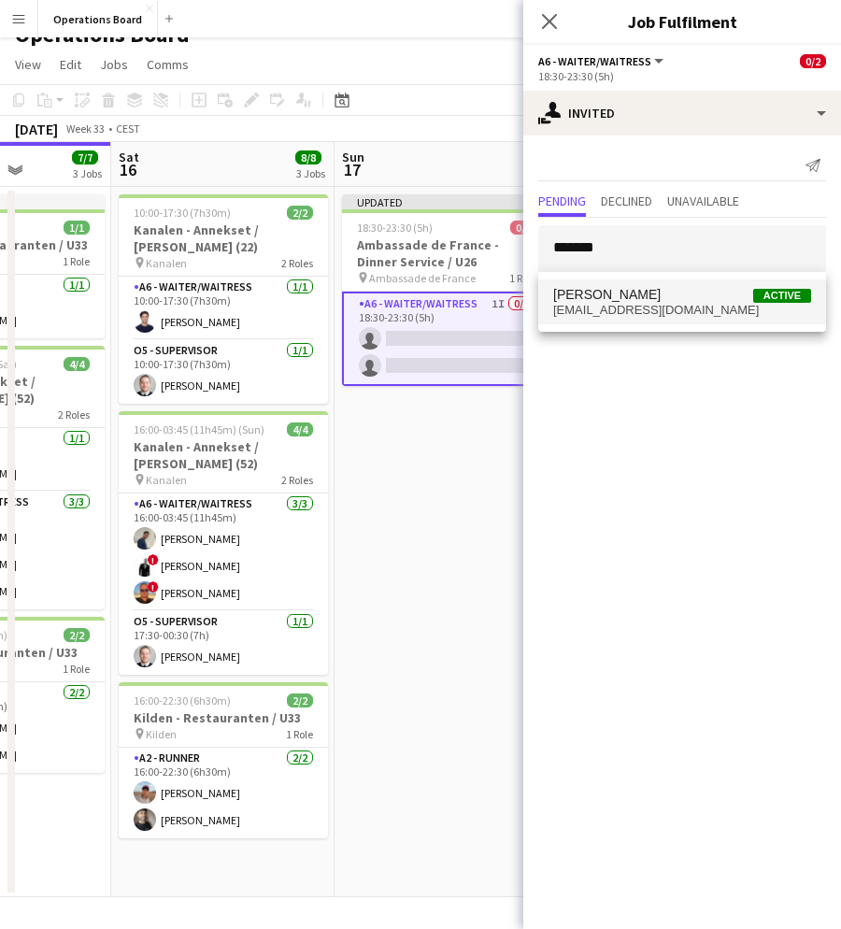
click at [643, 309] on span "quentinbakgorse@gmail.com" at bounding box center [682, 310] width 258 height 15
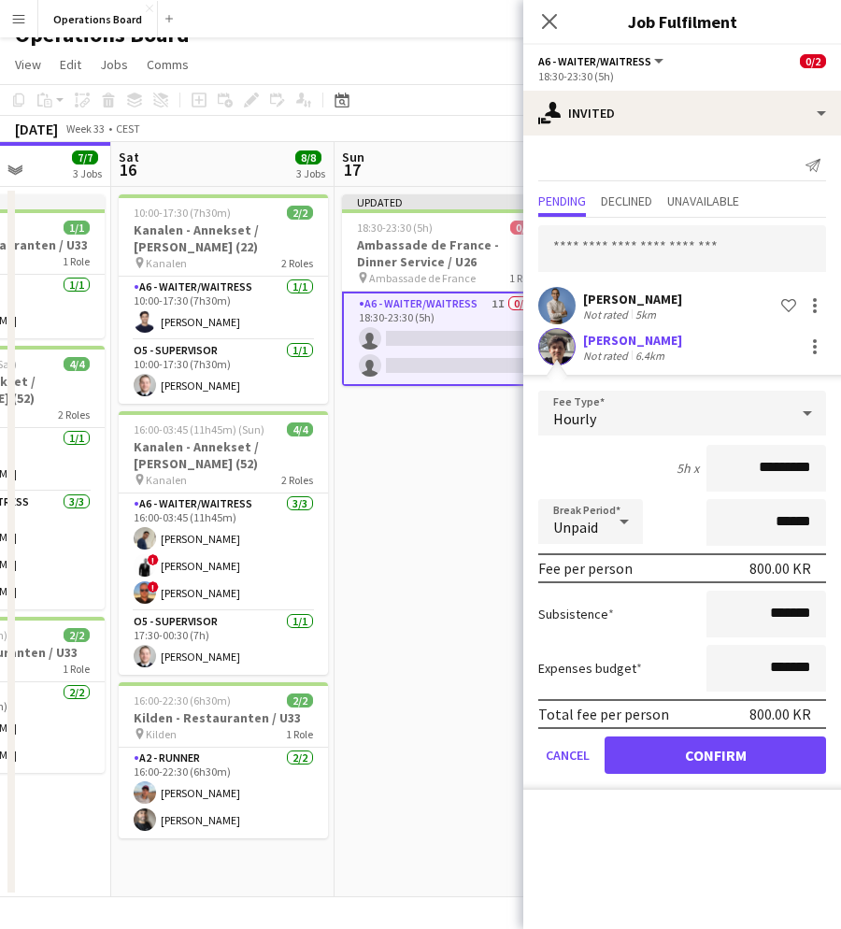
click at [653, 733] on form "Fee Type Hourly 5h x ********* Break Period Unpaid ****** Fee per person 800.00…" at bounding box center [683, 590] width 318 height 399
click at [652, 753] on button "Confirm" at bounding box center [716, 755] width 222 height 37
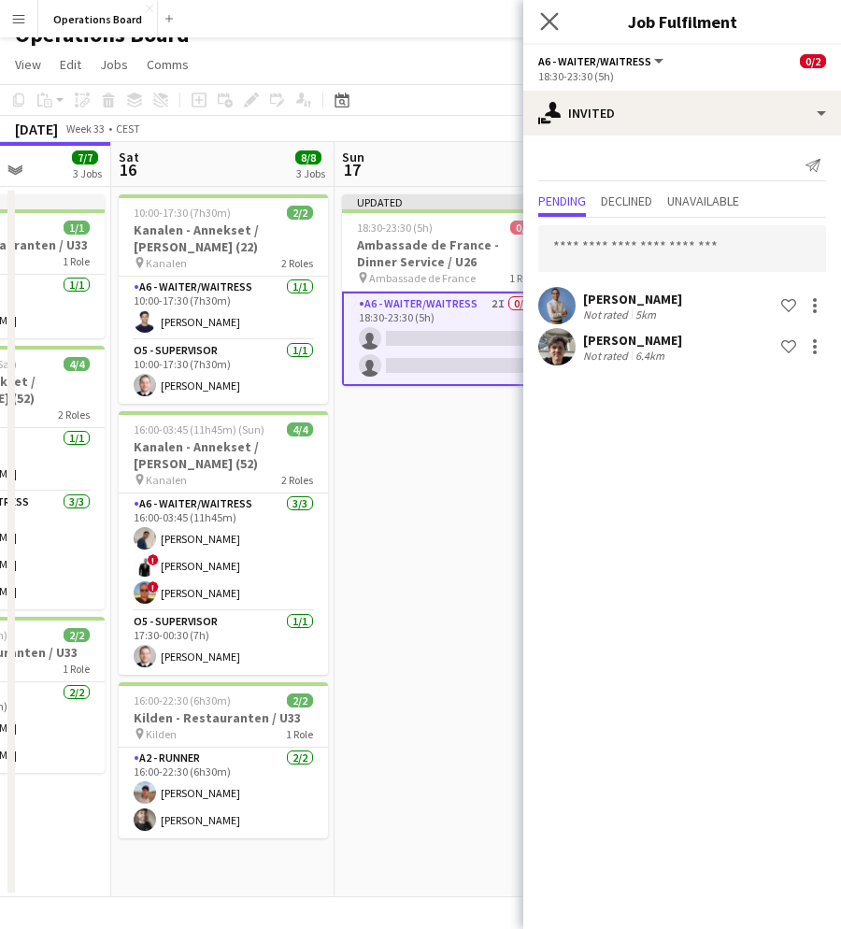
click at [550, 12] on app-icon "Close pop-in" at bounding box center [550, 21] width 27 height 27
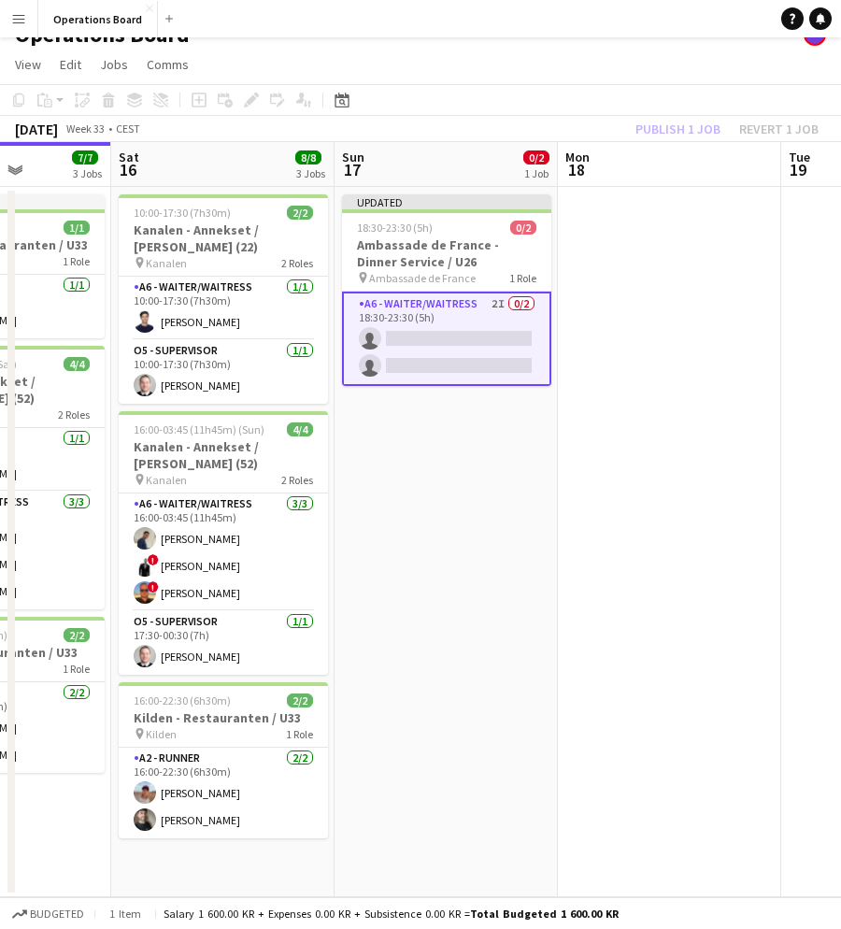
click at [639, 103] on app-toolbar "Copy Paste Paste Command V Paste with crew Command Shift V Paste linked Job [GE…" at bounding box center [420, 100] width 841 height 32
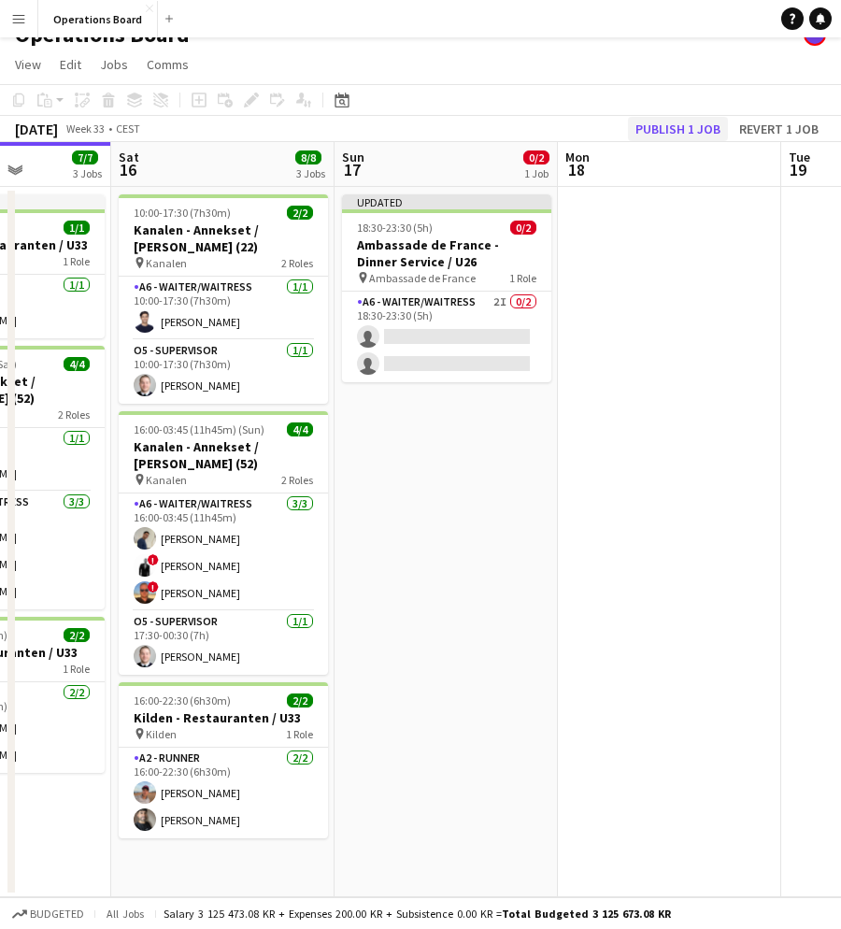
click at [640, 122] on button "Publish 1 job" at bounding box center [678, 129] width 100 height 24
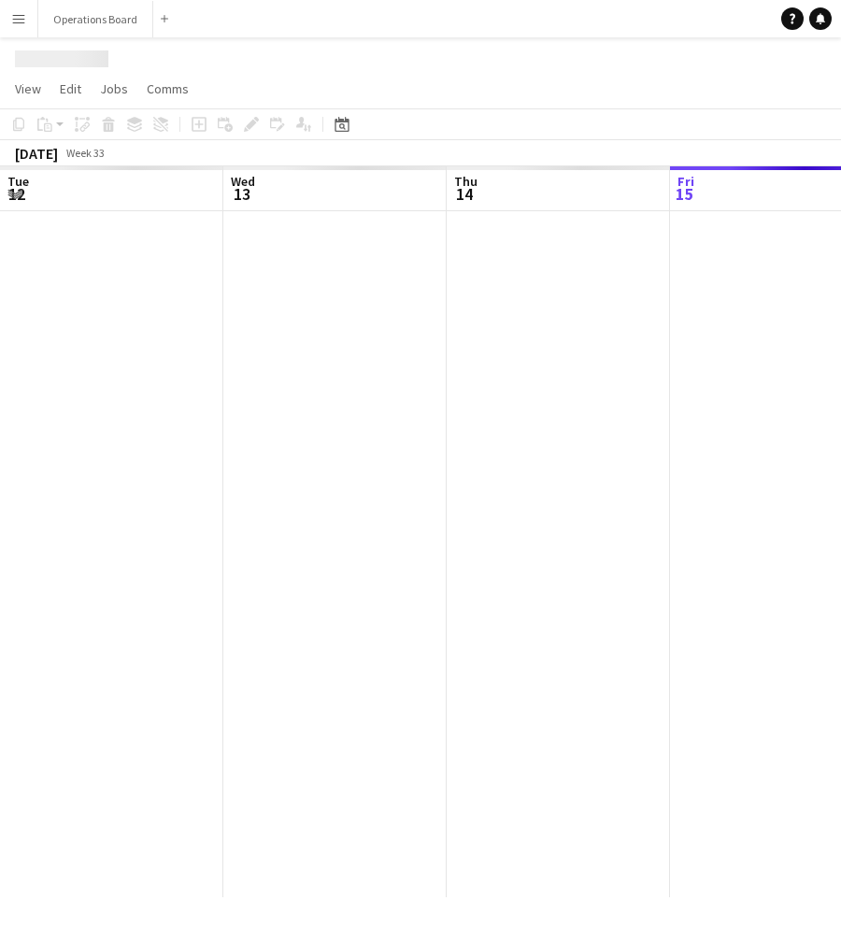
scroll to position [0, 447]
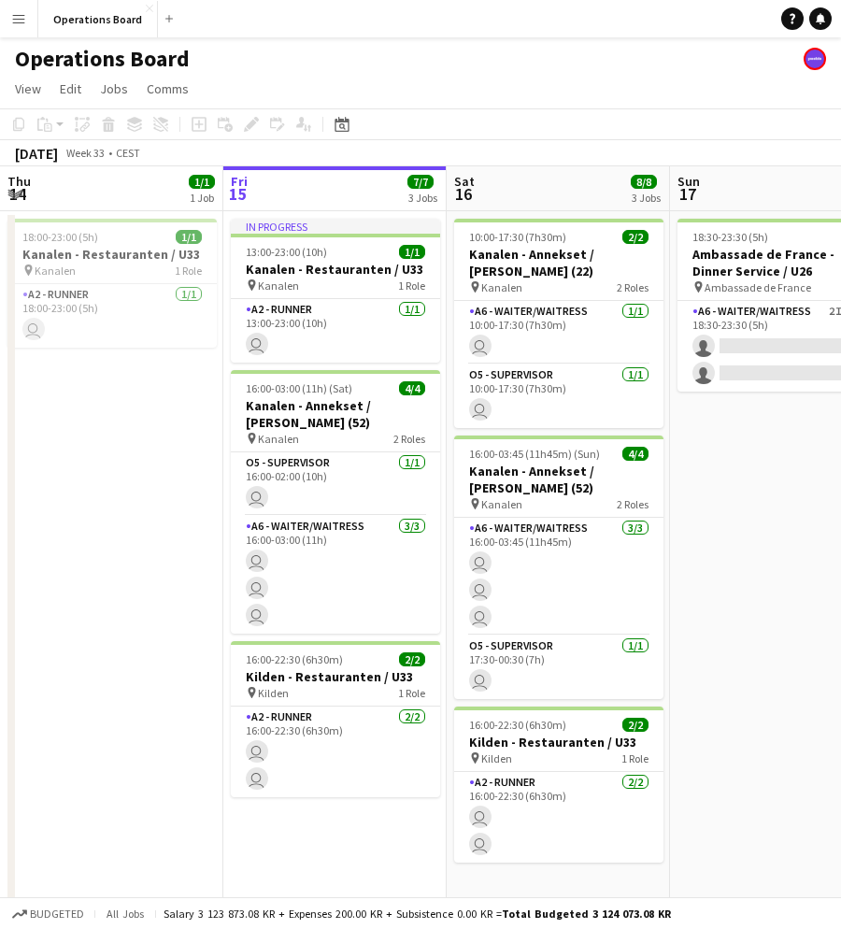
click at [815, 29] on div "Help Notifications" at bounding box center [812, 18] width 60 height 22
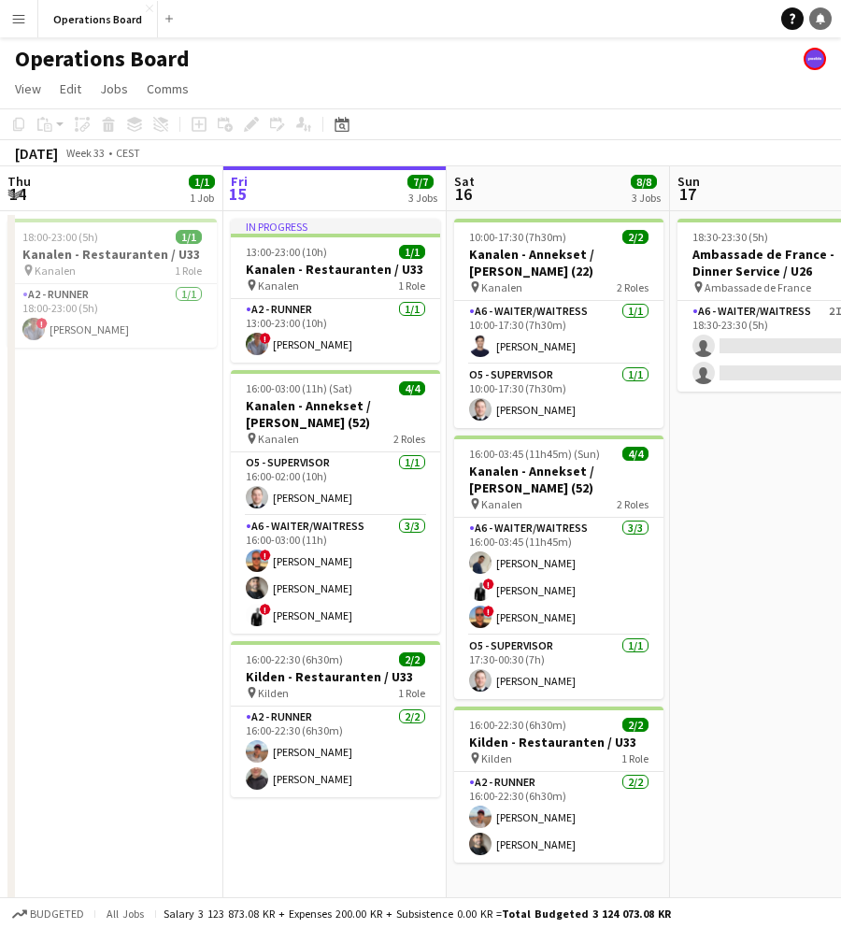
click at [815, 16] on icon "Notifications" at bounding box center [820, 18] width 11 height 11
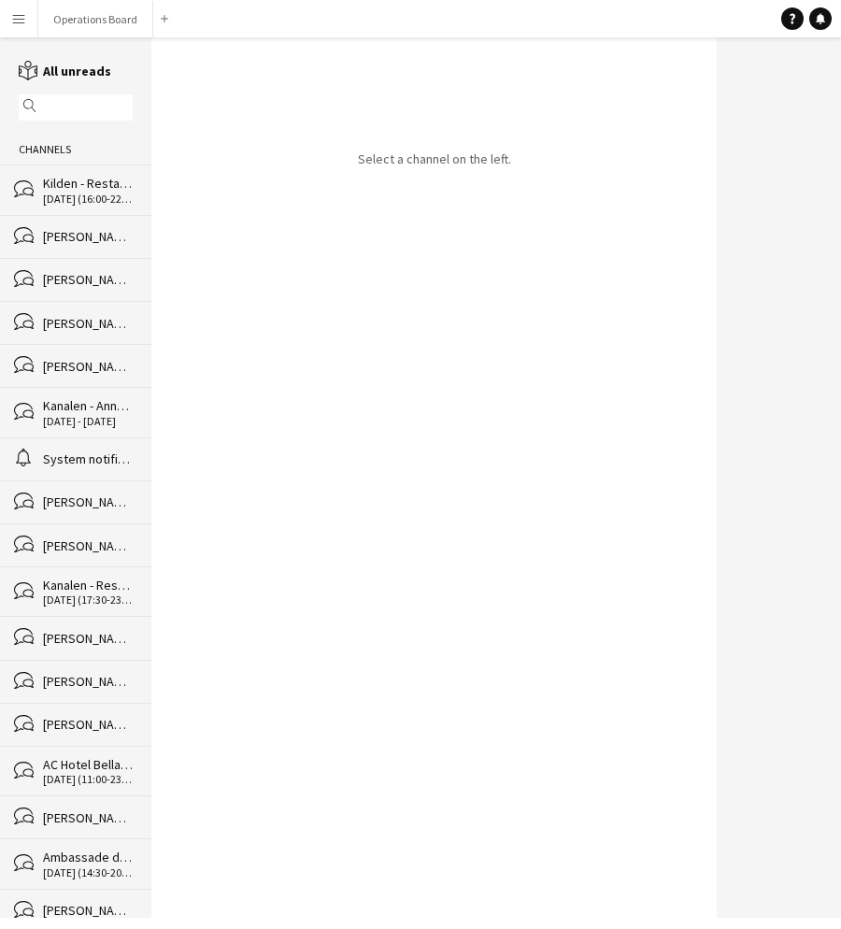
click at [102, 199] on div "[DATE] (16:00-22:30)" at bounding box center [88, 199] width 90 height 13
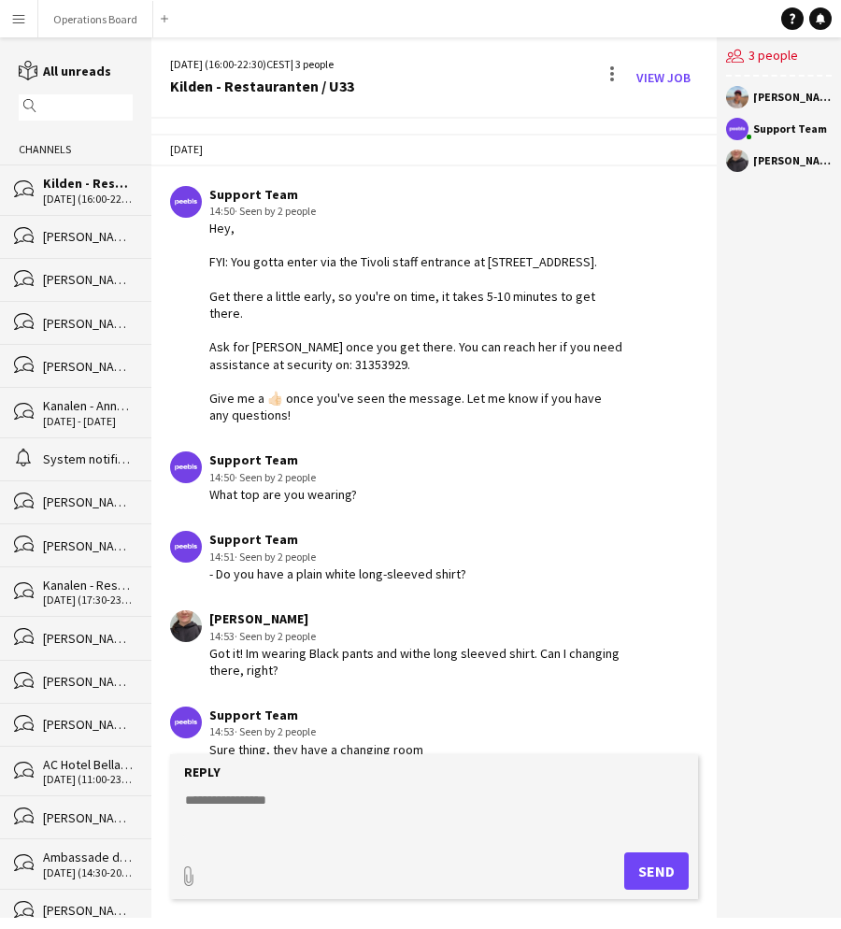
scroll to position [6, 0]
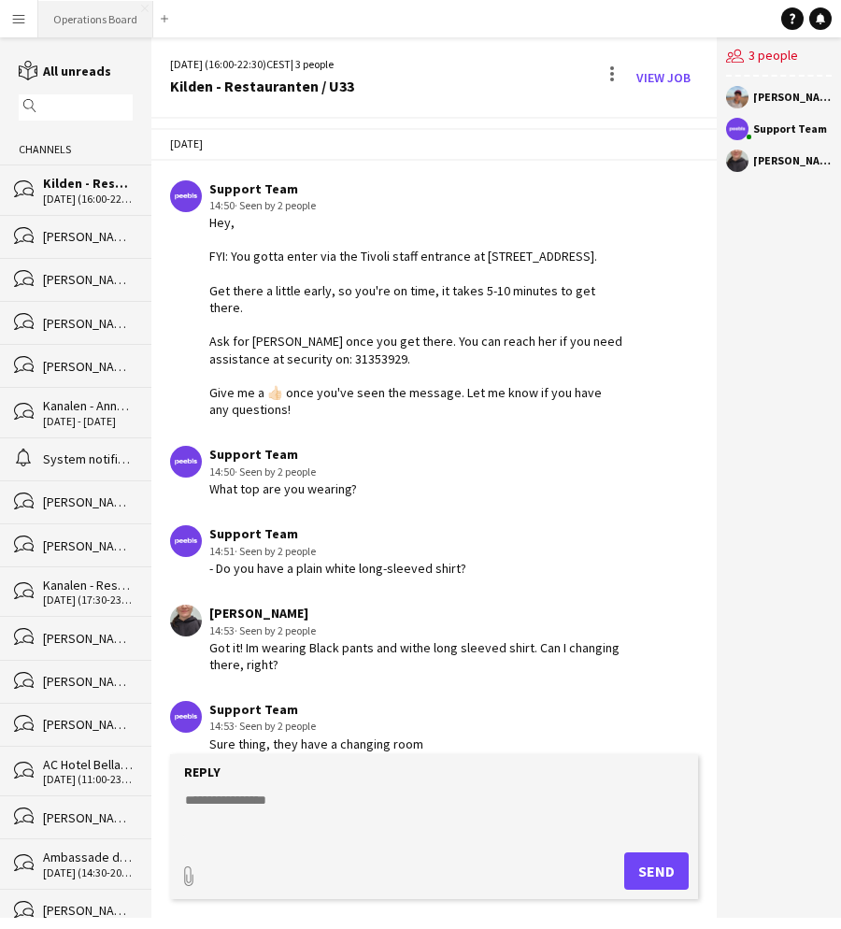
click at [123, 22] on button "Operations Board Close" at bounding box center [95, 19] width 115 height 36
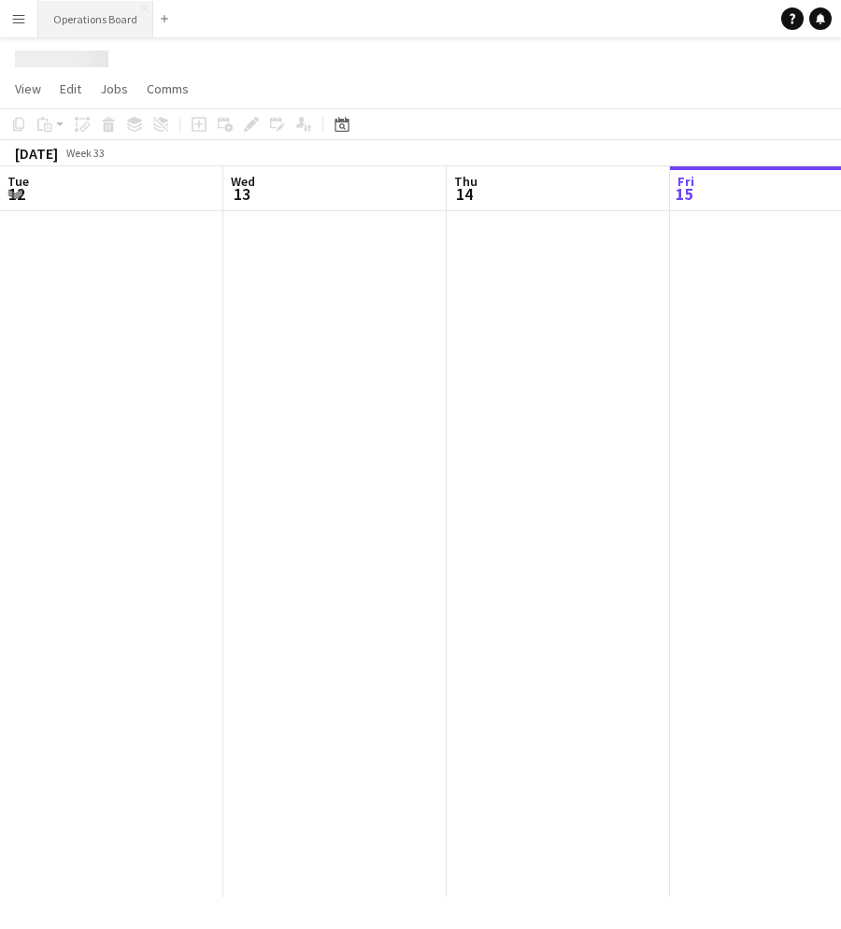
scroll to position [0, 447]
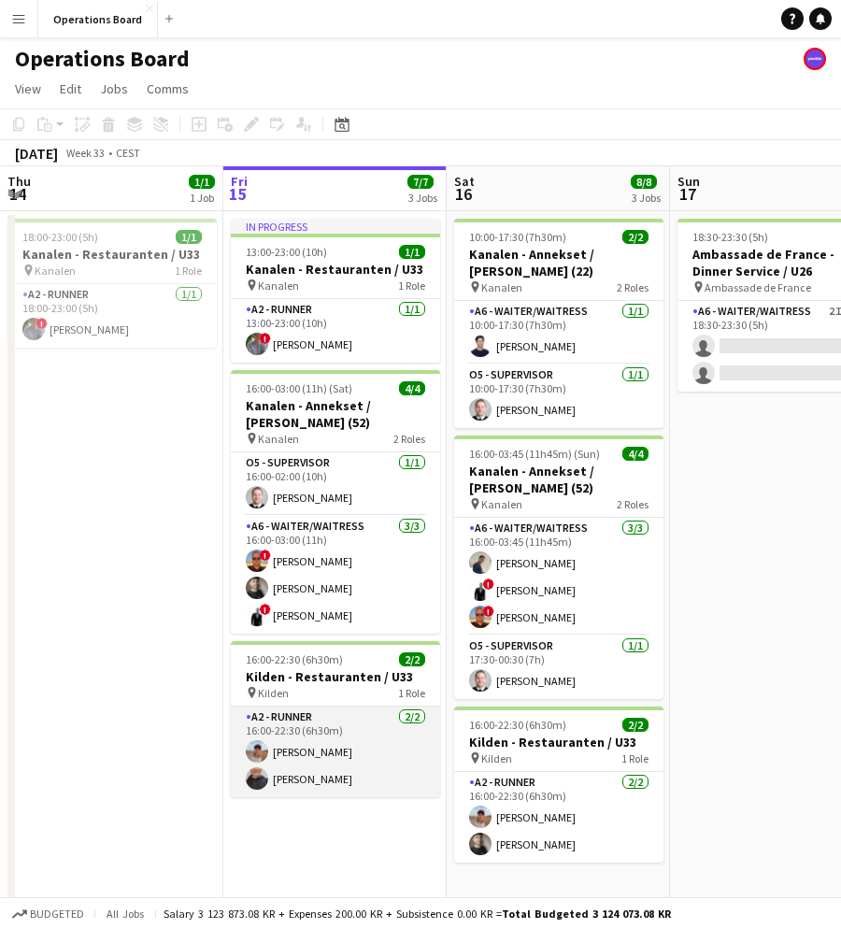
click at [353, 734] on app-card-role "A2 - RUNNER 2/2 16:00-22:30 (6h30m) Casper Holmberg Giuliana Jurio" at bounding box center [335, 752] width 209 height 91
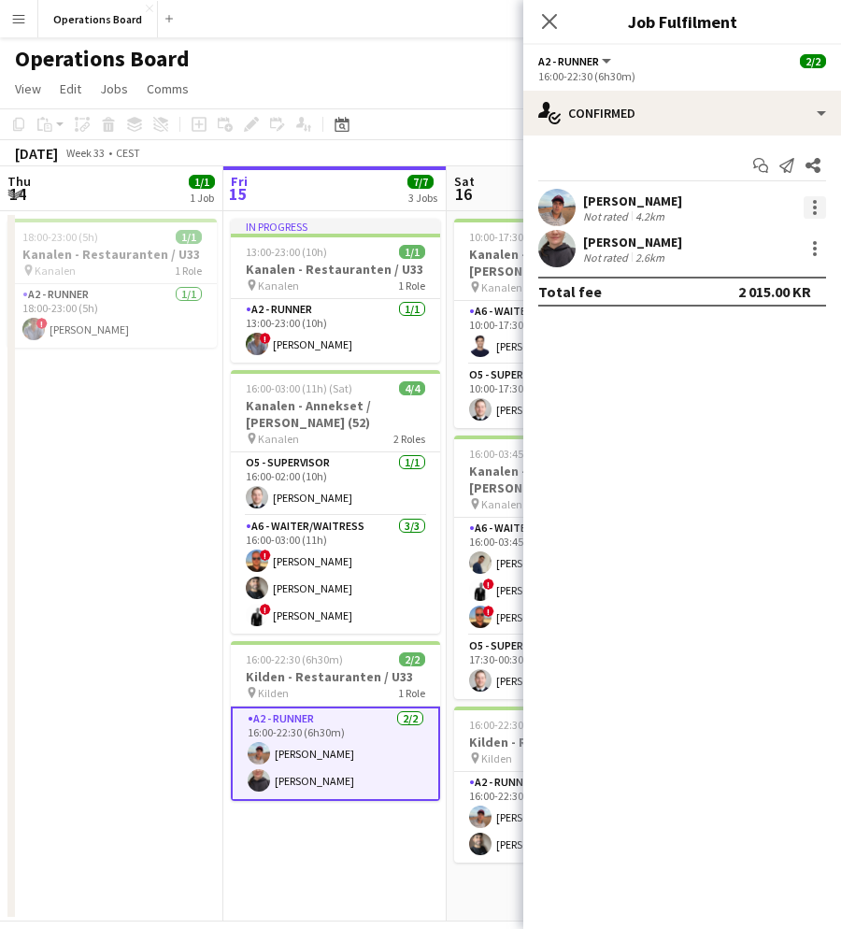
click at [812, 209] on div at bounding box center [815, 207] width 22 height 22
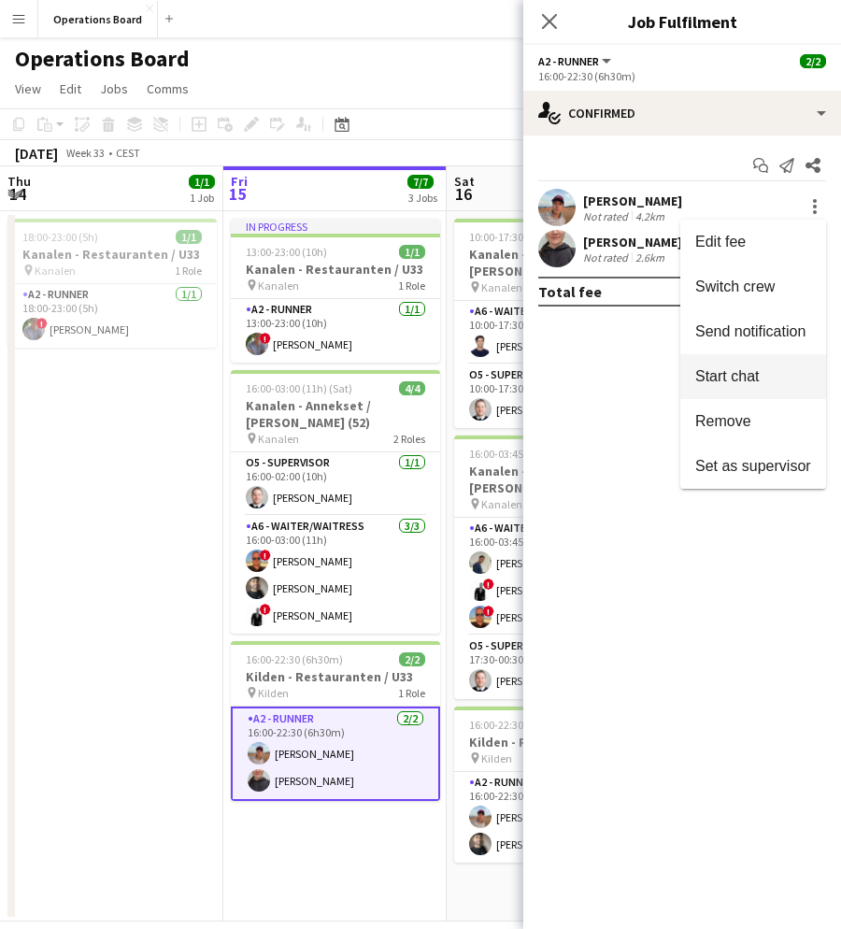
click at [726, 387] on button "Start chat" at bounding box center [754, 376] width 146 height 45
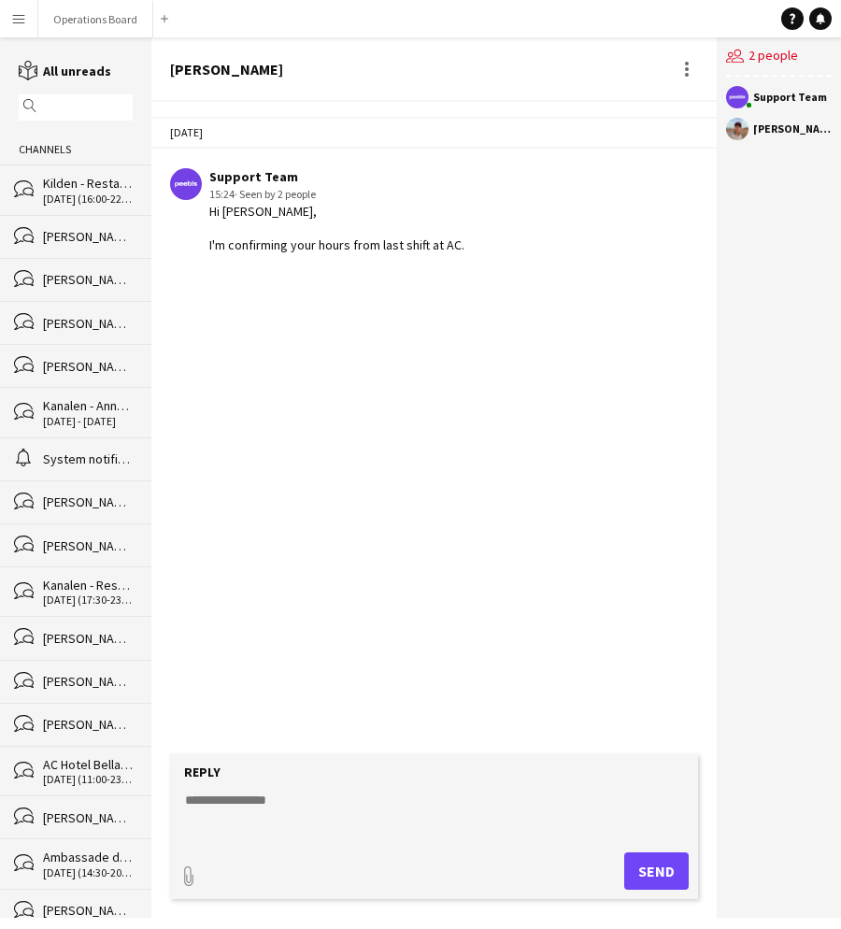
click at [391, 811] on textarea at bounding box center [437, 815] width 509 height 49
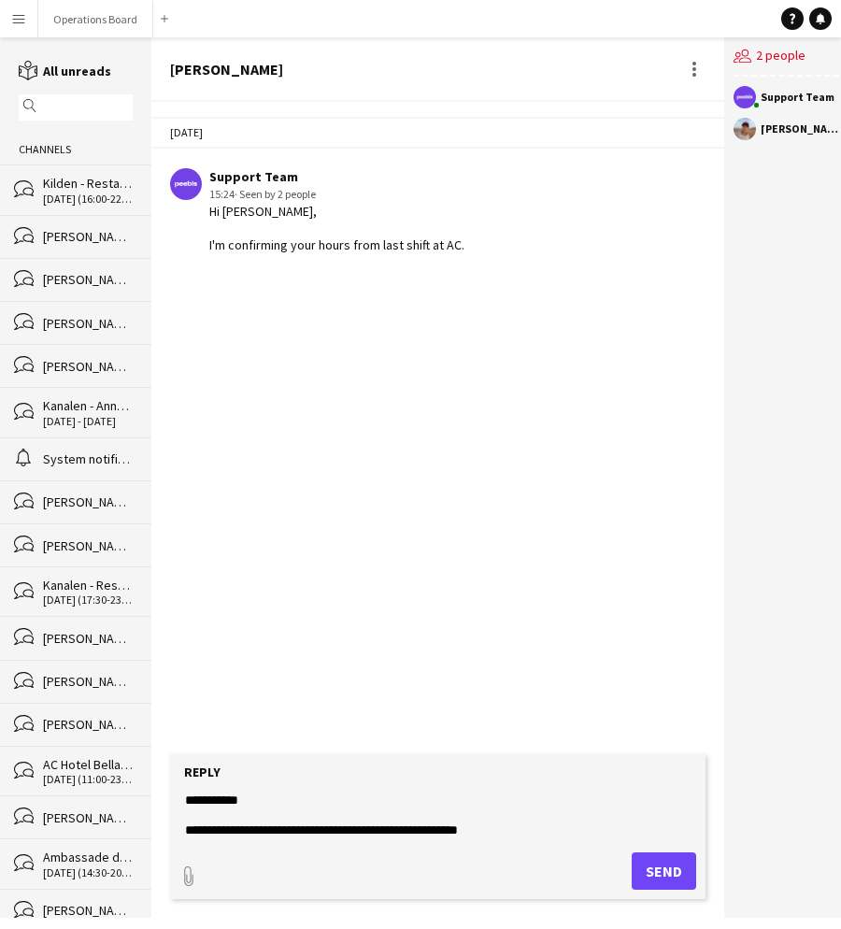
scroll to position [15, 0]
click at [235, 814] on textarea "**********" at bounding box center [437, 815] width 509 height 49
click at [285, 843] on form "**********" at bounding box center [438, 826] width 536 height 145
drag, startPoint x: 618, startPoint y: 799, endPoint x: 608, endPoint y: 812, distance: 16.6
click at [608, 812] on textarea "**********" at bounding box center [437, 815] width 509 height 49
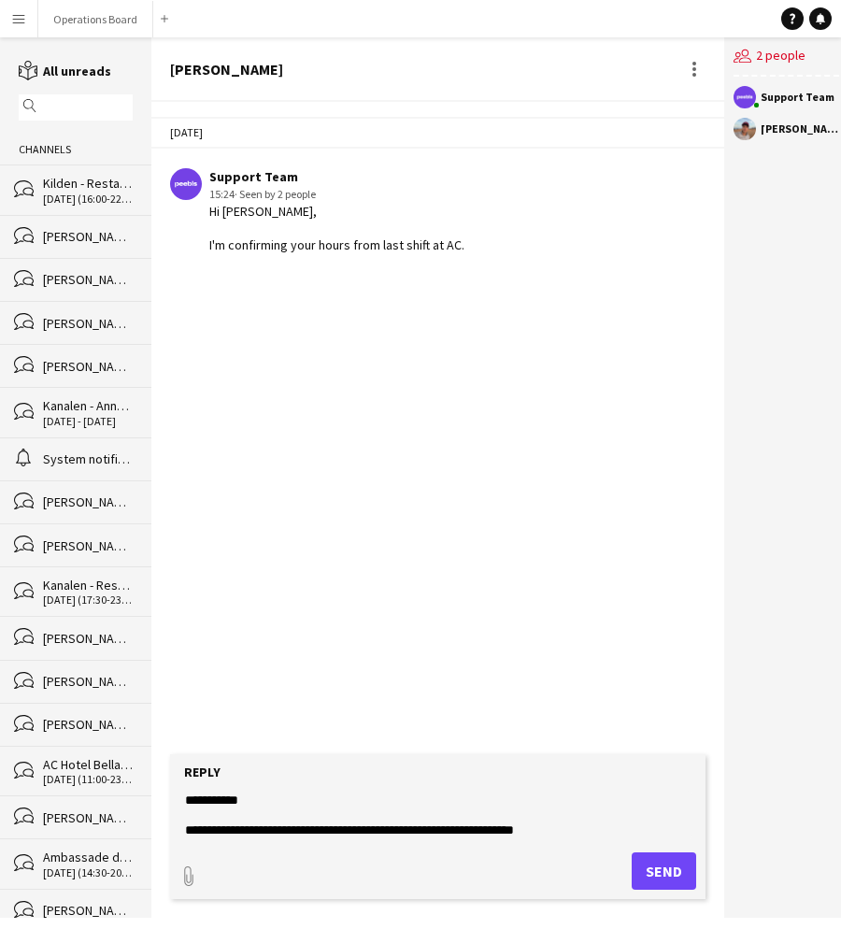
click at [608, 812] on textarea "**********" at bounding box center [437, 815] width 509 height 49
type textarea "**********"
click at [666, 850] on form "**********" at bounding box center [438, 826] width 536 height 145
click at [649, 866] on button "Send" at bounding box center [664, 871] width 65 height 37
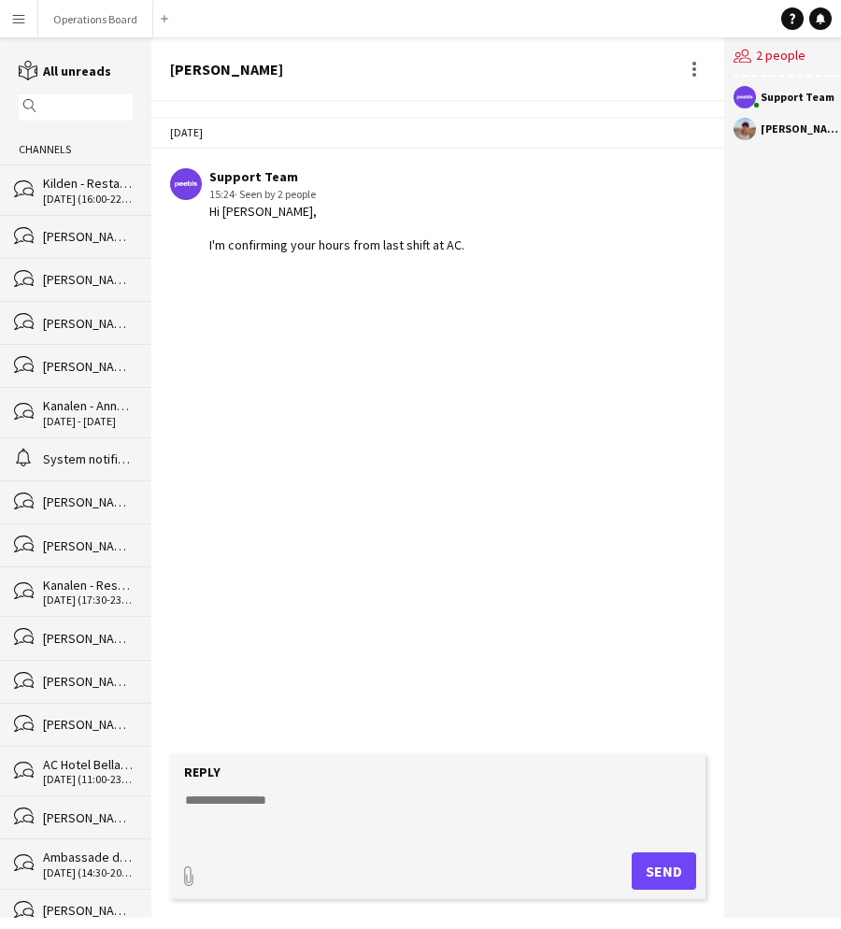
scroll to position [0, 0]
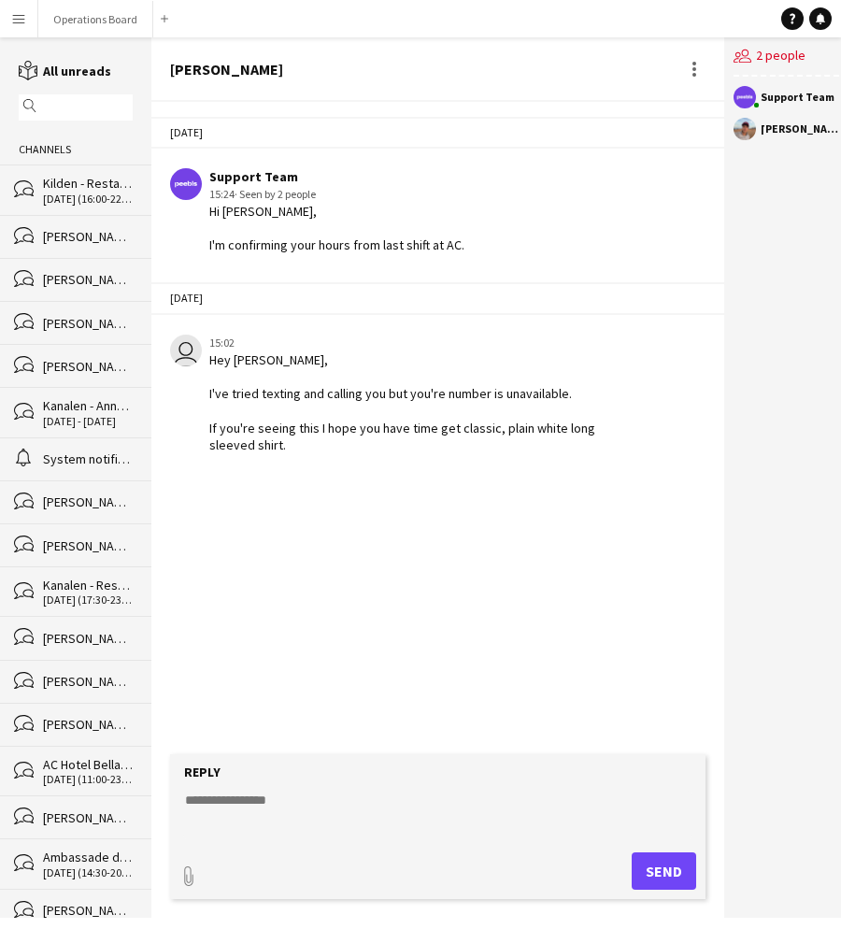
click at [567, 649] on div "10-04-2023 Support Team 15:24 · Seen by 2 people Hi Casper, I'm confirming your…" at bounding box center [437, 428] width 573 height 653
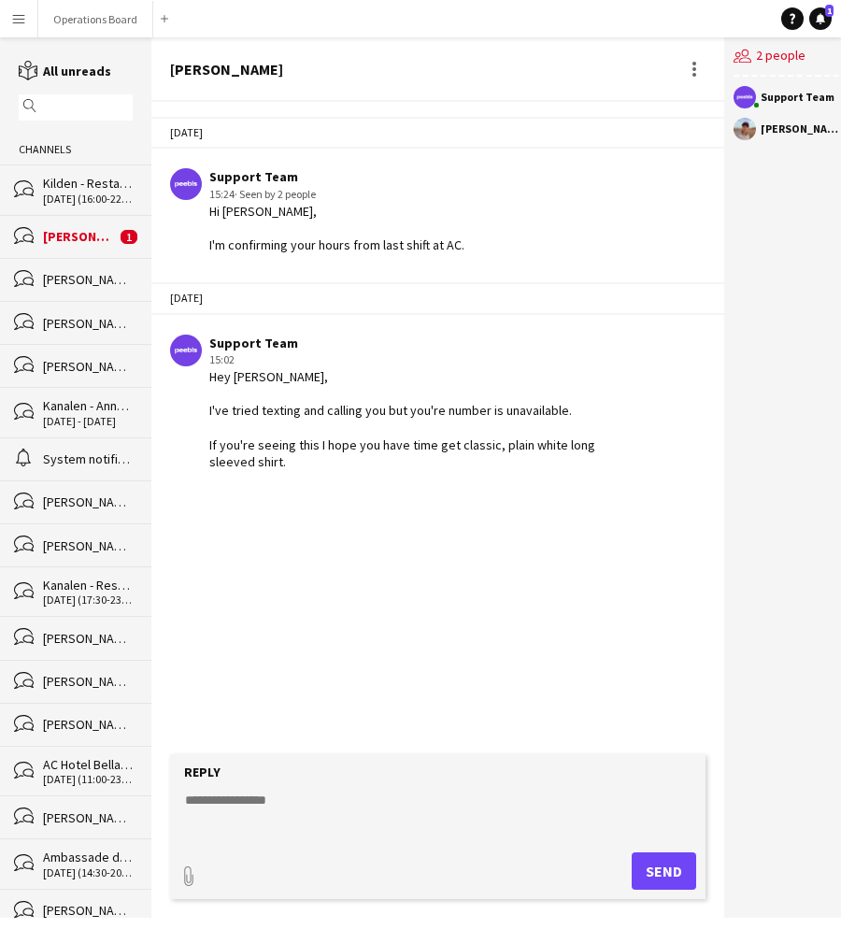
click at [72, 225] on div "bubbles Giuliana Jurio 1" at bounding box center [75, 236] width 151 height 43
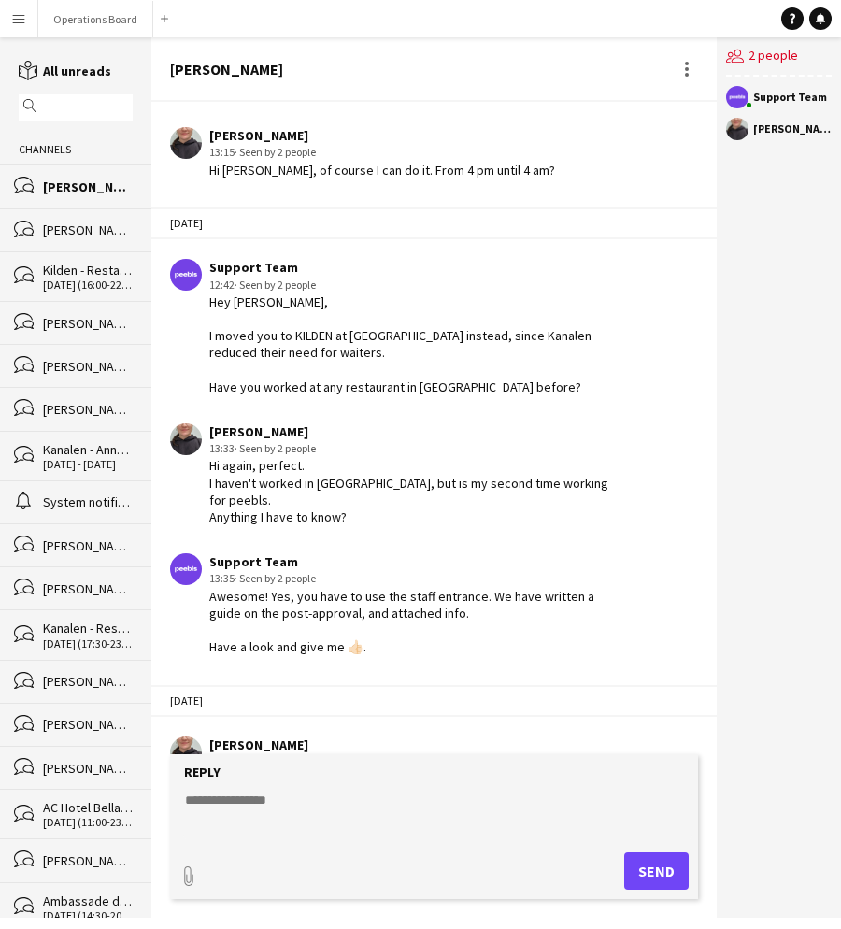
scroll to position [55, 0]
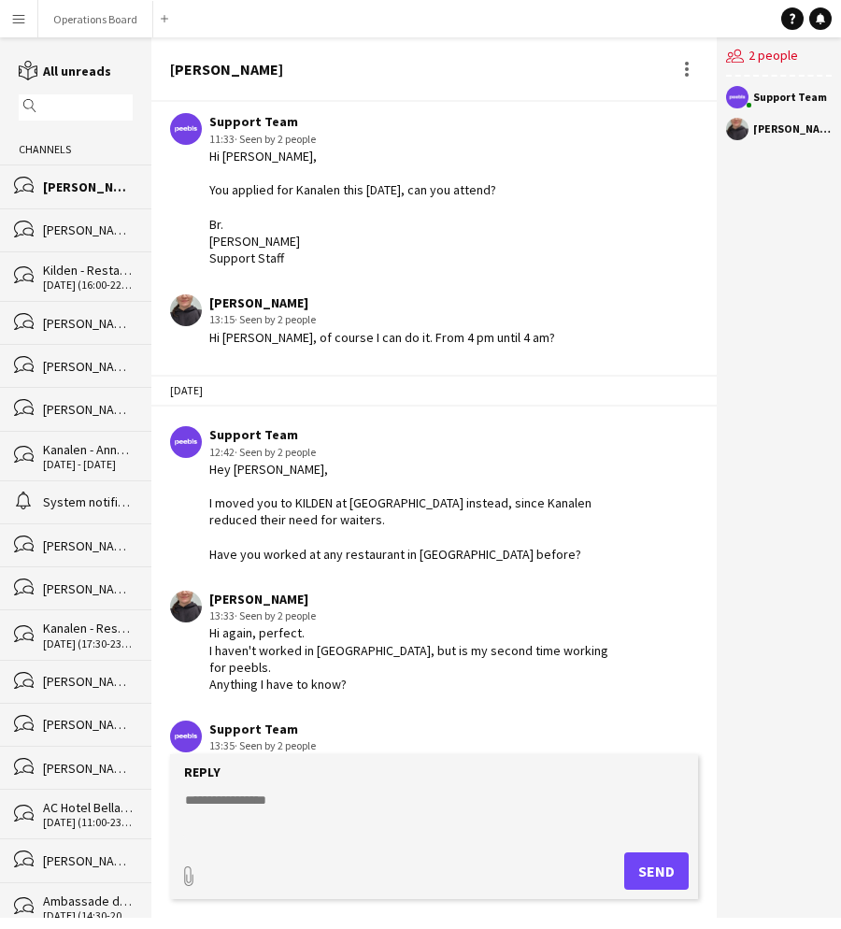
click at [71, 223] on div "[PERSON_NAME]" at bounding box center [88, 230] width 90 height 17
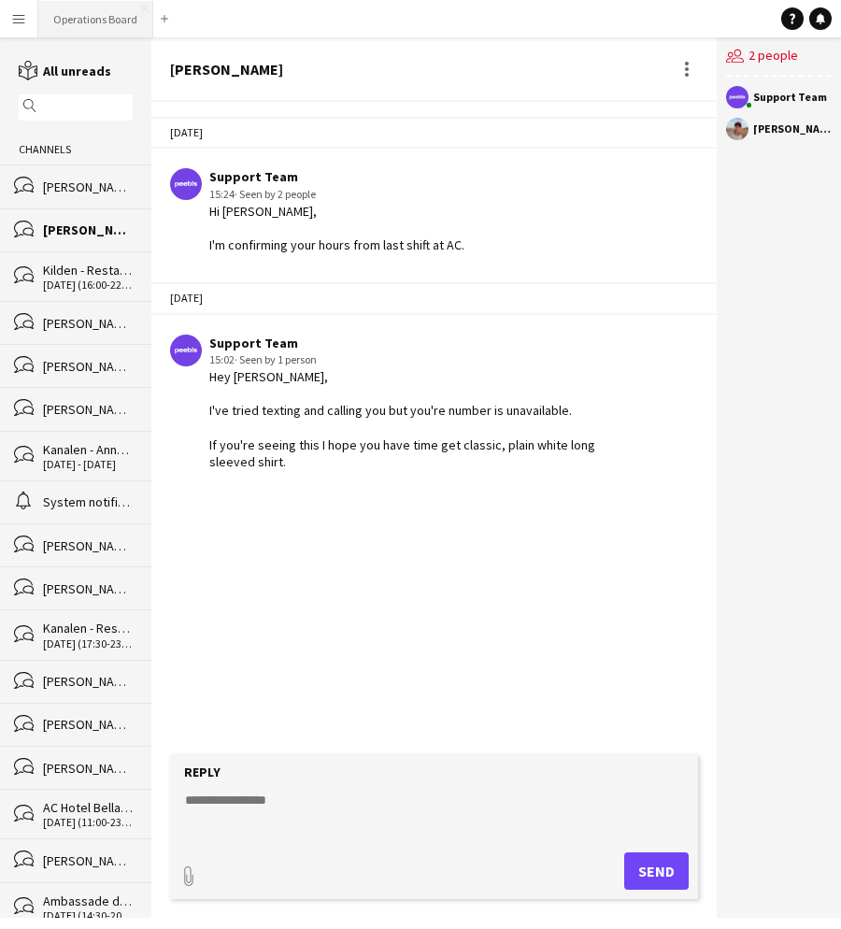
click at [108, 28] on button "Operations Board Close" at bounding box center [95, 19] width 115 height 36
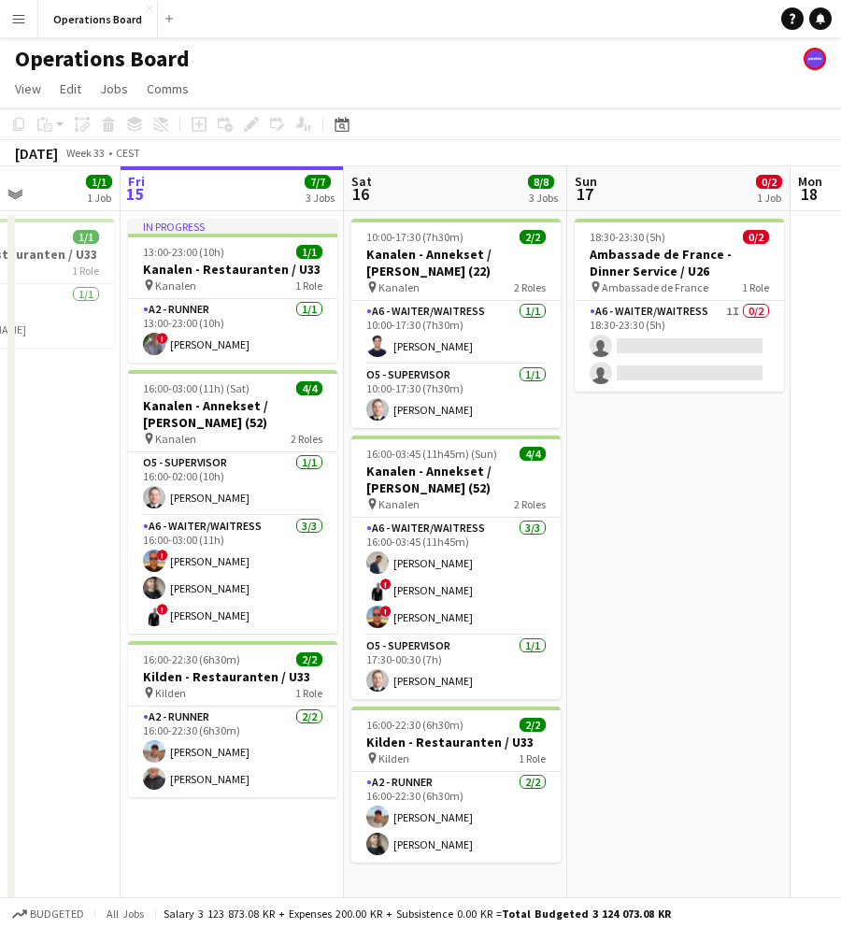
scroll to position [0, 667]
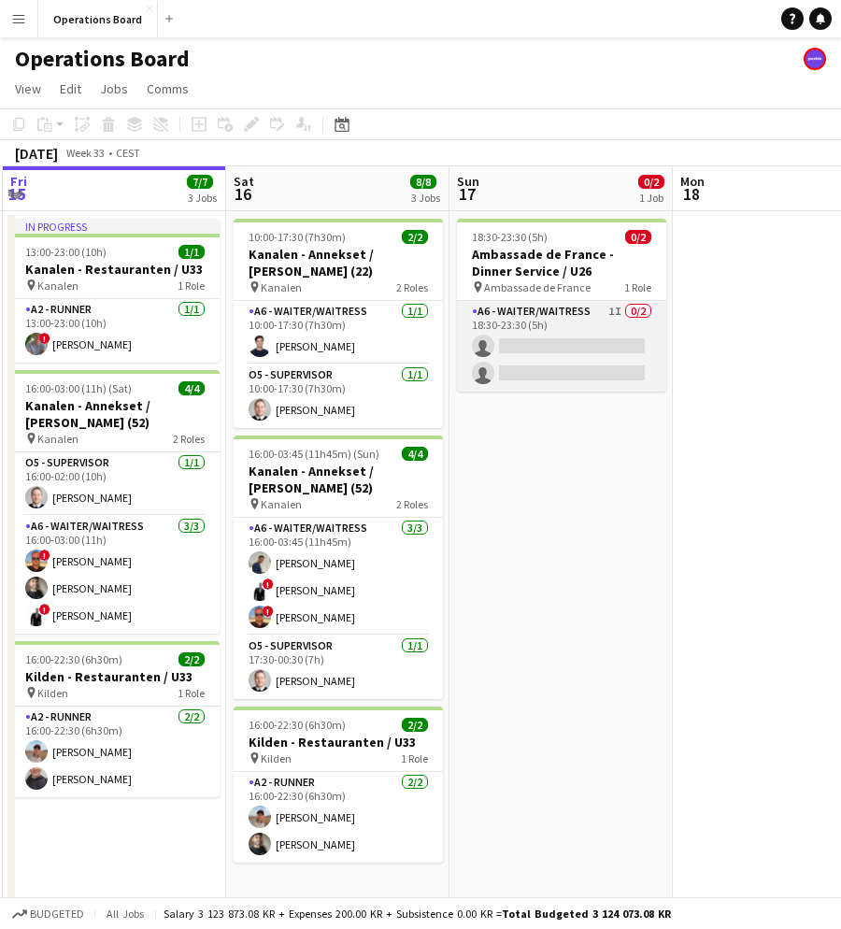
click at [547, 369] on app-card-role "A6 - WAITER/WAITRESS 1I 0/2 18:30-23:30 (5h) single-neutral-actions single-neut…" at bounding box center [561, 346] width 209 height 91
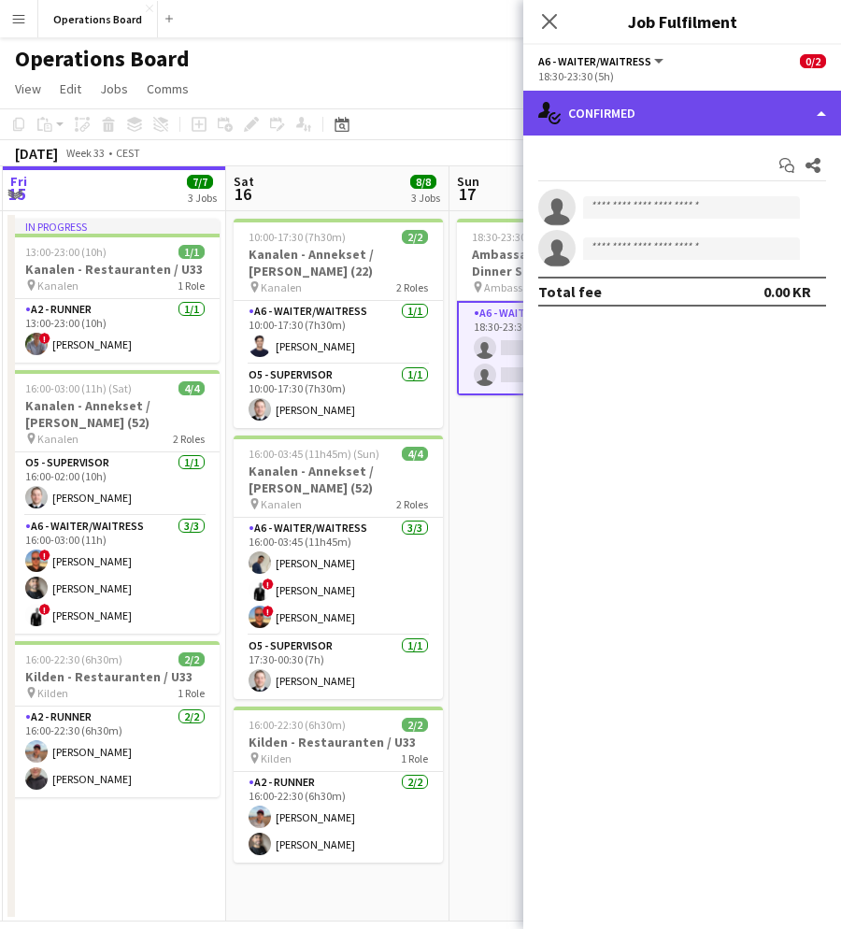
click at [701, 106] on div "single-neutral-actions-check-2 Confirmed" at bounding box center [683, 113] width 318 height 45
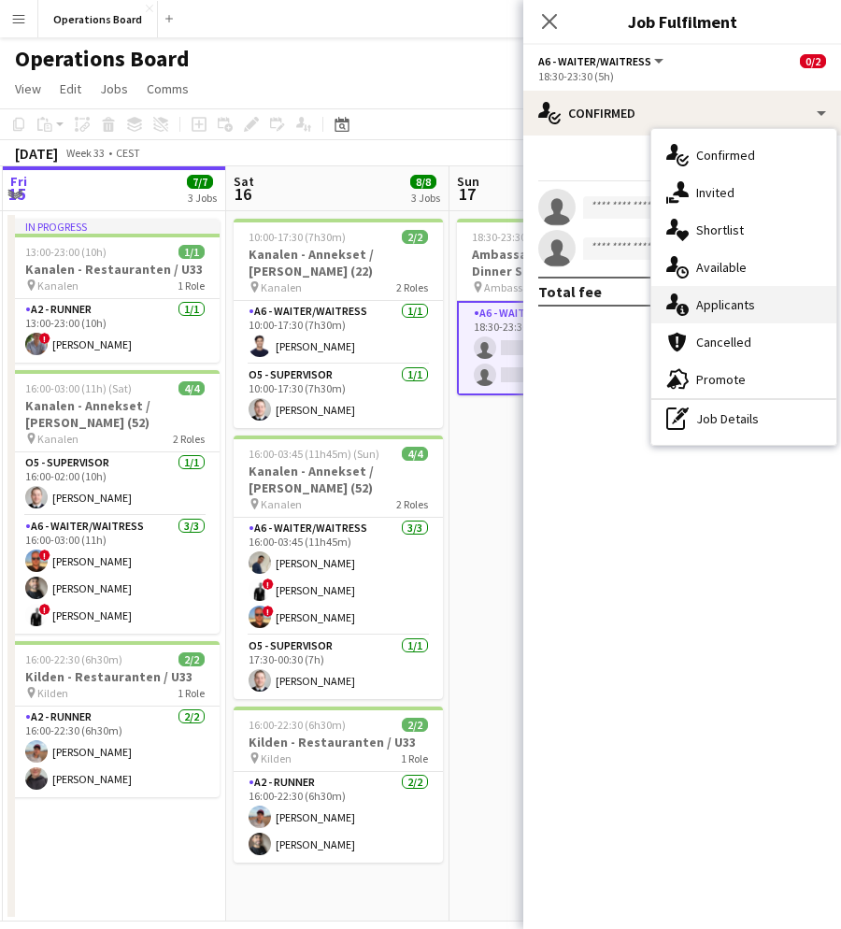
click at [713, 309] on div "single-neutral-actions-information Applicants" at bounding box center [744, 304] width 185 height 37
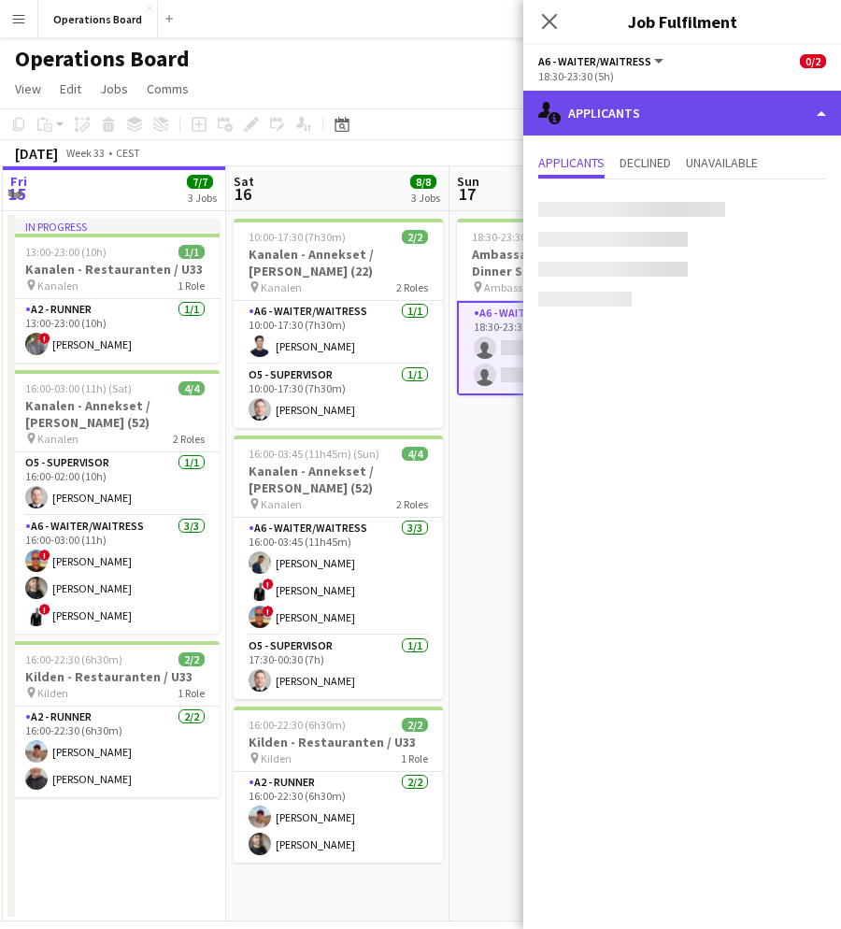
click at [683, 103] on div "single-neutral-actions-information Applicants" at bounding box center [683, 113] width 318 height 45
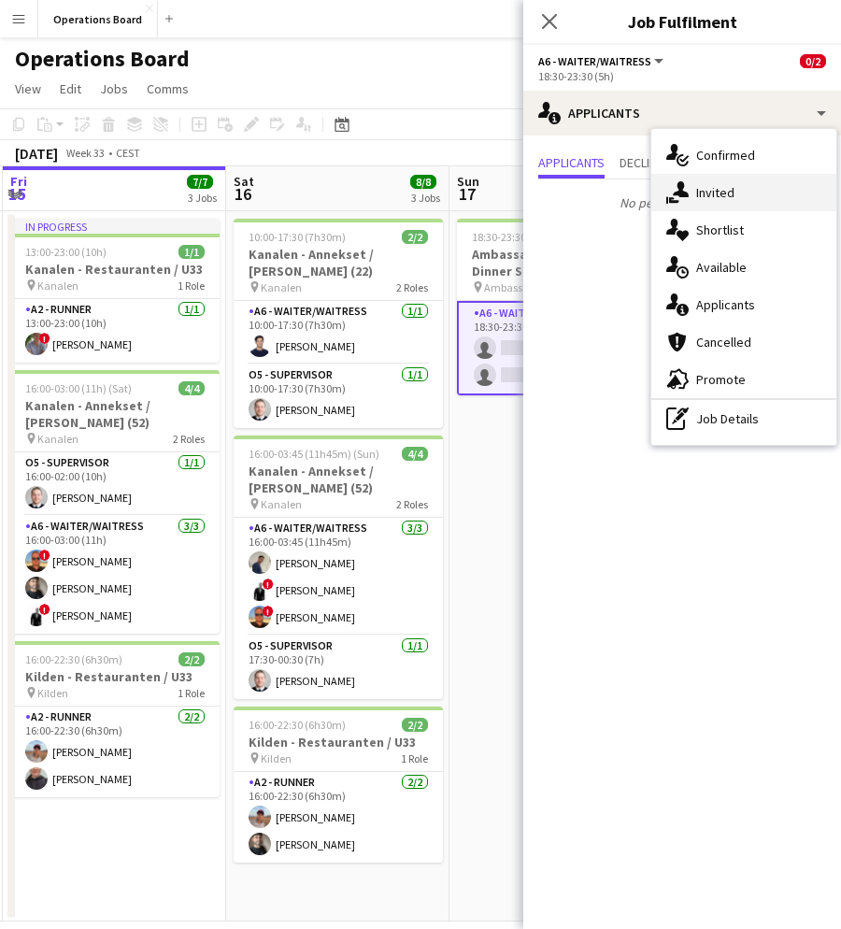
click at [704, 178] on div "single-neutral-actions-share-1 Invited" at bounding box center [744, 192] width 185 height 37
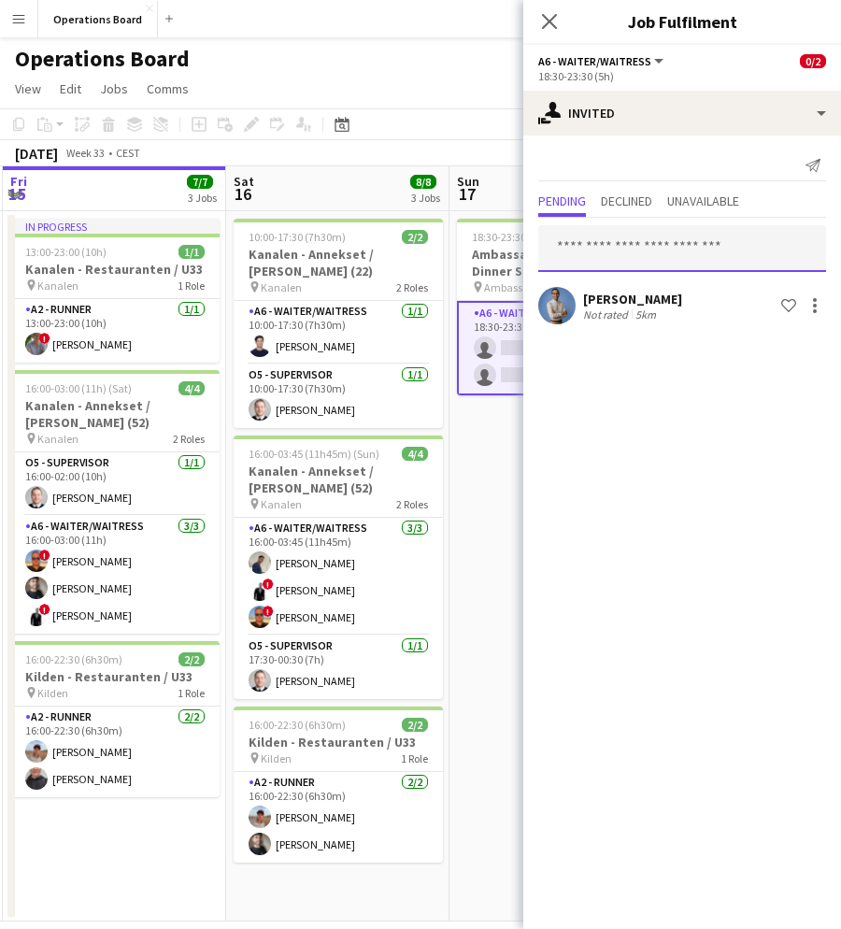
click at [604, 254] on input "text" at bounding box center [682, 248] width 288 height 47
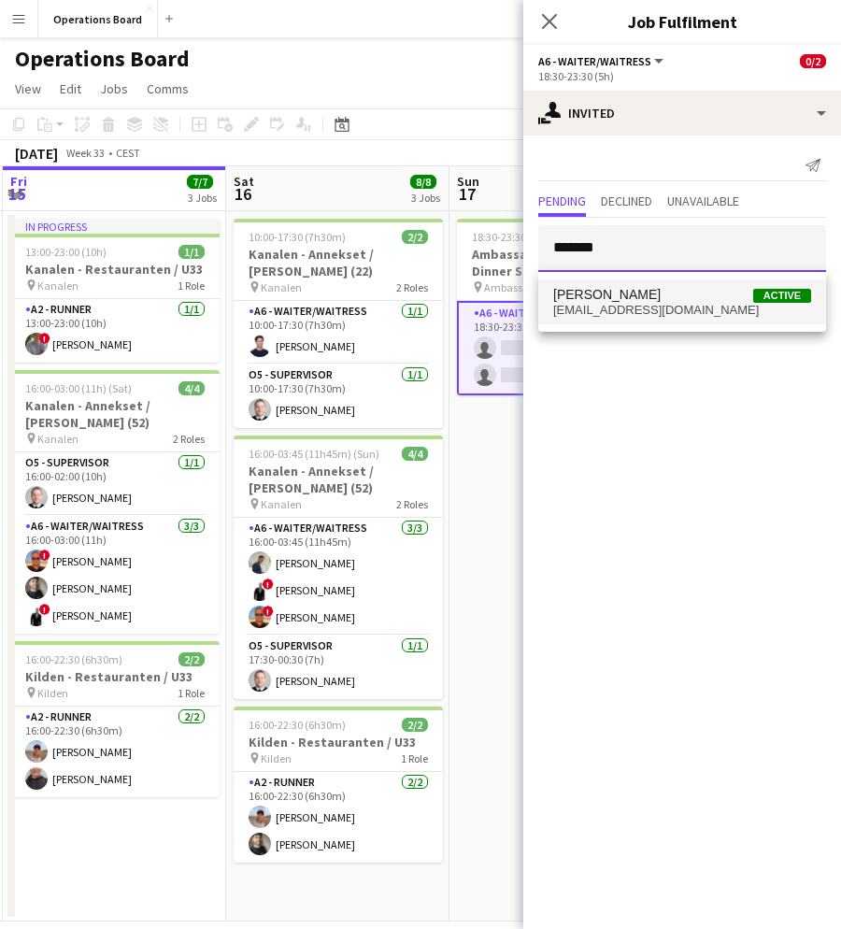
type input "*******"
click at [588, 305] on span "[EMAIL_ADDRESS][DOMAIN_NAME]" at bounding box center [682, 310] width 258 height 15
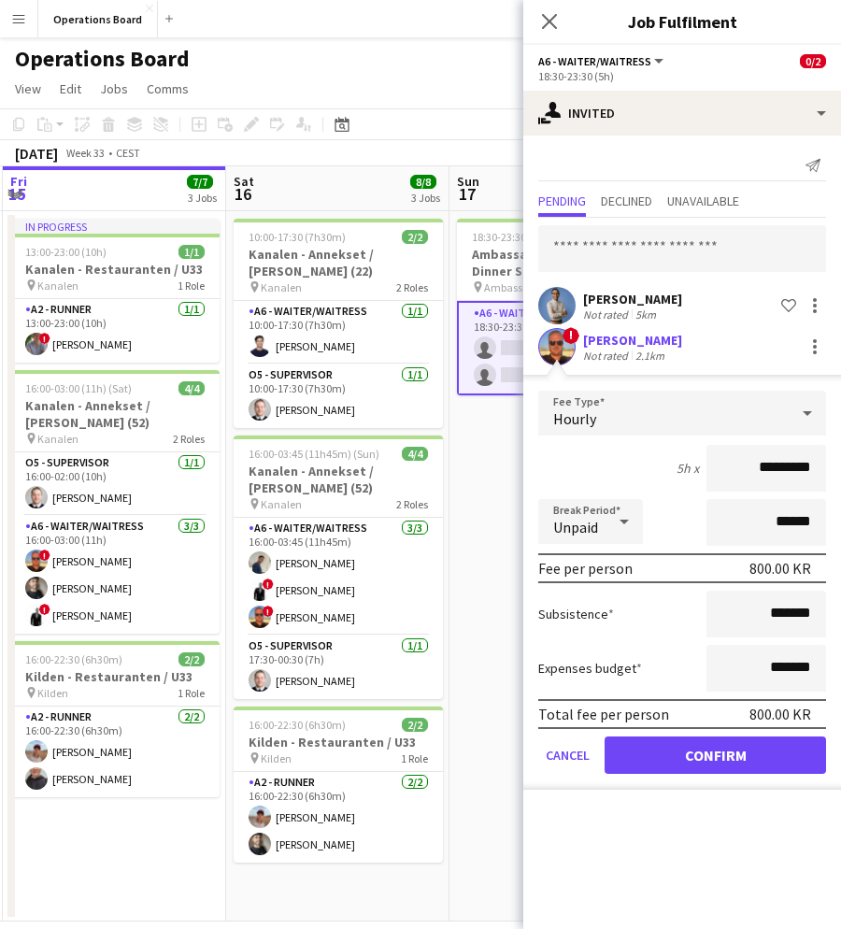
click at [626, 745] on button "Confirm" at bounding box center [716, 755] width 222 height 37
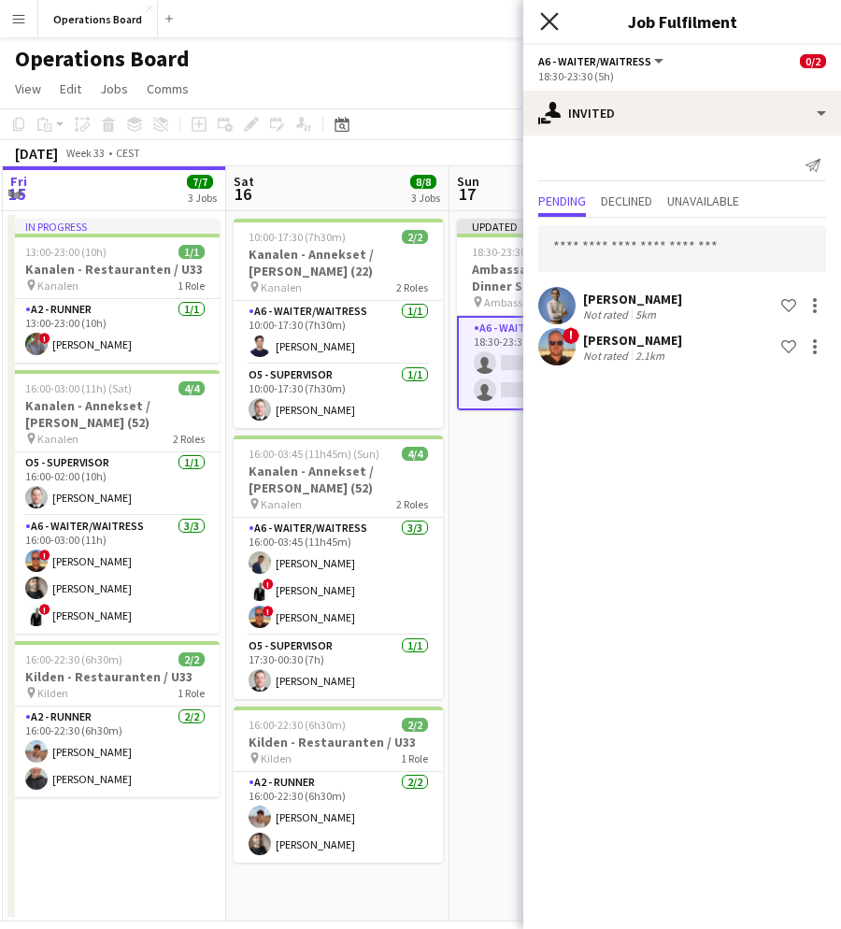
click at [551, 29] on icon "Close pop-in" at bounding box center [549, 21] width 18 height 18
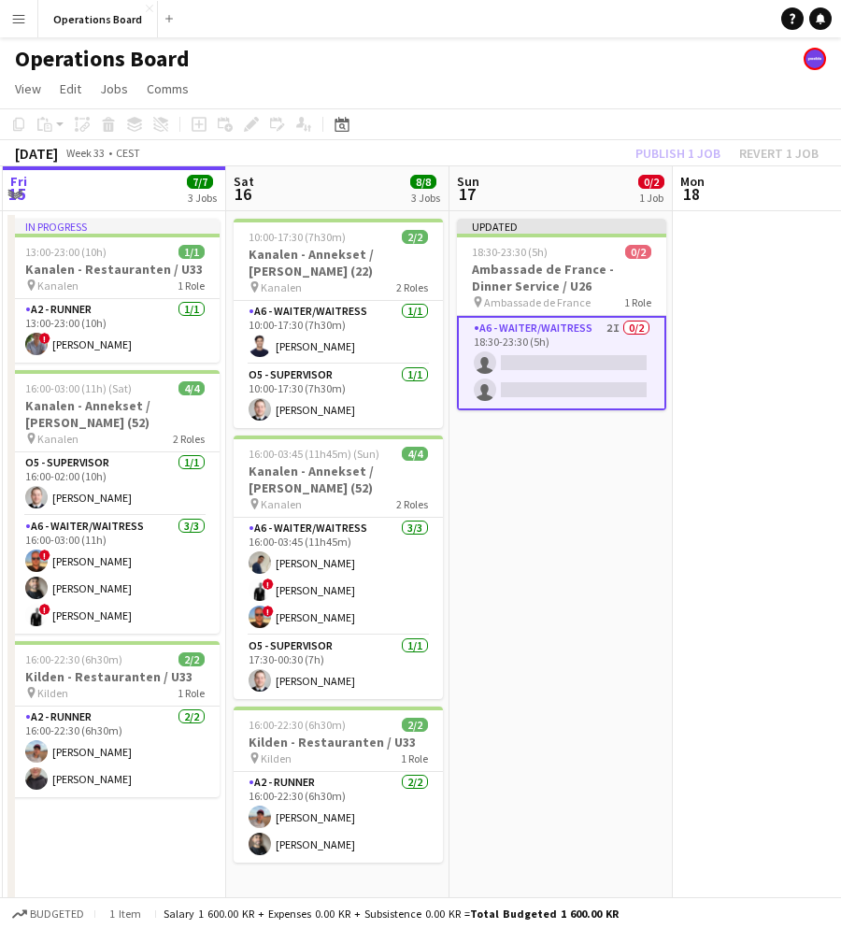
click at [609, 125] on app-toolbar "Copy Paste Paste Command V Paste with crew Command Shift V Paste linked Job [GE…" at bounding box center [420, 124] width 841 height 32
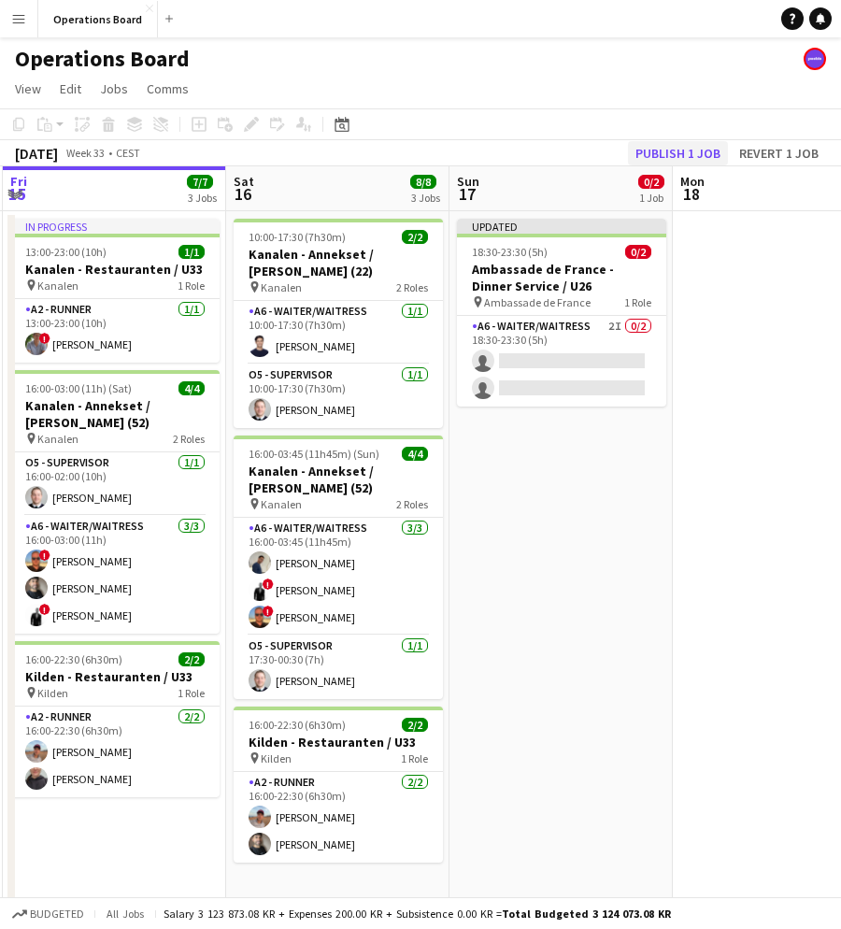
click at [647, 148] on button "Publish 1 job" at bounding box center [678, 153] width 100 height 24
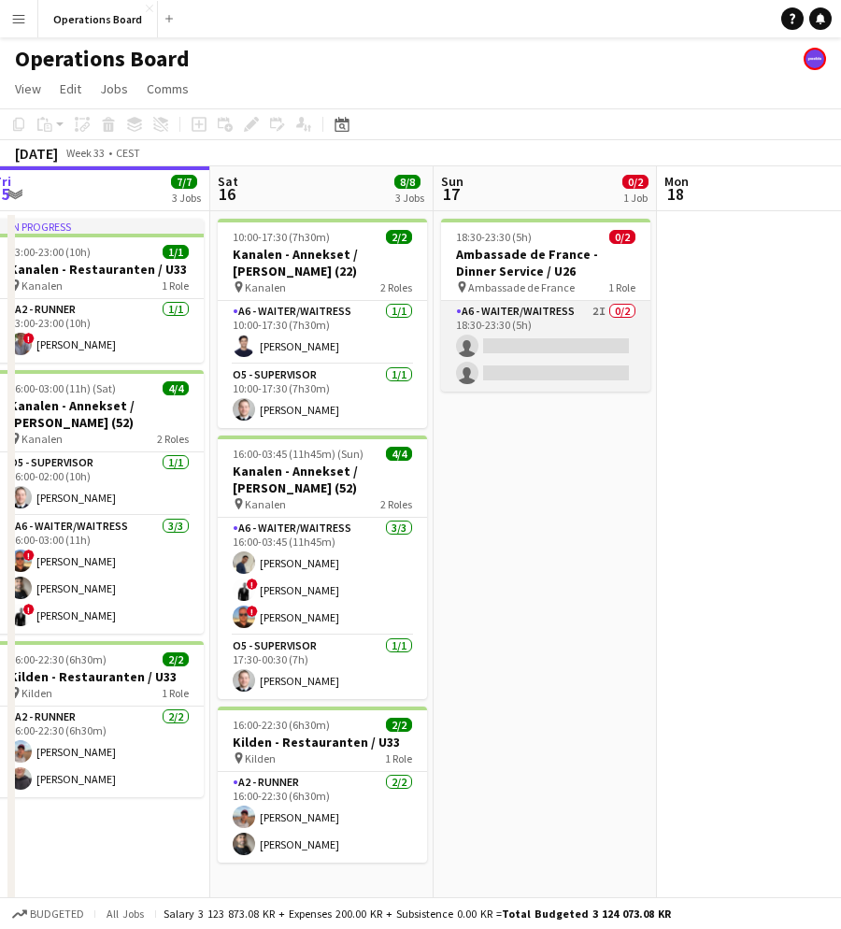
scroll to position [0, 668]
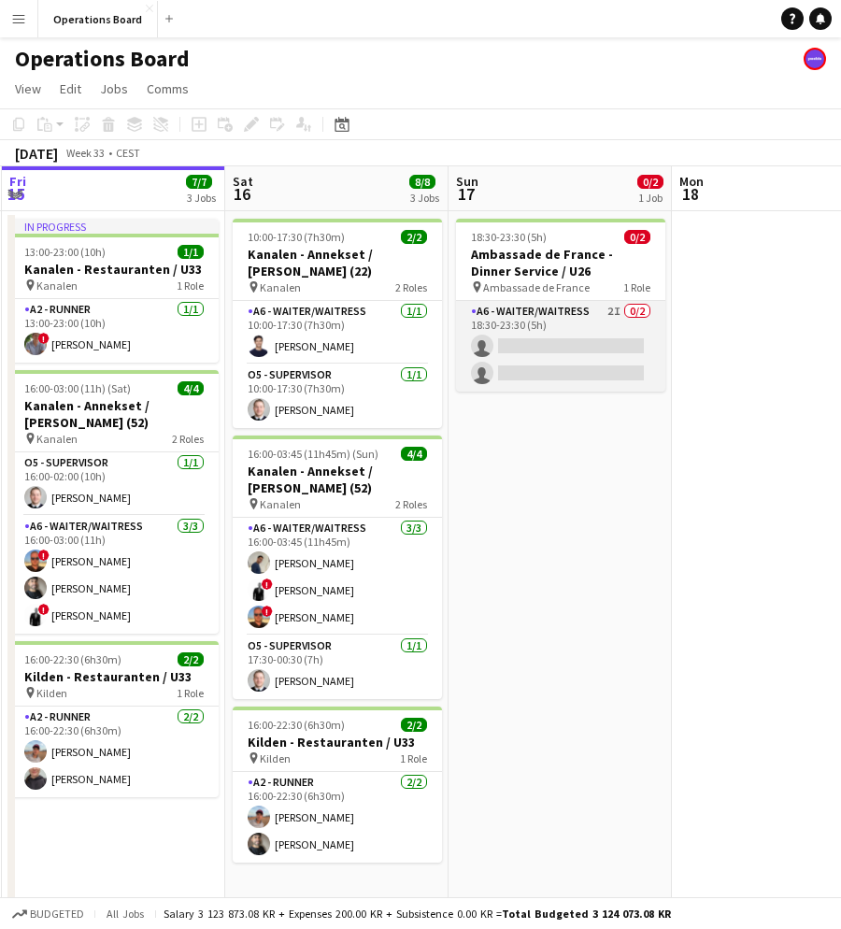
click at [559, 343] on app-card-role "A6 - WAITER/WAITRESS 2I 0/2 18:30-23:30 (5h) single-neutral-actions single-neut…" at bounding box center [560, 346] width 209 height 91
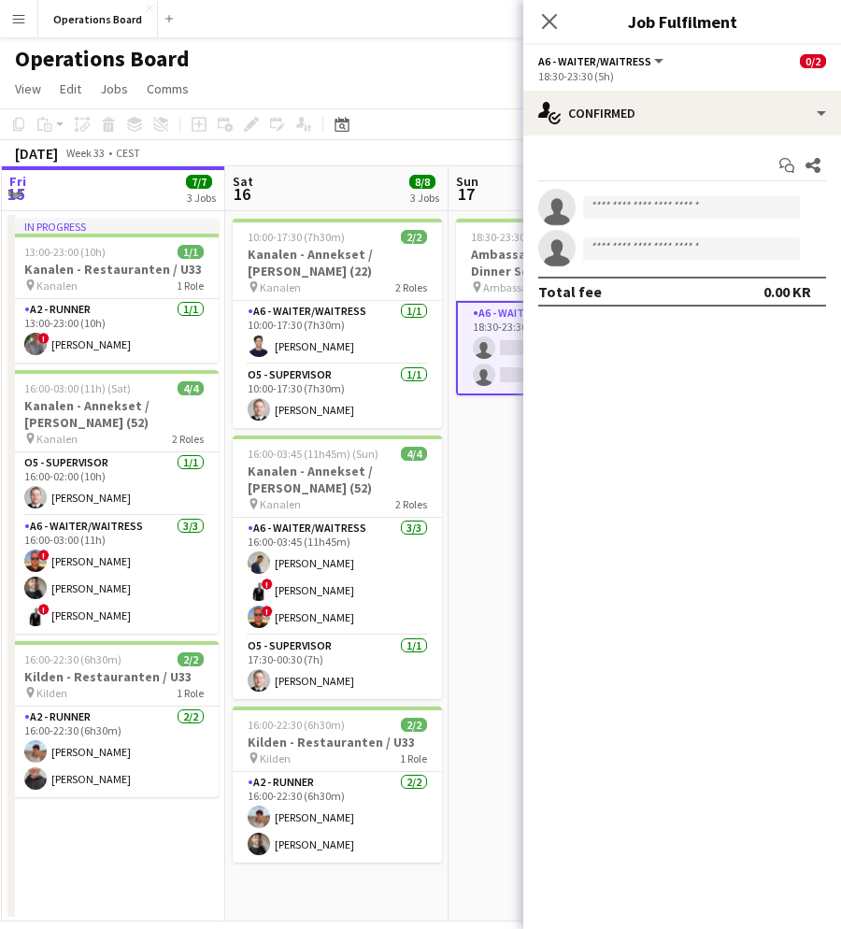
click at [478, 467] on app-date-cell "18:30-23:30 (5h) 0/2 Ambassade de France - Dinner Service / U26 pin Ambassade d…" at bounding box center [560, 566] width 223 height 710
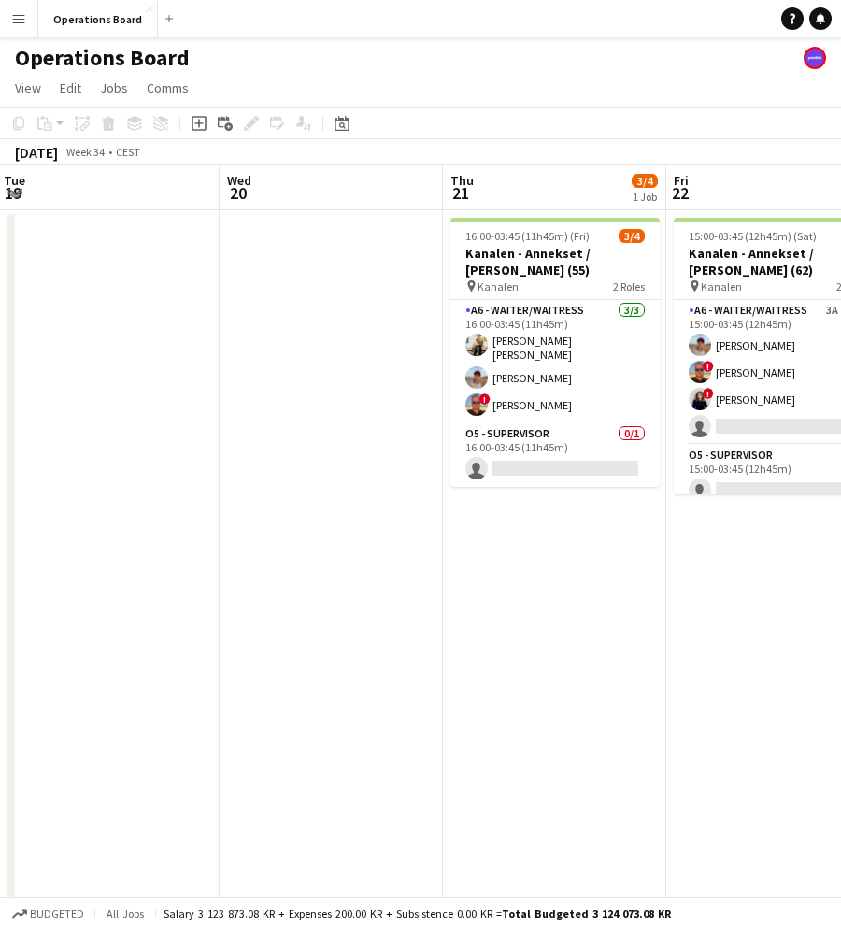
scroll to position [0, 752]
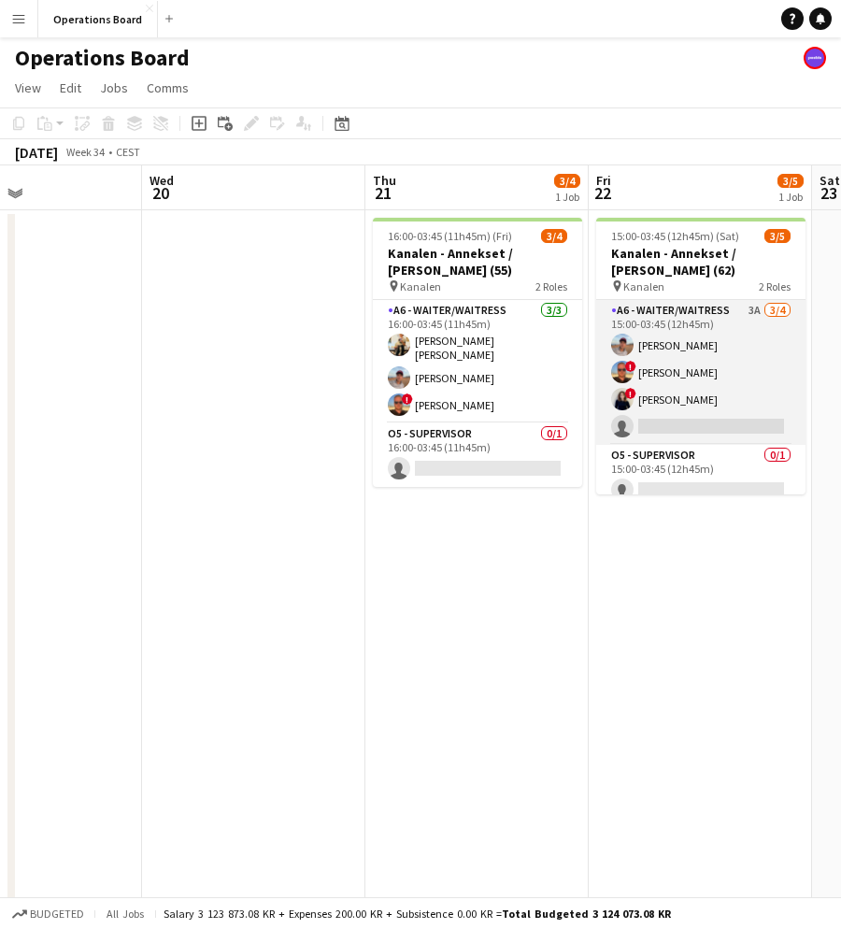
click at [656, 380] on app-card-role "A6 - WAITER/WAITRESS 3A [DATE] 15:00-03:45 (12h45m) [PERSON_NAME] ! [PERSON_NAM…" at bounding box center [700, 372] width 209 height 145
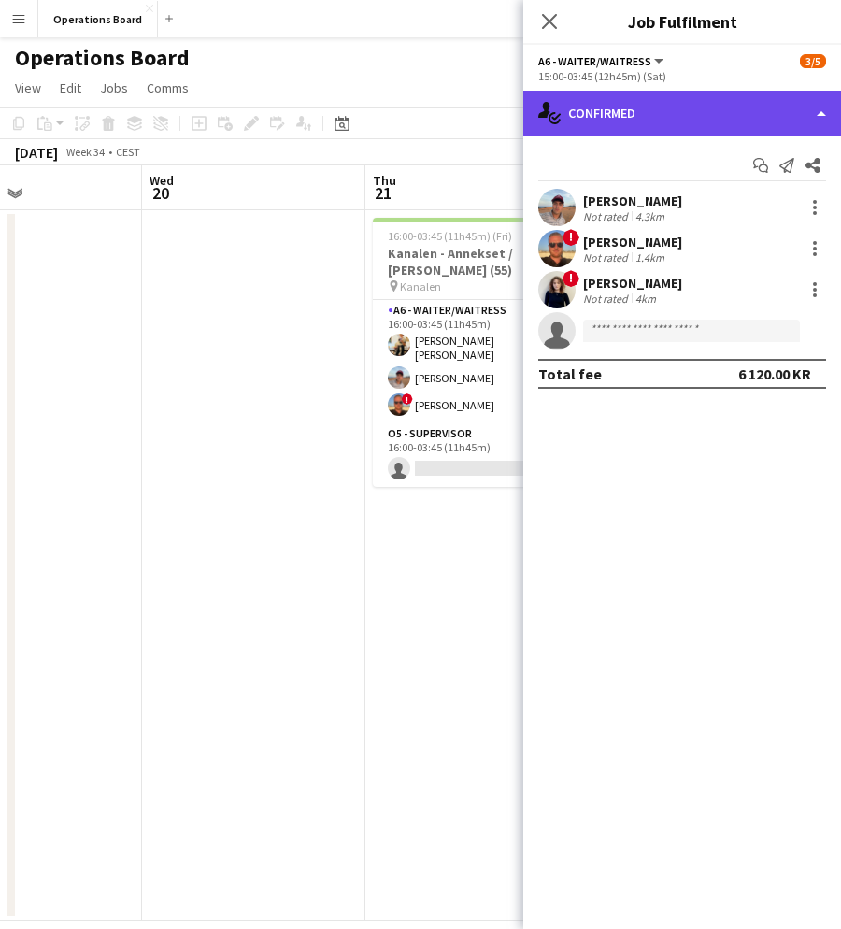
click at [681, 125] on div "single-neutral-actions-check-2 Confirmed" at bounding box center [683, 113] width 318 height 45
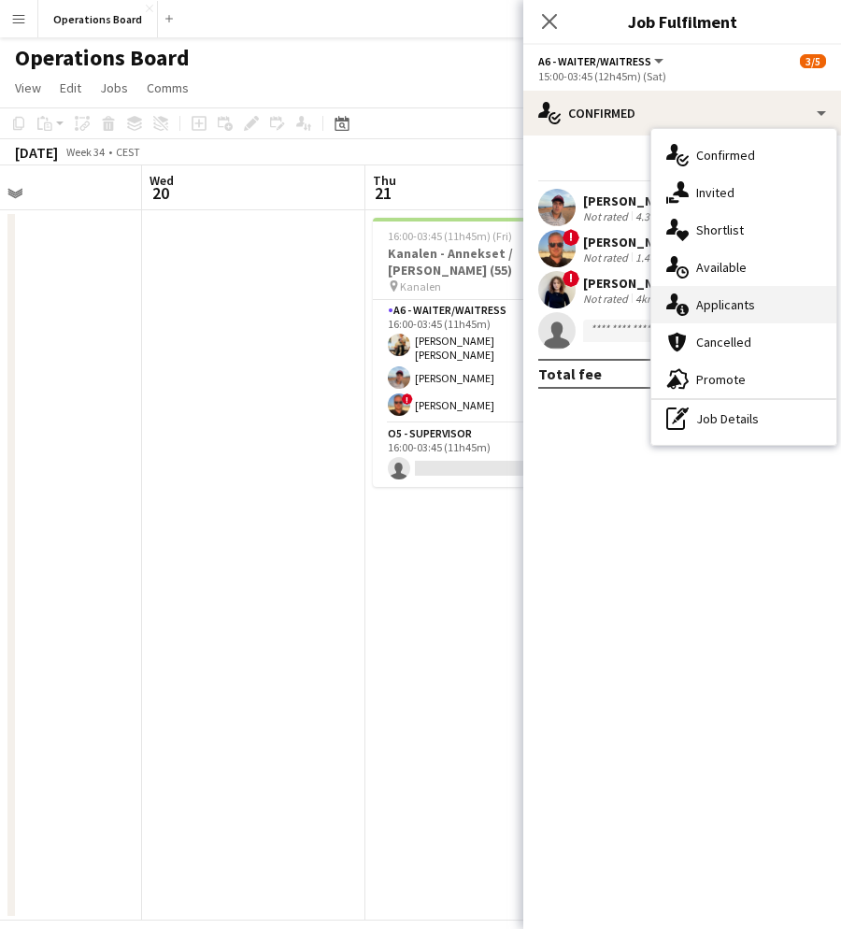
click at [729, 299] on div "single-neutral-actions-information Applicants" at bounding box center [744, 304] width 185 height 37
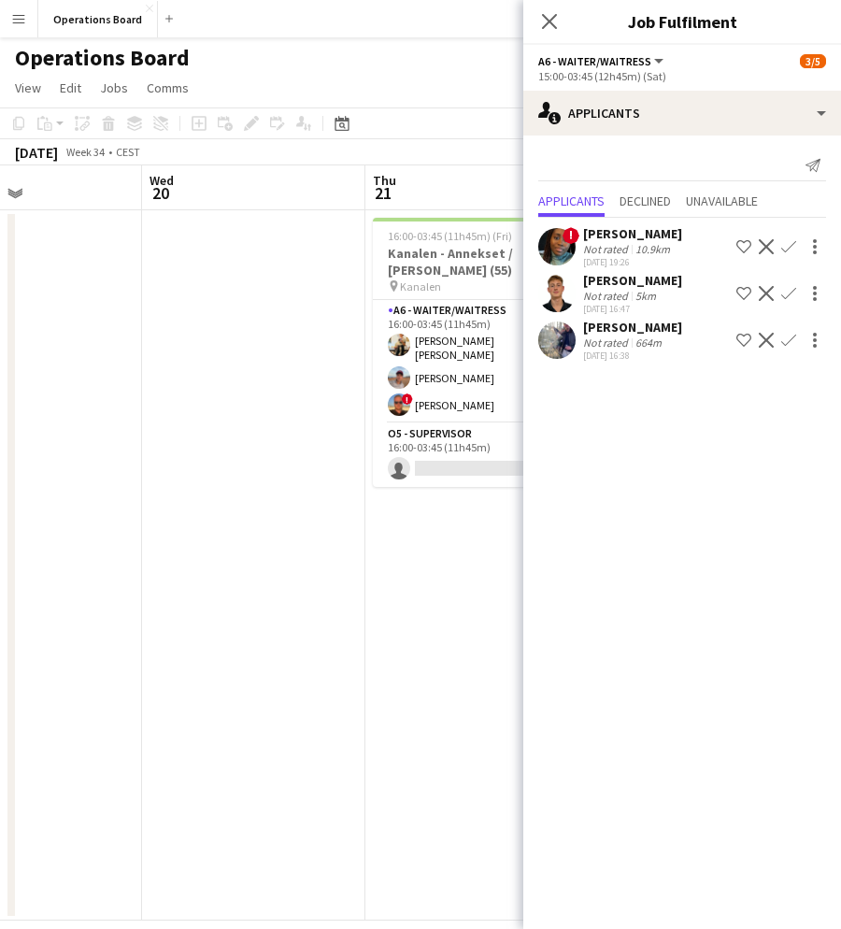
click at [791, 344] on app-icon "Confirm" at bounding box center [789, 340] width 15 height 15
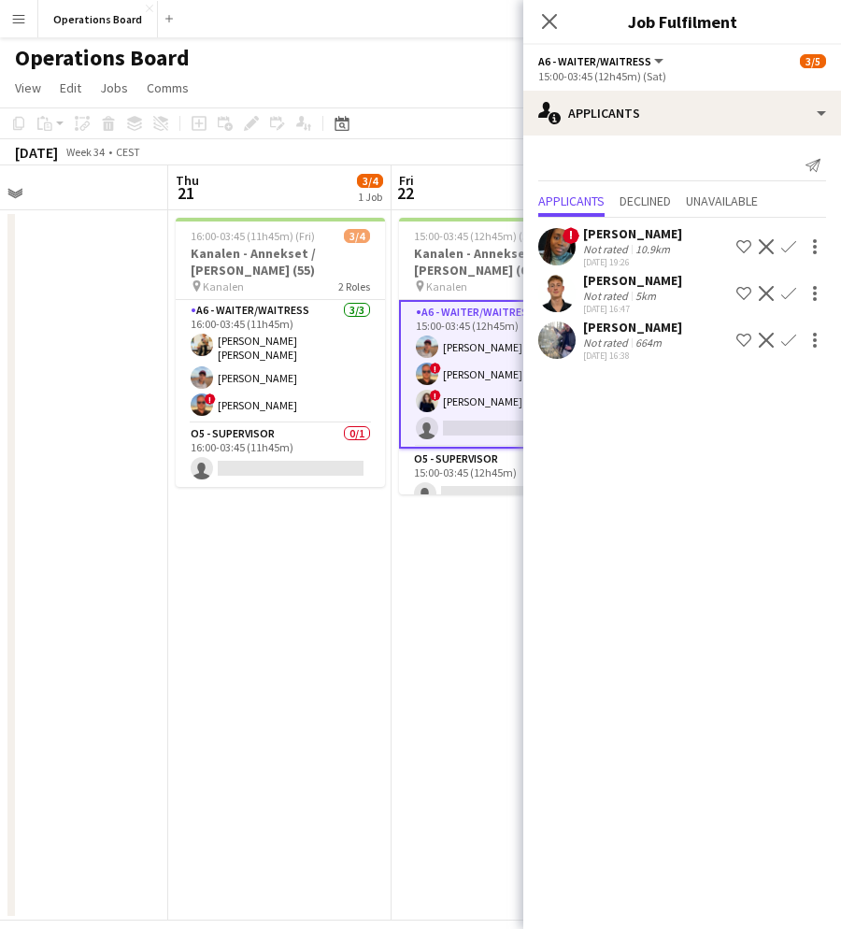
scroll to position [0, 739]
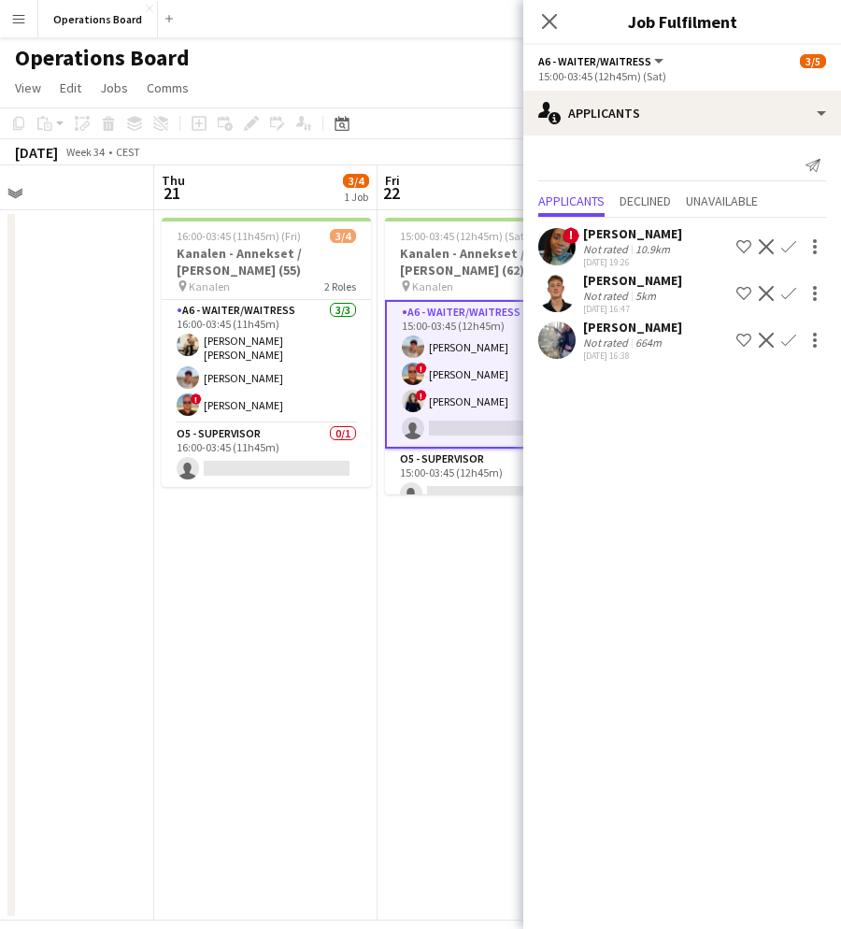
click at [790, 339] on app-icon "Confirm" at bounding box center [789, 340] width 15 height 15
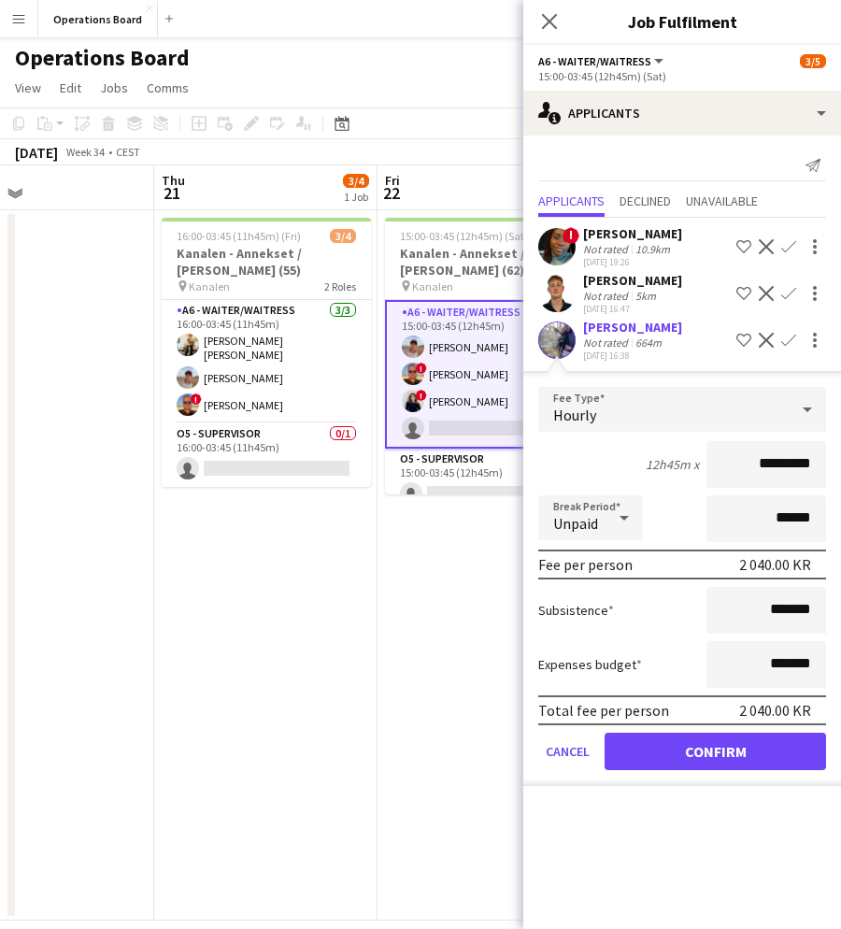
click at [693, 749] on button "Confirm" at bounding box center [716, 751] width 222 height 37
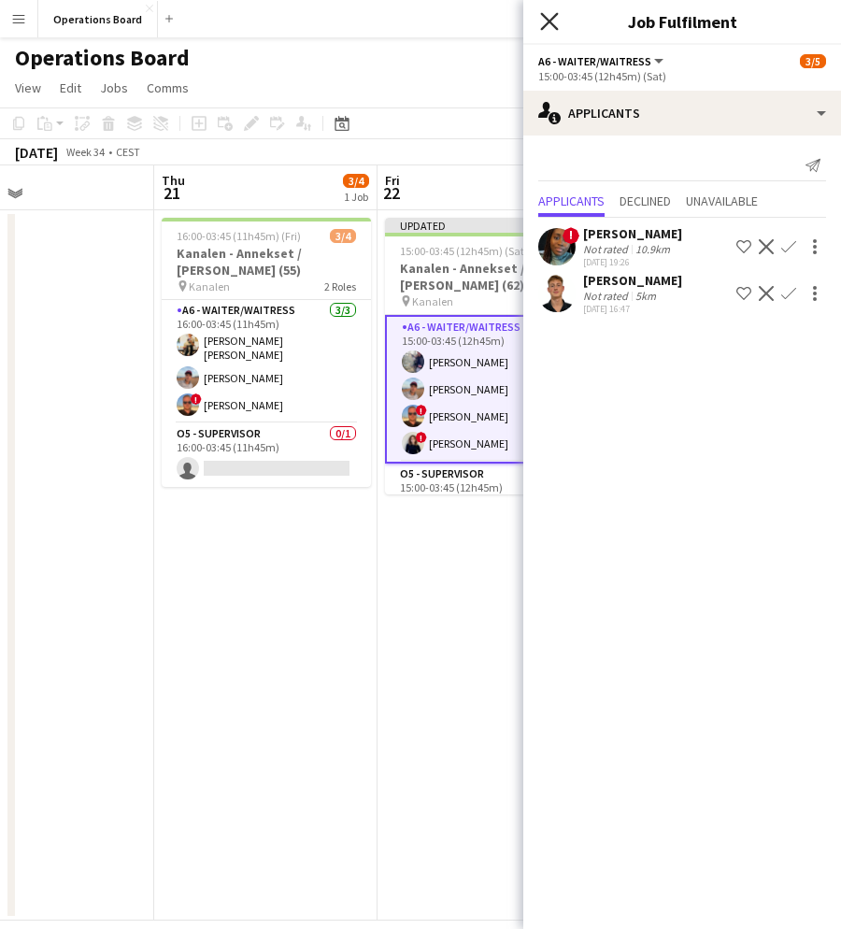
click at [547, 26] on icon "Close pop-in" at bounding box center [549, 21] width 18 height 18
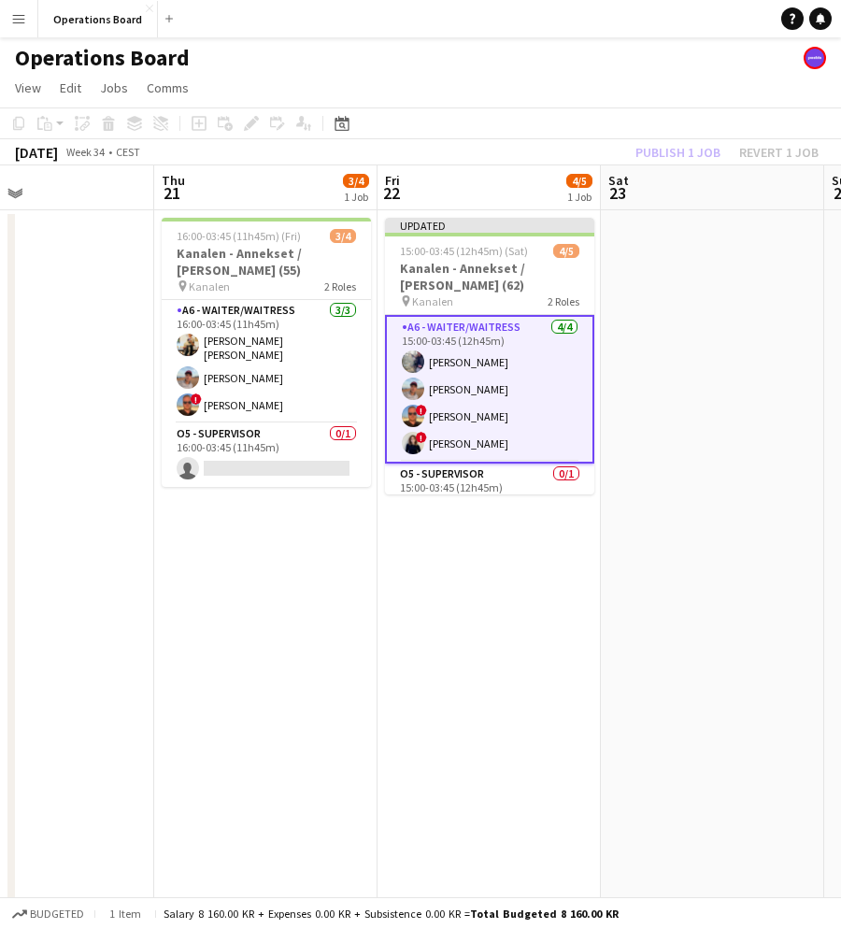
click at [615, 140] on div "Publish 1 job Revert 1 job" at bounding box center [727, 152] width 228 height 24
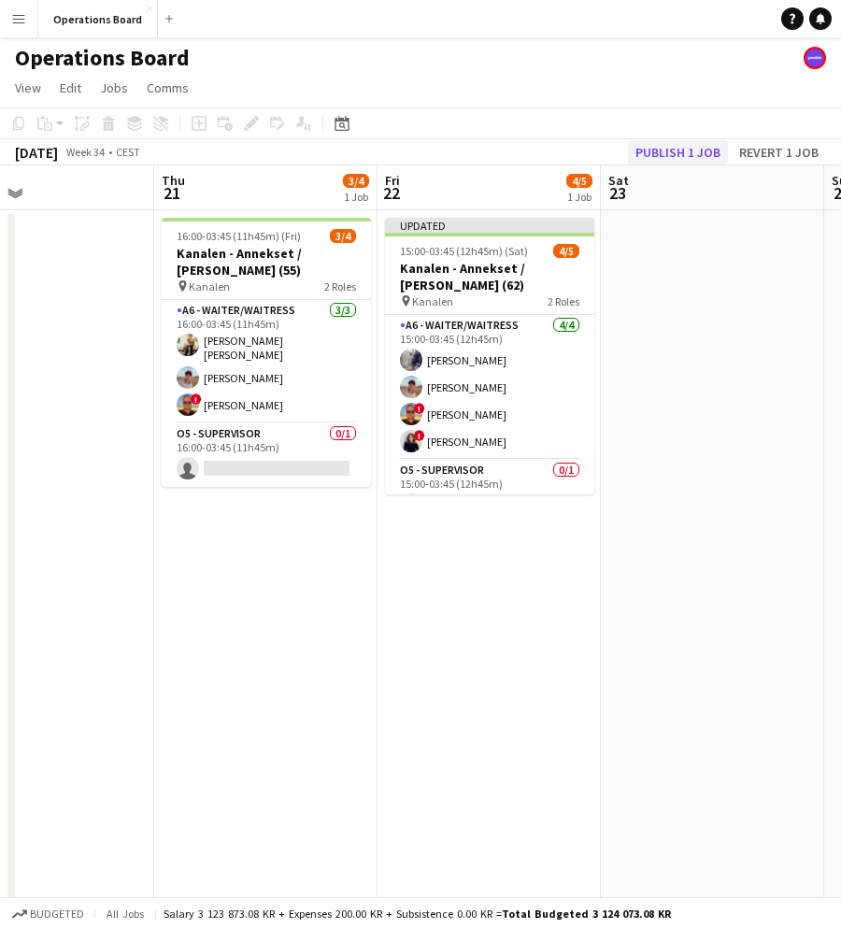
click at [644, 157] on button "Publish 1 job" at bounding box center [678, 152] width 100 height 24
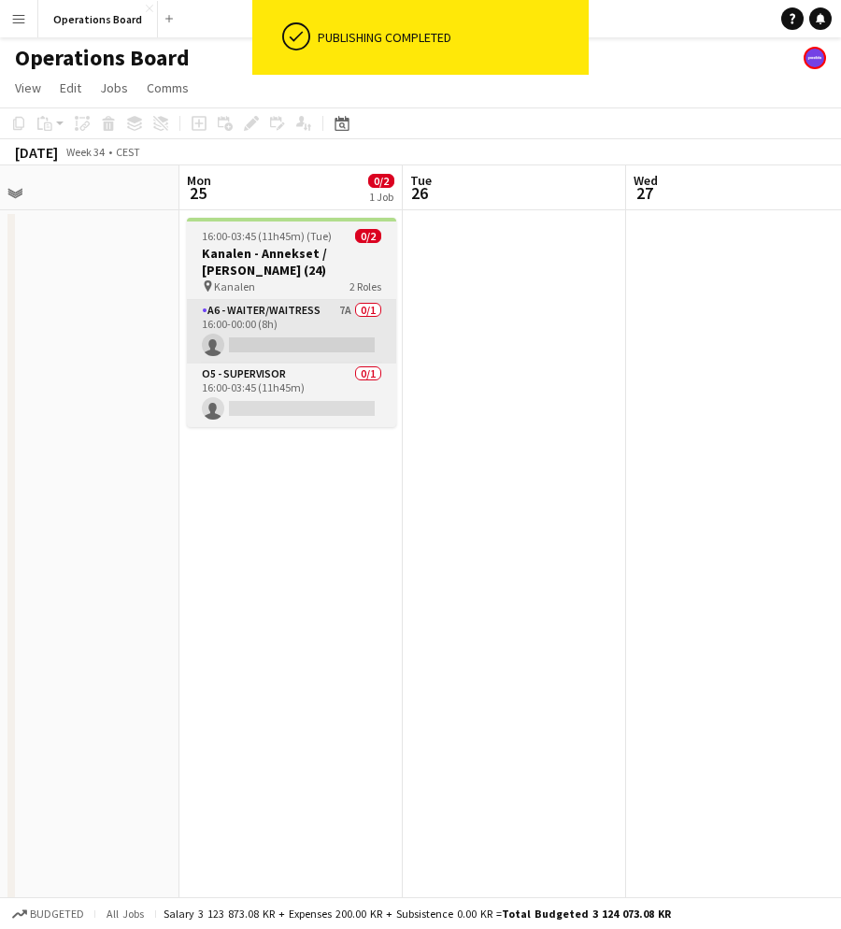
scroll to position [0, 717]
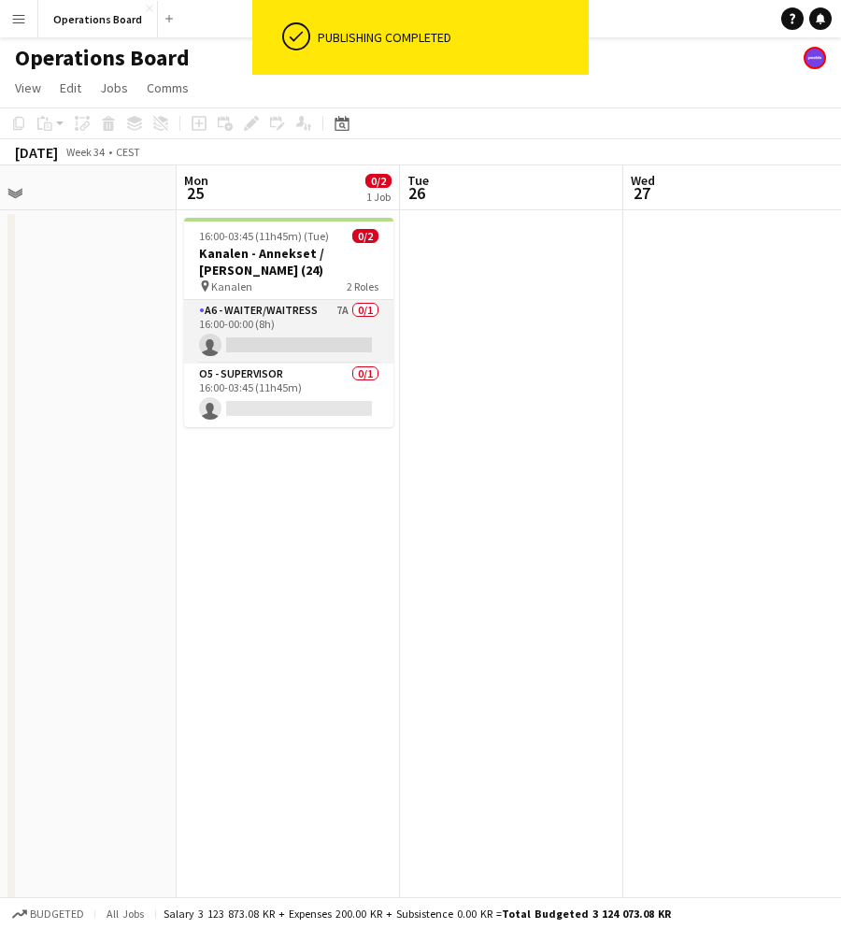
click at [301, 323] on app-card-role "A6 - WAITER/WAITRESS 7A 0/1 16:00-00:00 (8h) single-neutral-actions" at bounding box center [288, 332] width 209 height 64
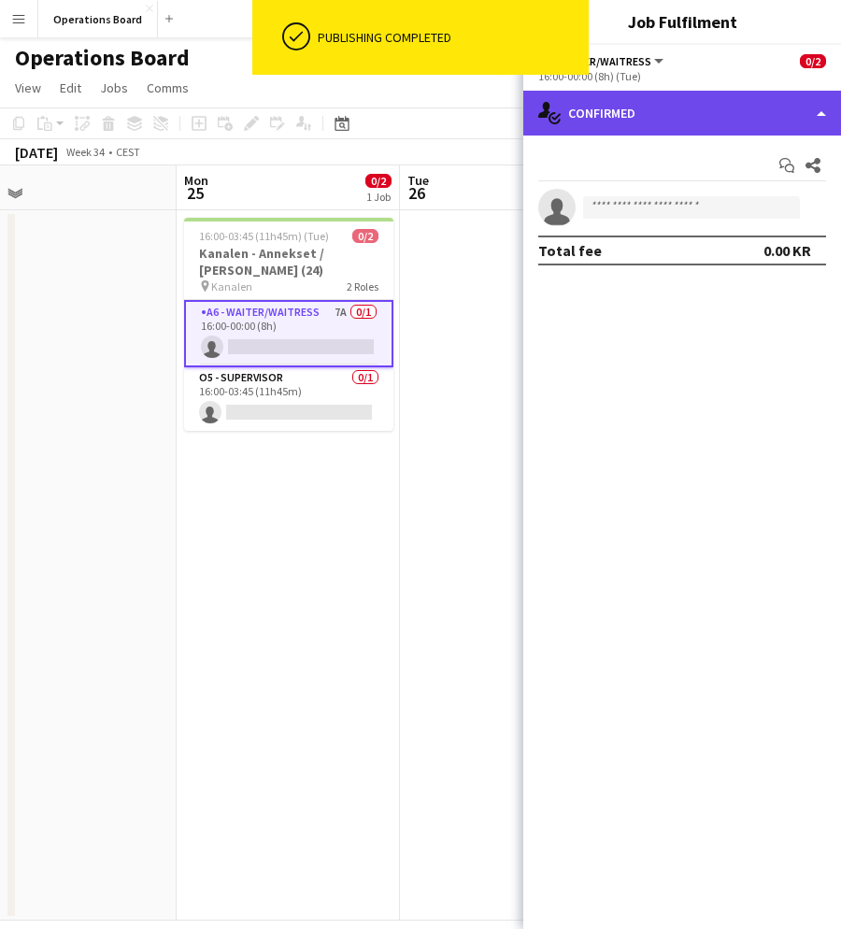
click at [647, 109] on div "single-neutral-actions-check-2 Confirmed" at bounding box center [683, 113] width 318 height 45
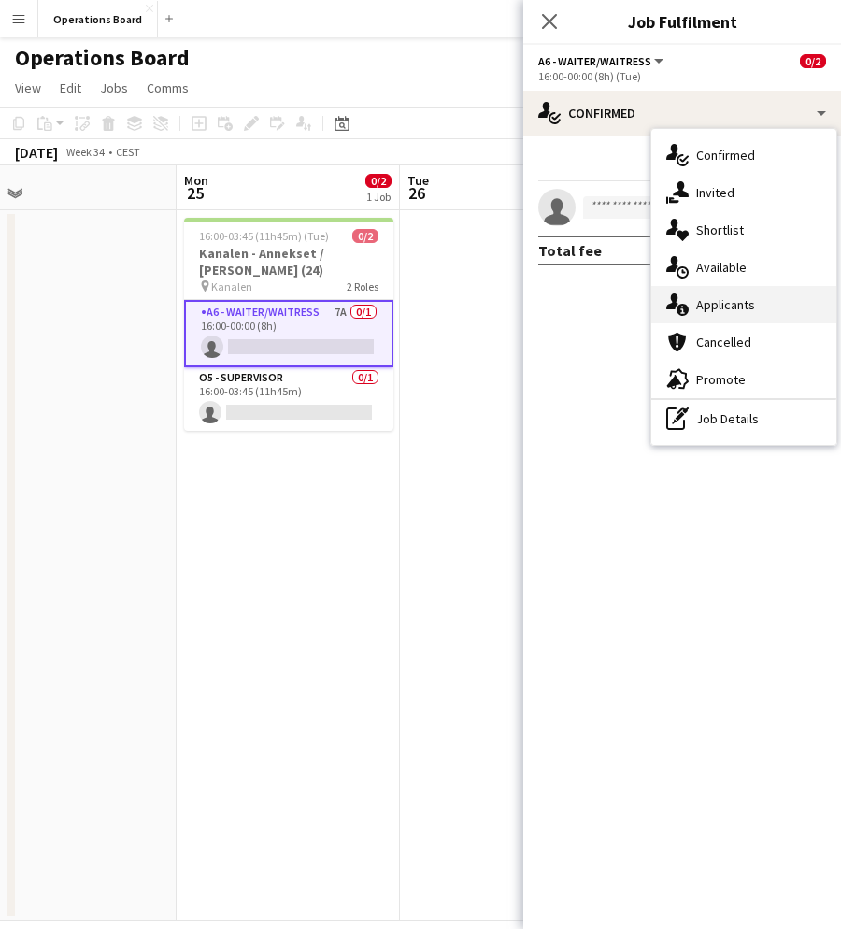
click at [706, 289] on div "single-neutral-actions-information Applicants" at bounding box center [744, 304] width 185 height 37
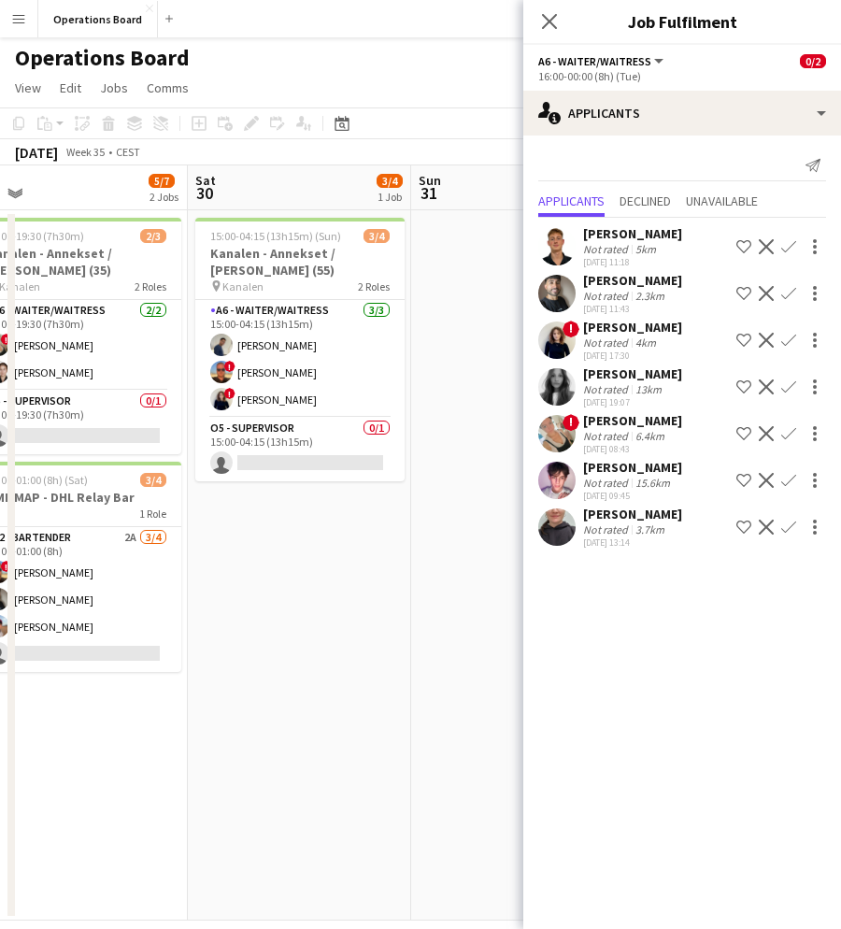
scroll to position [0, 388]
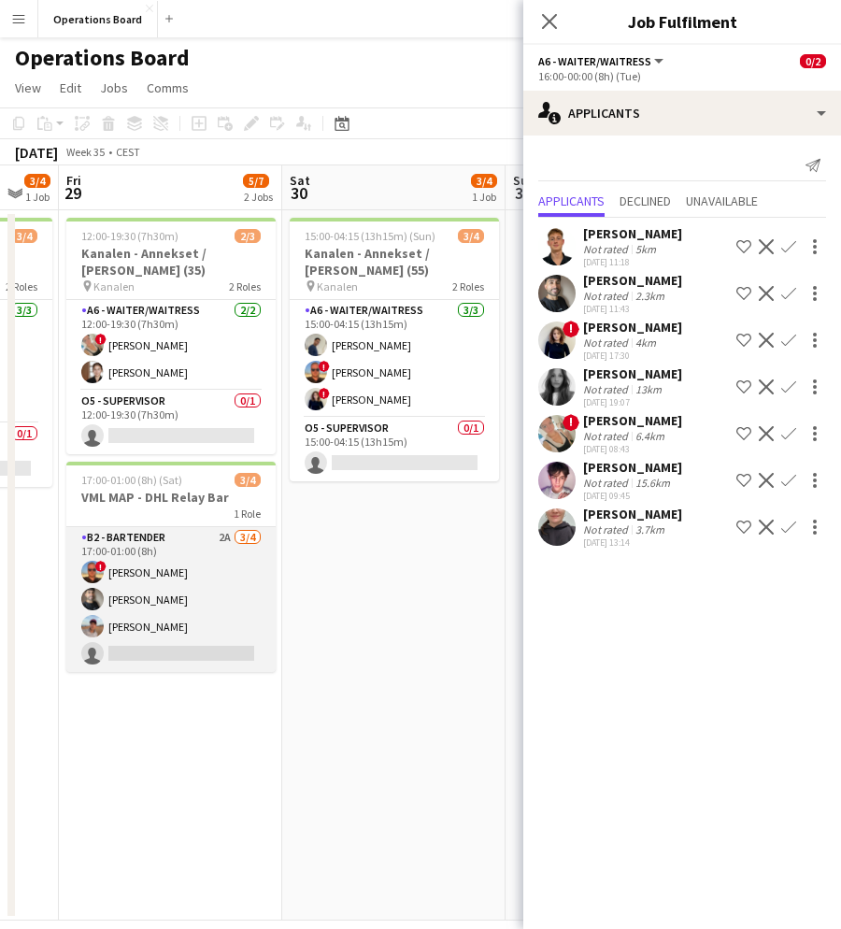
click at [182, 598] on app-card-role "B2 - BARTENDER 2A [DATE] 17:00-01:00 (8h) ! [PERSON_NAME] [PERSON_NAME] [PERSON…" at bounding box center [170, 599] width 209 height 145
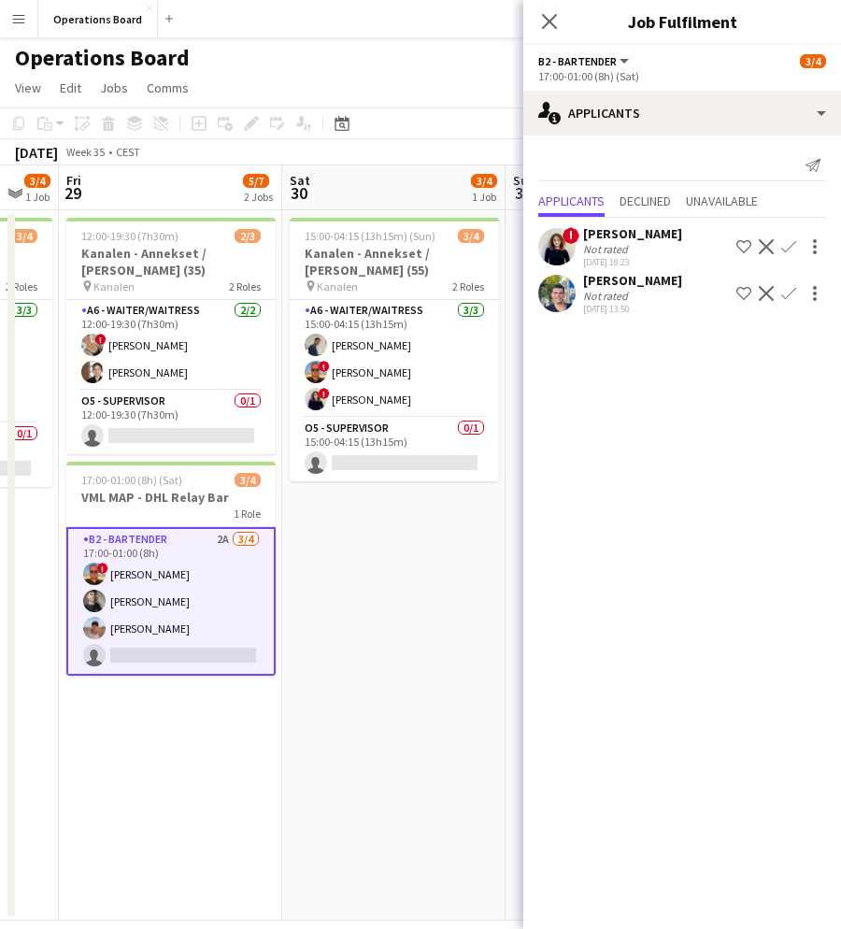
scroll to position [0, 567]
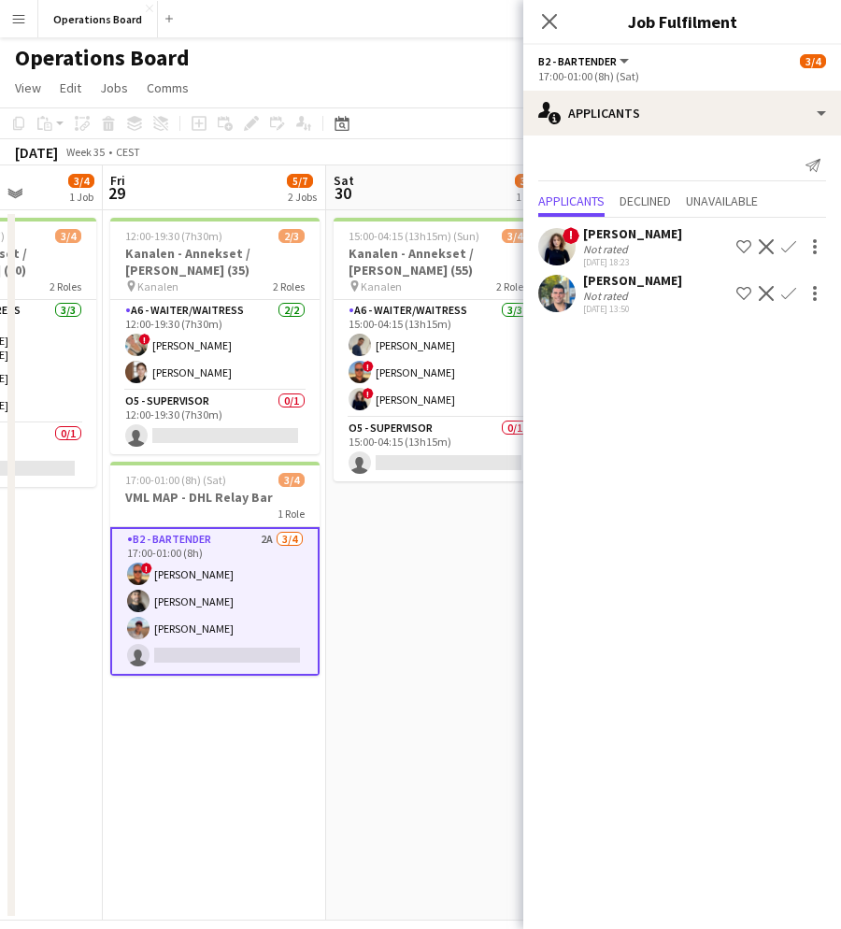
click at [642, 303] on div "Not rated" at bounding box center [632, 296] width 99 height 14
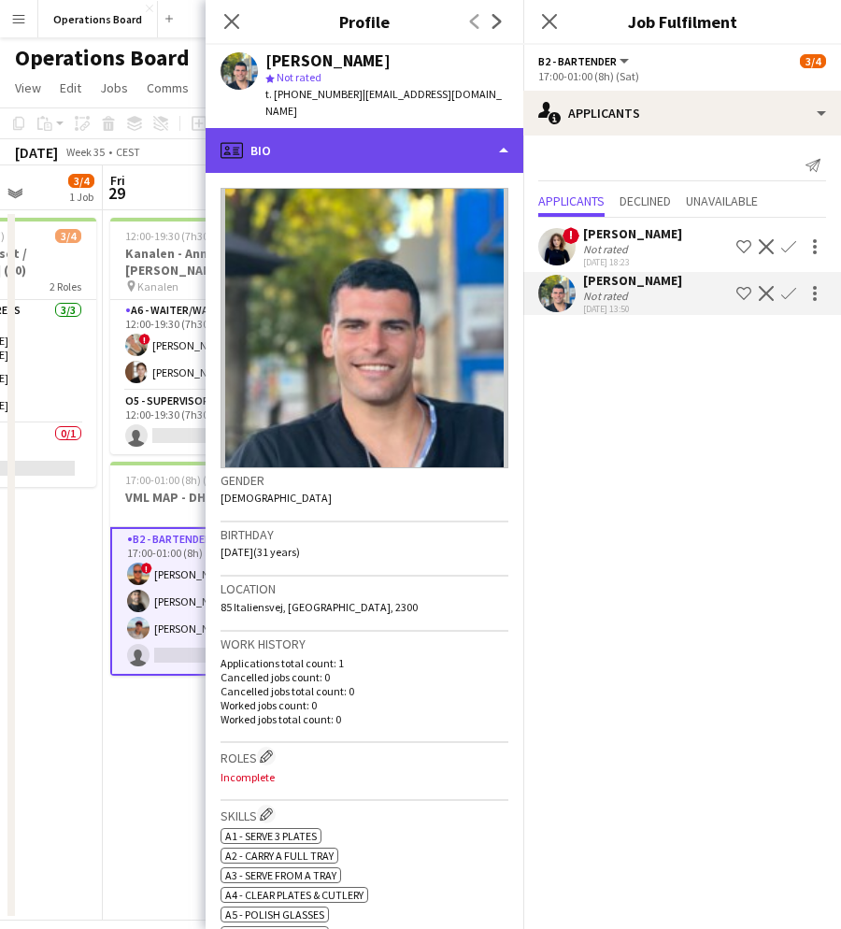
click at [380, 132] on div "profile Bio" at bounding box center [365, 150] width 318 height 45
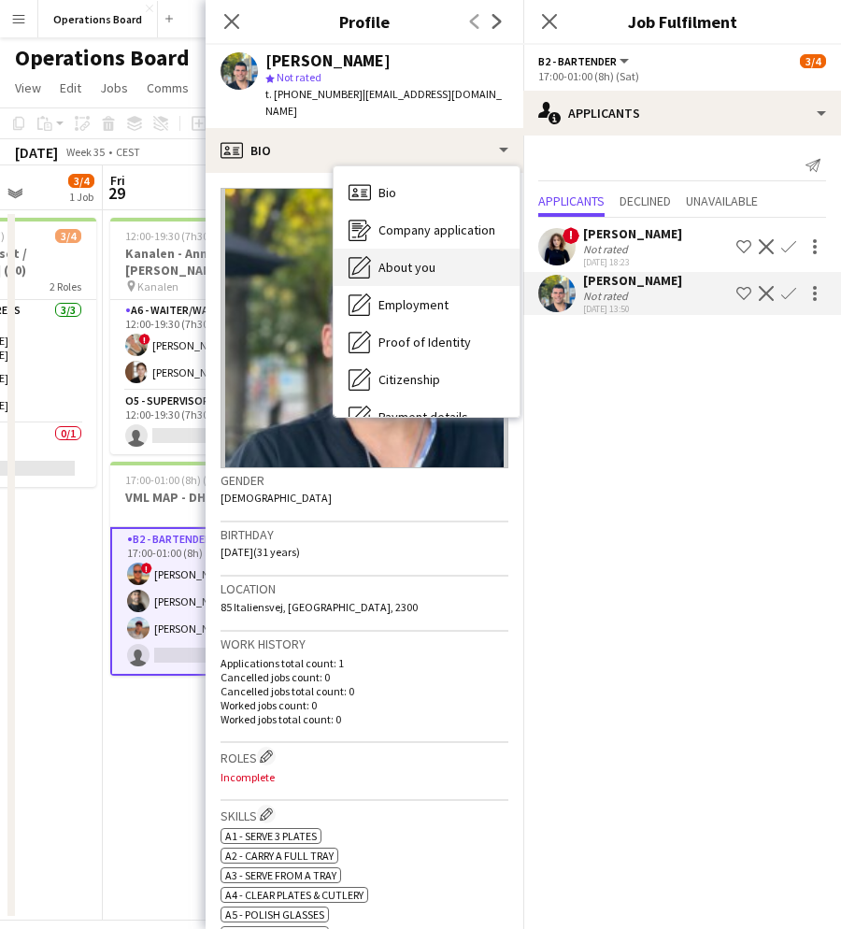
click at [414, 259] on span "About you" at bounding box center [407, 267] width 57 height 17
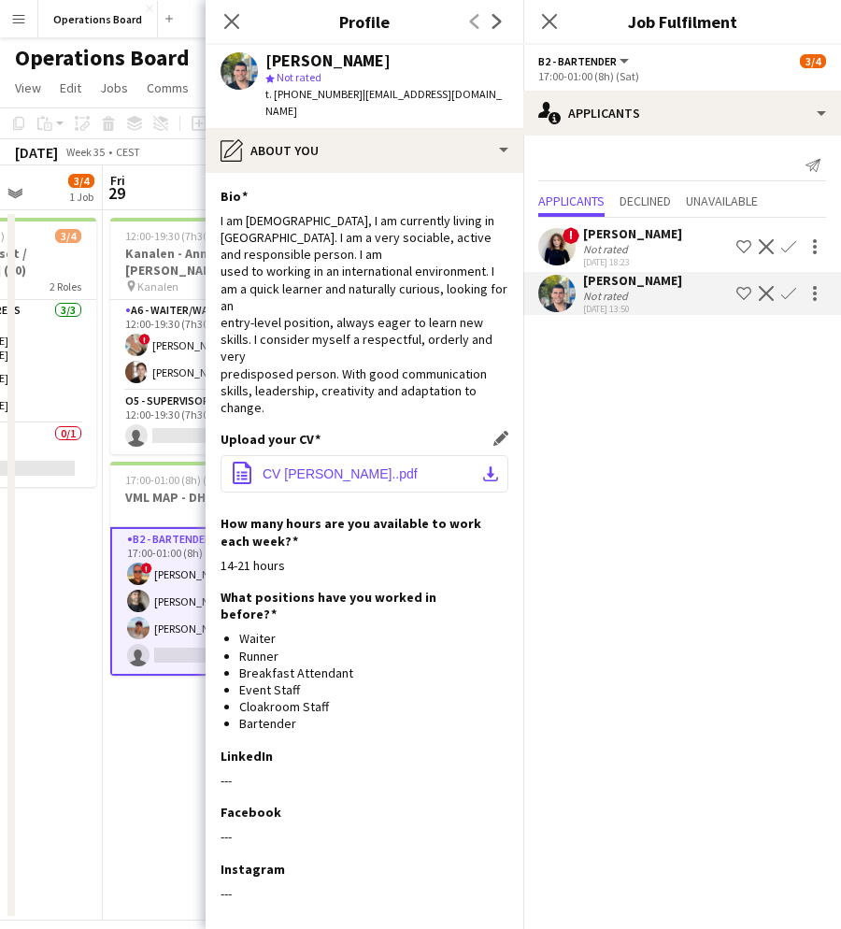
click at [312, 455] on button "office-file-sheet CV [PERSON_NAME]..pdf download-bottom" at bounding box center [365, 473] width 288 height 37
click at [556, 29] on icon at bounding box center [549, 21] width 18 height 18
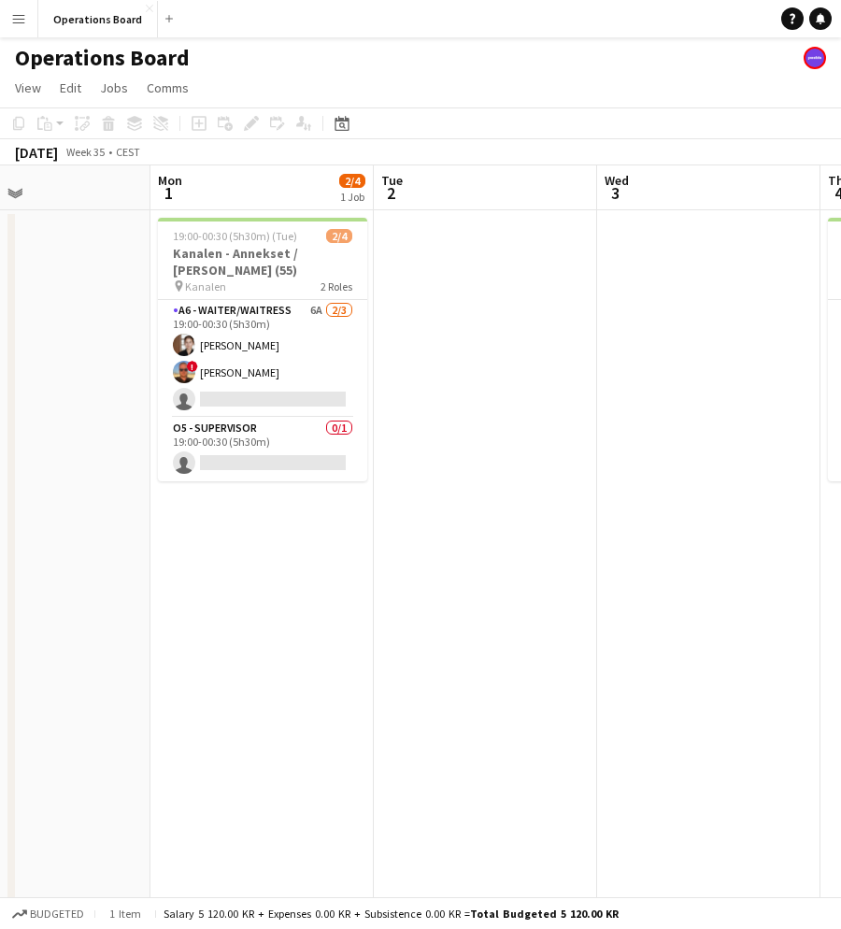
scroll to position [0, 533]
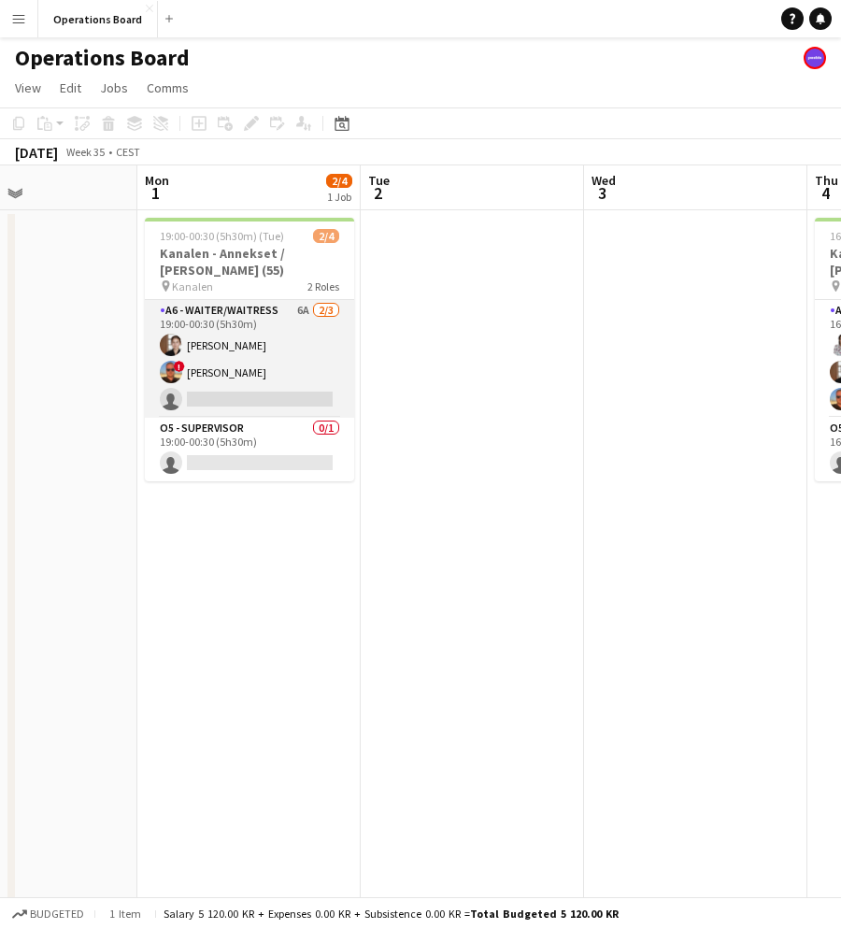
click at [254, 378] on app-card-role "A6 - WAITER/WAITRESS 6A [DATE] 19:00-00:30 (5h30m) [PERSON_NAME] ! [PERSON_NAME…" at bounding box center [249, 359] width 209 height 118
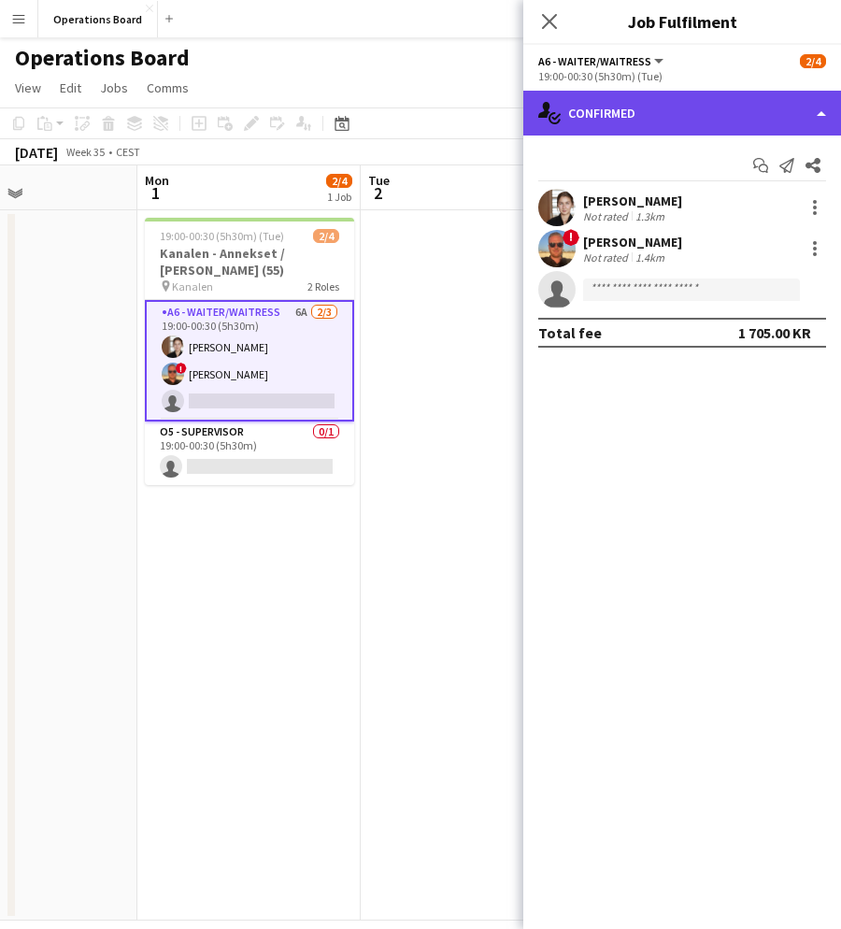
click at [659, 126] on div "single-neutral-actions-check-2 Confirmed" at bounding box center [683, 113] width 318 height 45
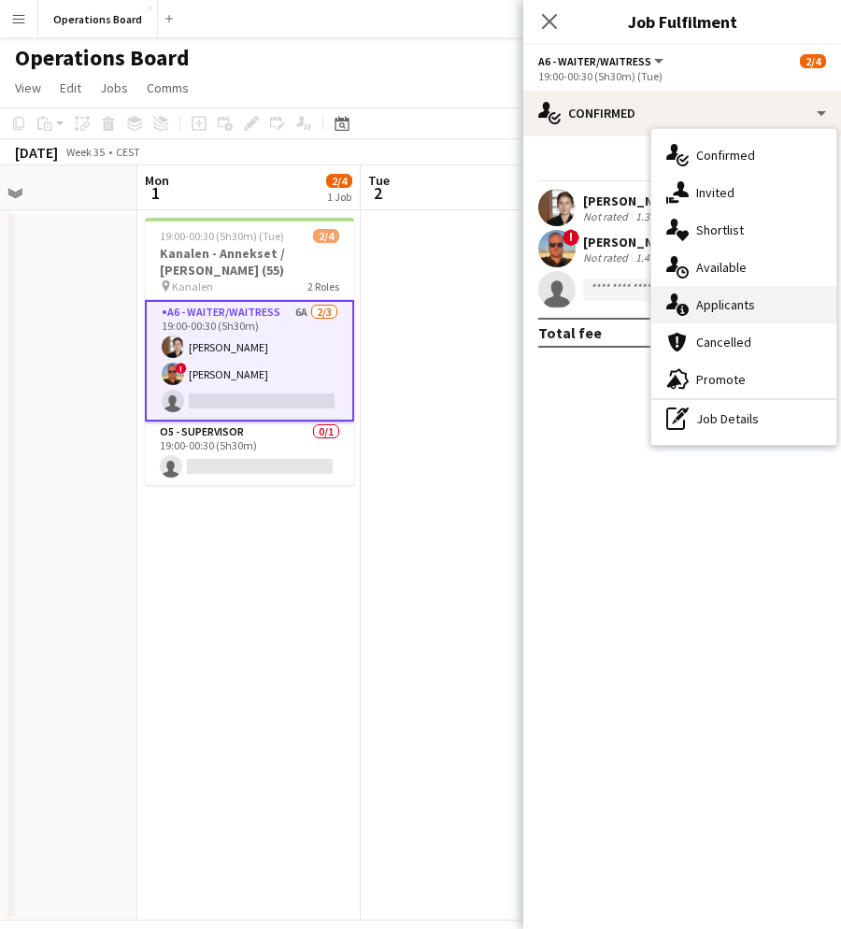
click at [726, 306] on div "single-neutral-actions-information Applicants" at bounding box center [744, 304] width 185 height 37
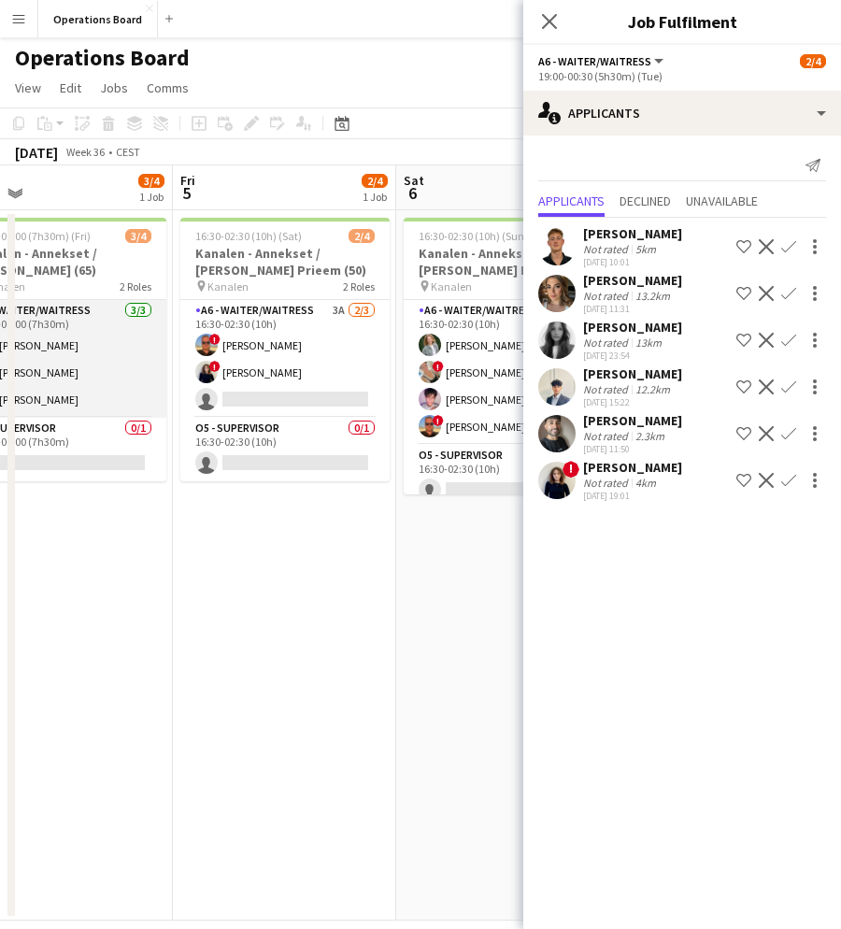
scroll to position [0, 785]
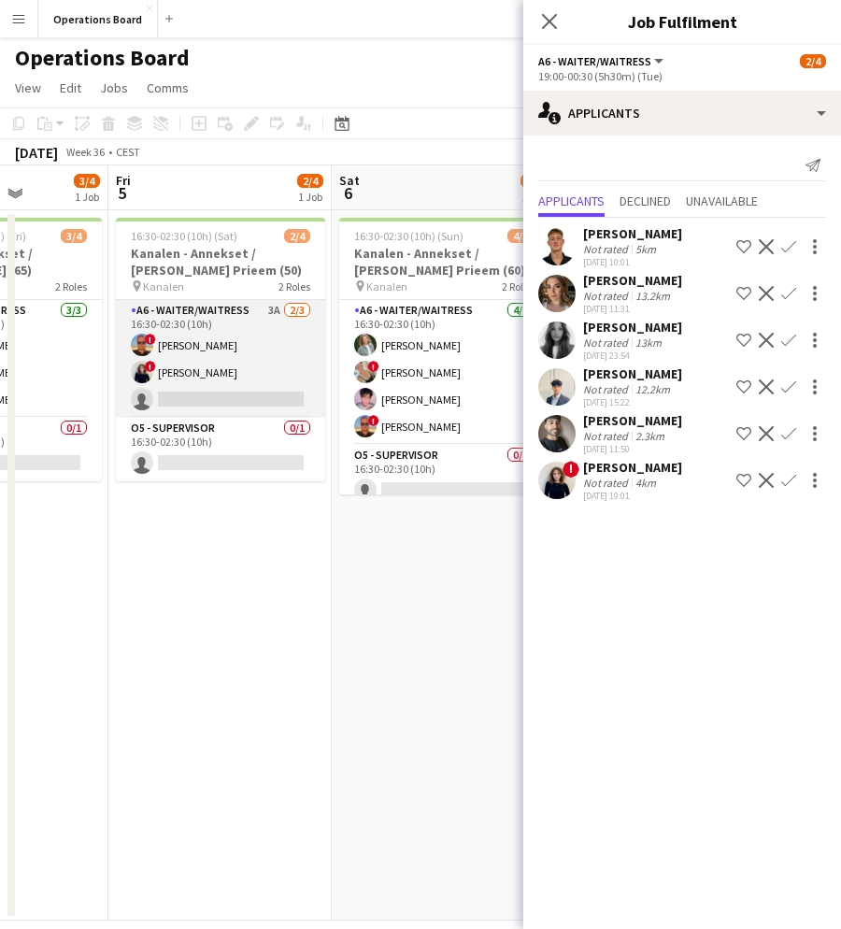
click at [217, 359] on app-card-role "A6 - WAITER/WAITRESS 3A [DATE] 16:30-02:30 (10h) ! [PERSON_NAME] ! Ugne [GEOGRA…" at bounding box center [220, 359] width 209 height 118
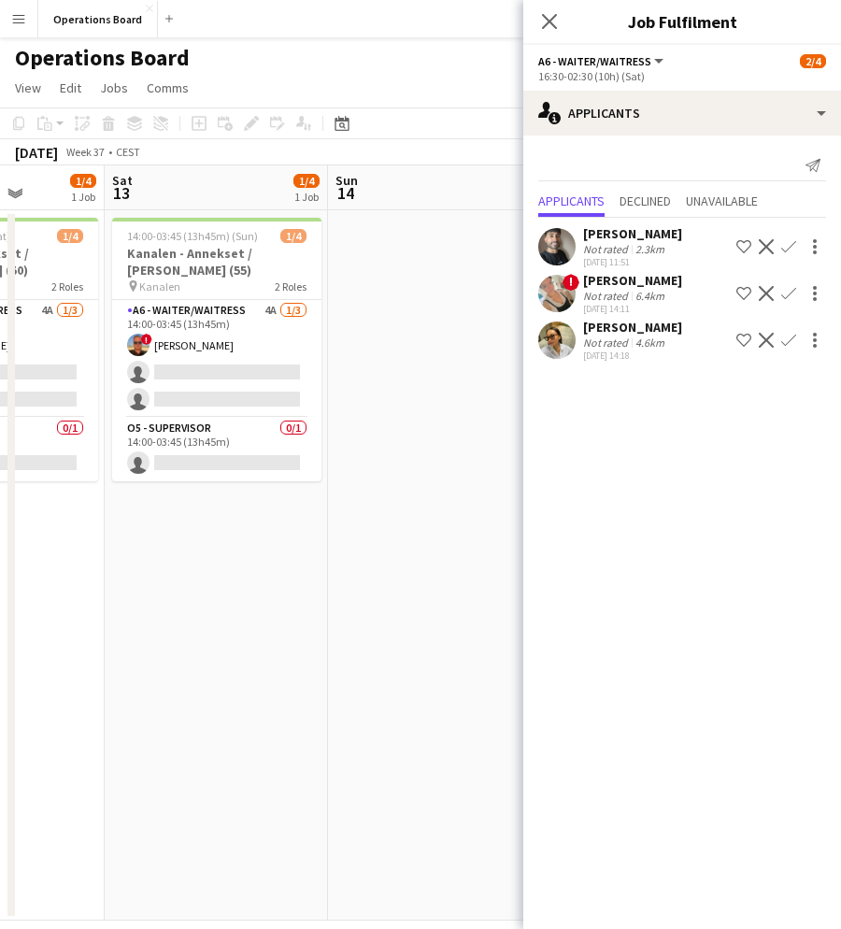
scroll to position [0, 641]
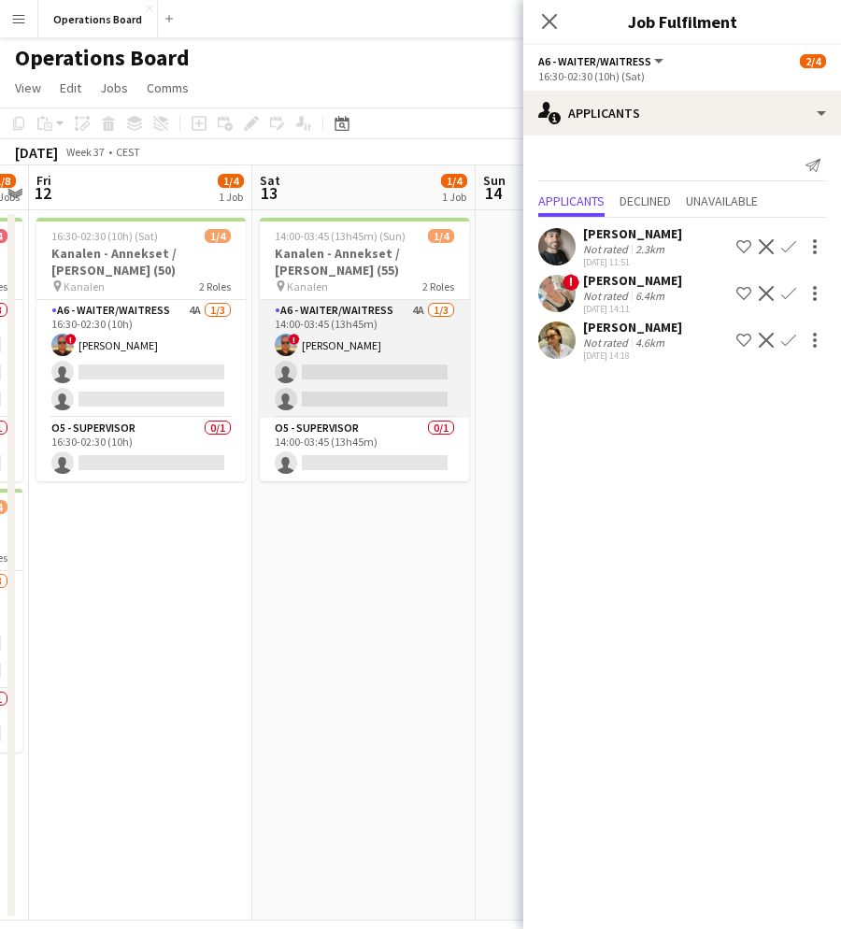
click at [370, 380] on app-card-role "A6 - WAITER/WAITRESS 4A [DATE] 14:00-03:45 (13h45m) ! [PERSON_NAME] single-neut…" at bounding box center [364, 359] width 209 height 118
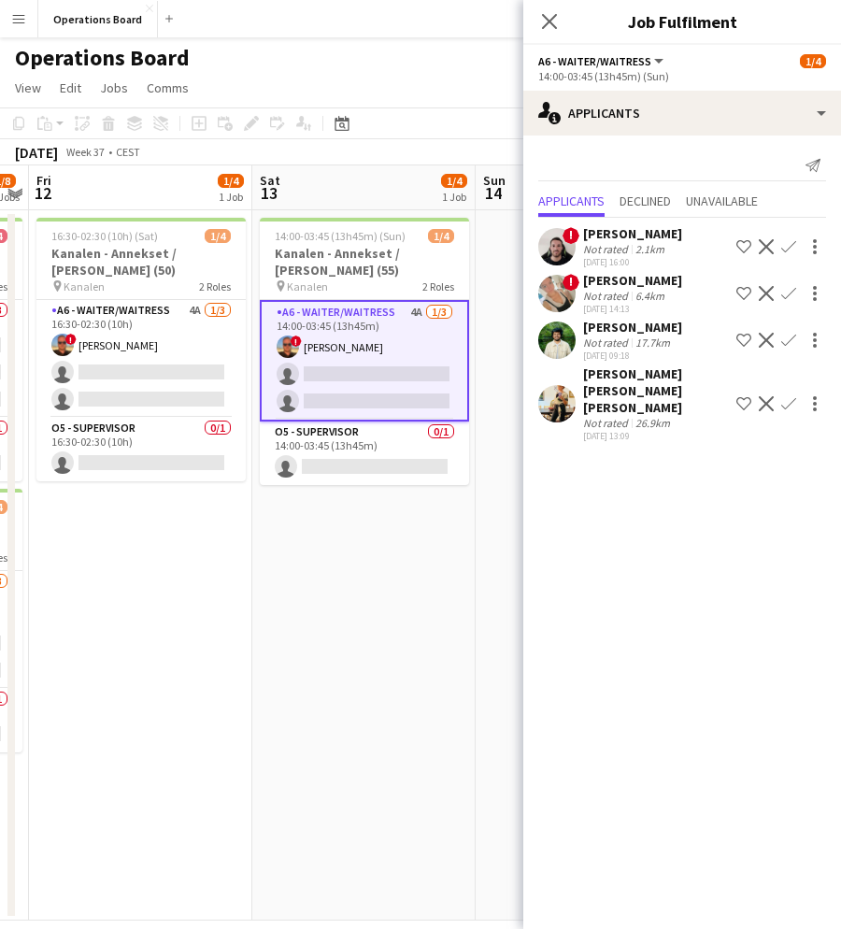
scroll to position [0, 481]
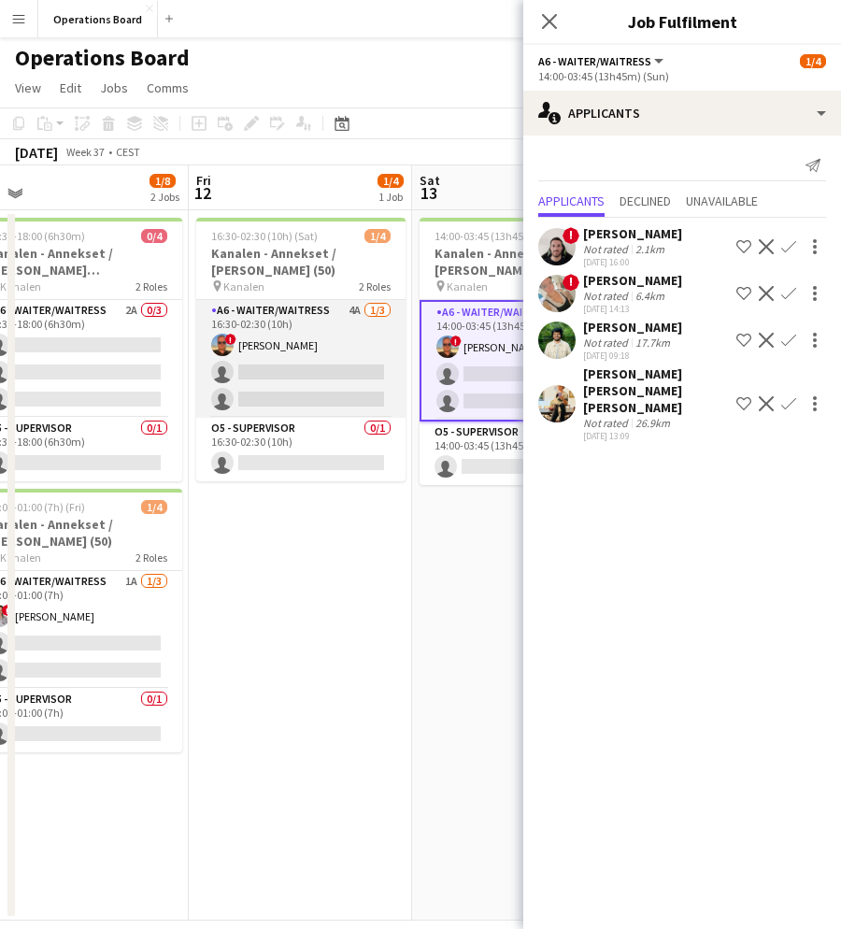
click at [251, 376] on app-card-role "A6 - WAITER/WAITRESS 4A [DATE] 16:30-02:30 (10h) ! [PERSON_NAME] single-neutral…" at bounding box center [300, 359] width 209 height 118
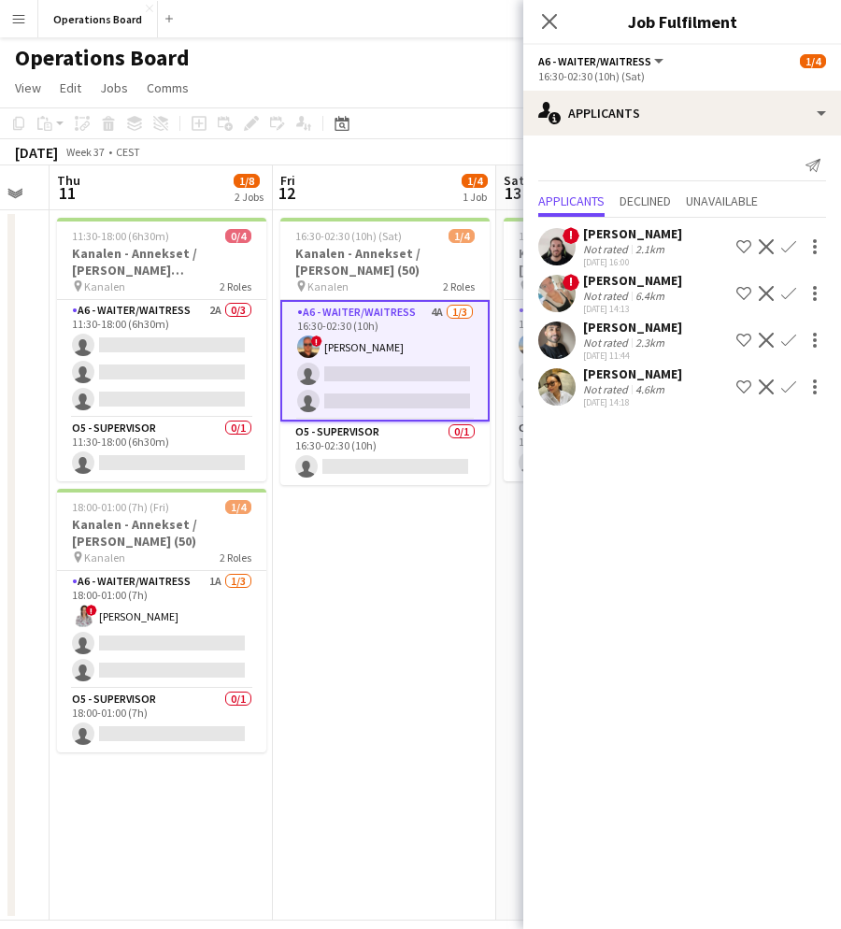
scroll to position [0, 390]
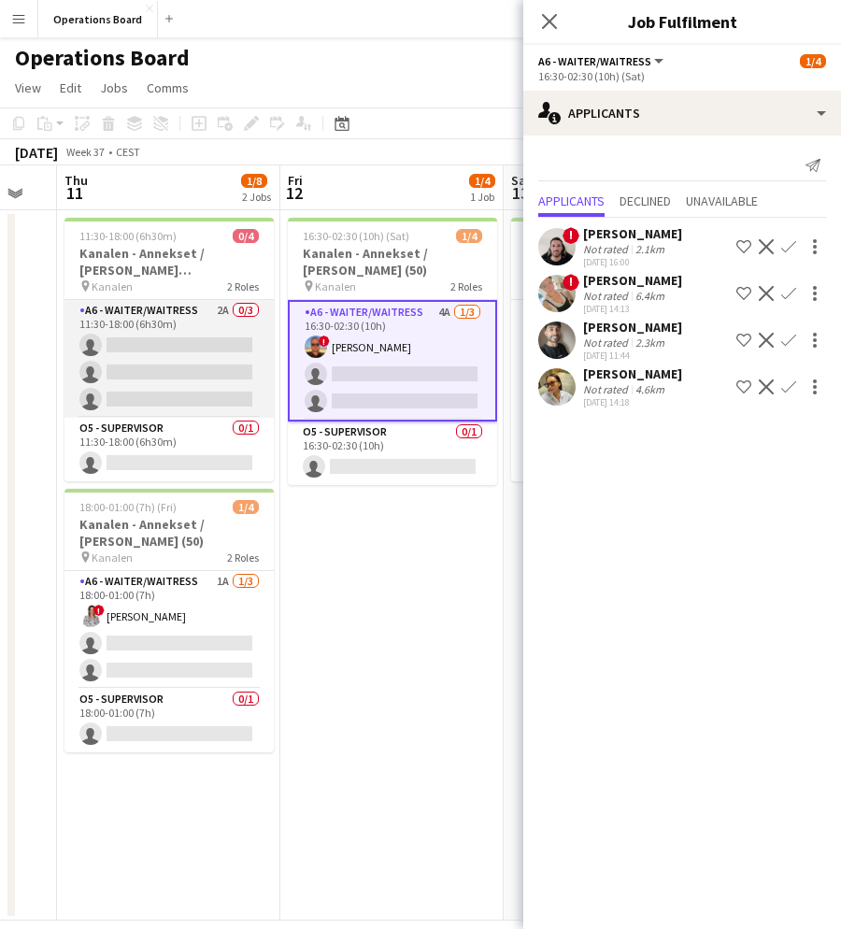
click at [263, 373] on app-card-role "A6 - WAITER/WAITRESS 2A 0/3 11:30-18:00 (6h30m) single-neutral-actions single-n…" at bounding box center [169, 359] width 209 height 118
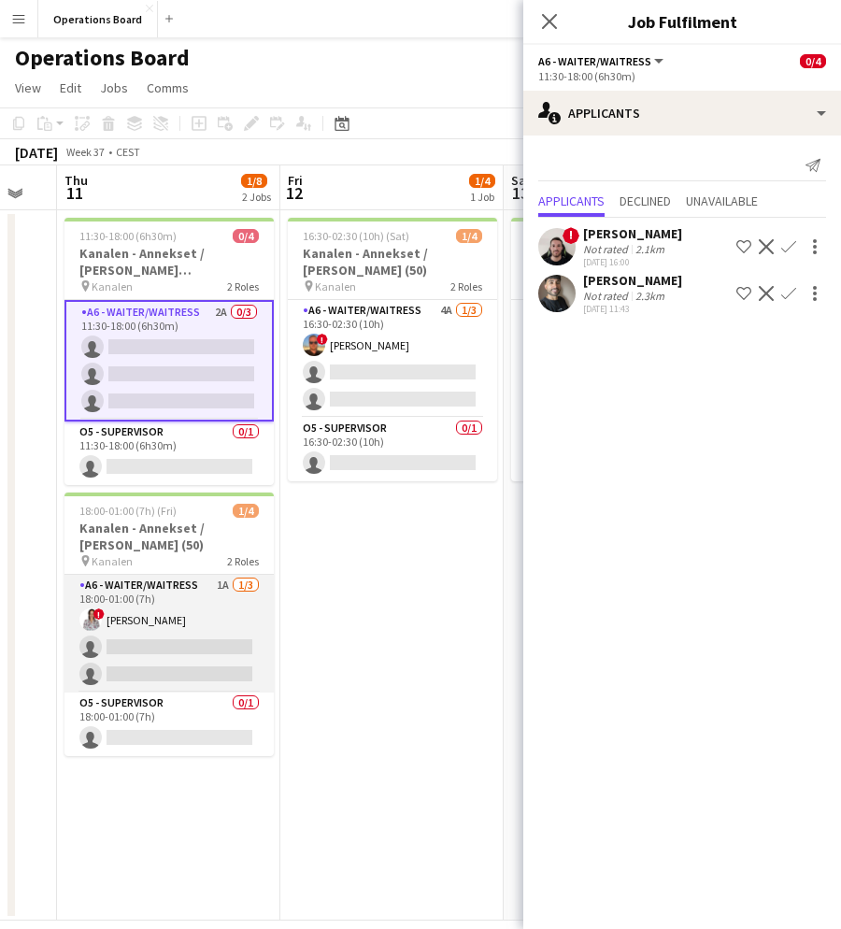
click at [176, 645] on app-card-role "A6 - WAITER/WAITRESS 1A [DATE] 18:00-01:00 (7h) ! [PERSON_NAME] single-neutral-…" at bounding box center [169, 634] width 209 height 118
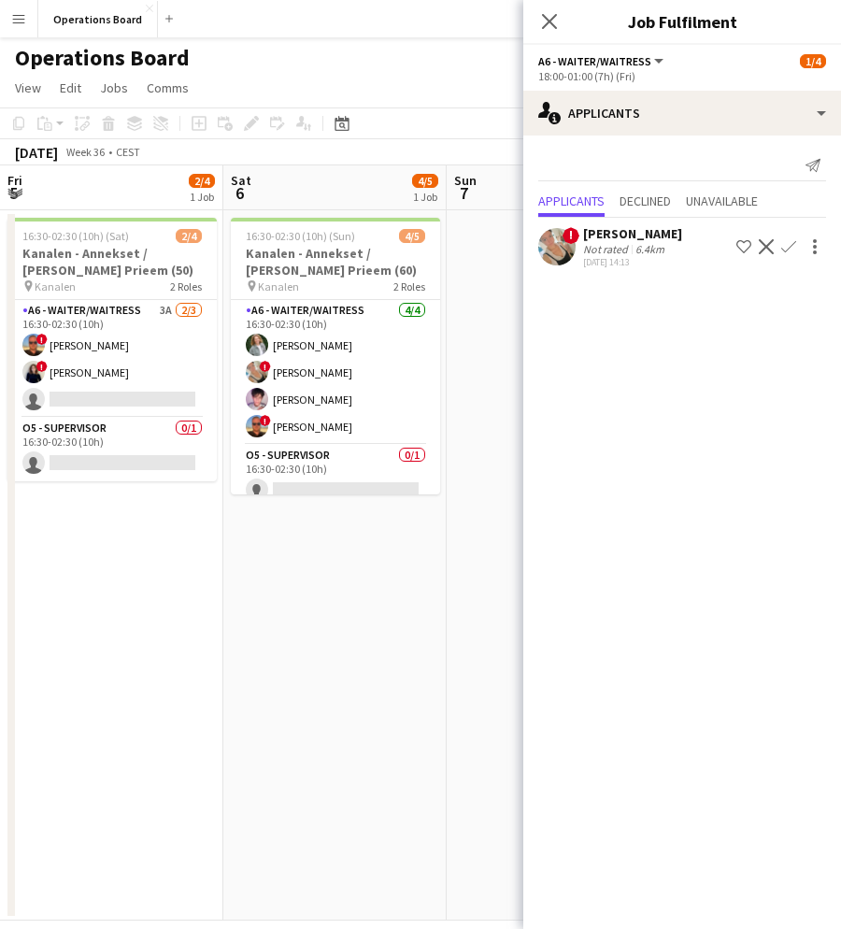
scroll to position [0, 446]
